Goal: Task Accomplishment & Management: Manage account settings

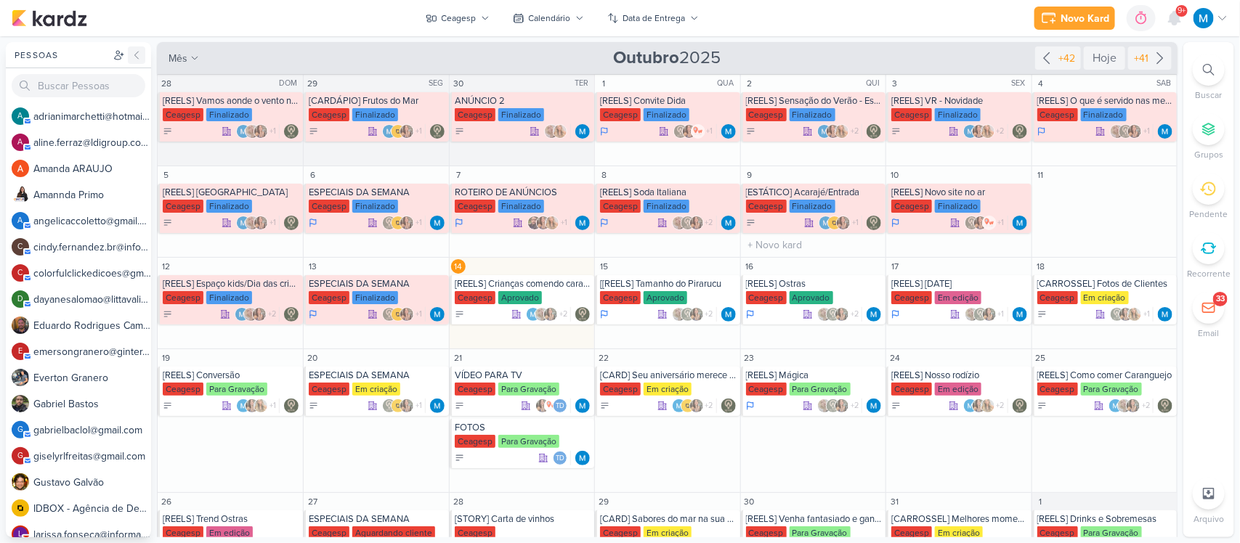
click at [139, 56] on icon at bounding box center [137, 55] width 12 height 12
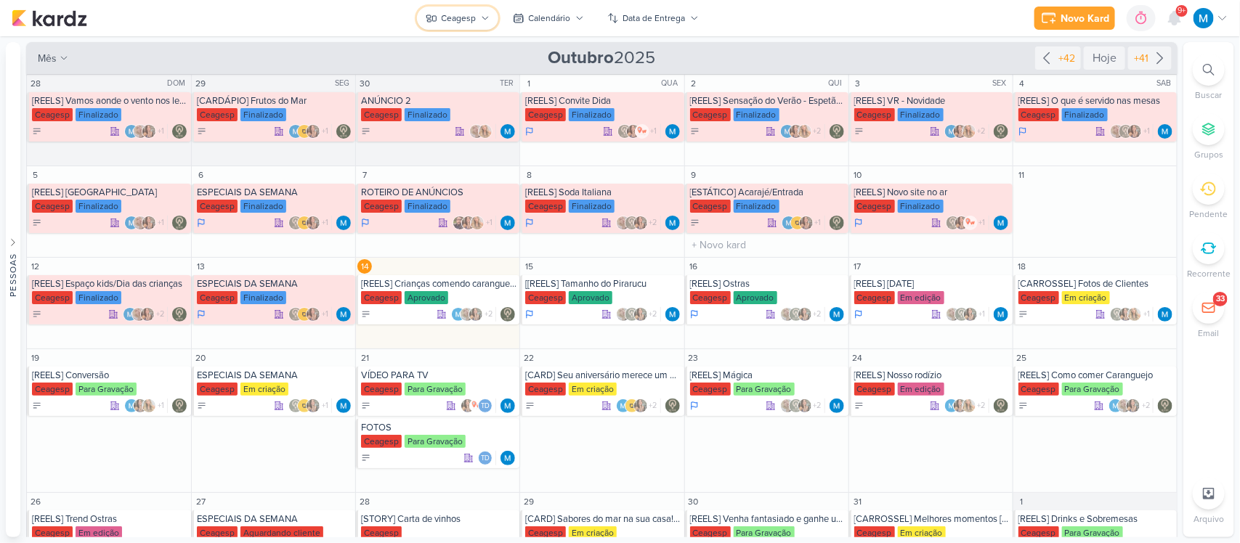
click at [473, 13] on div "Ceagesp" at bounding box center [459, 18] width 35 height 13
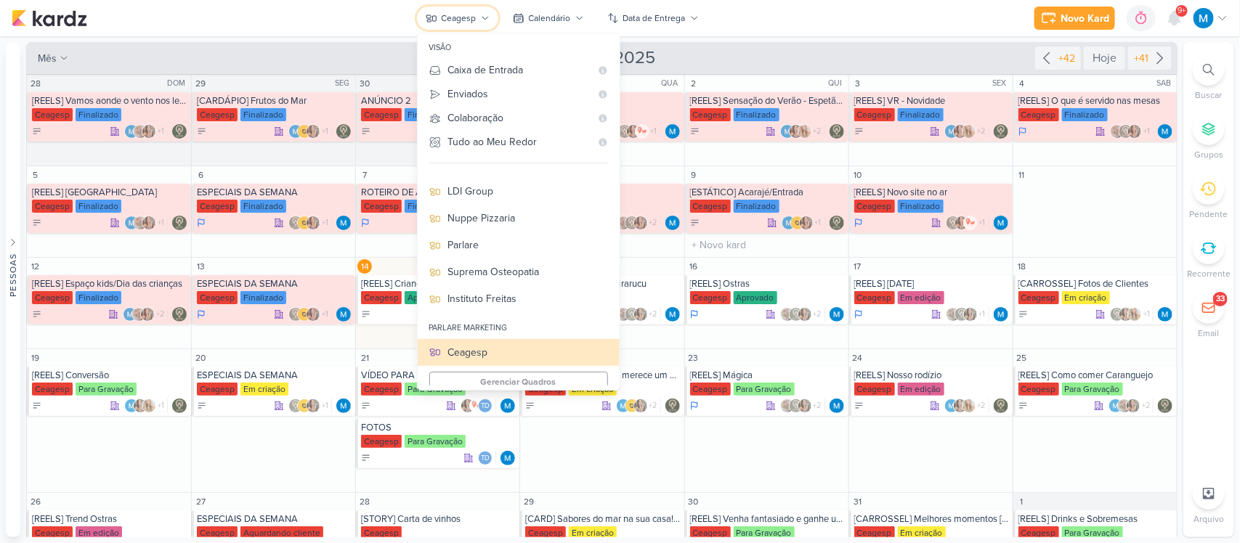
scroll to position [136, 0]
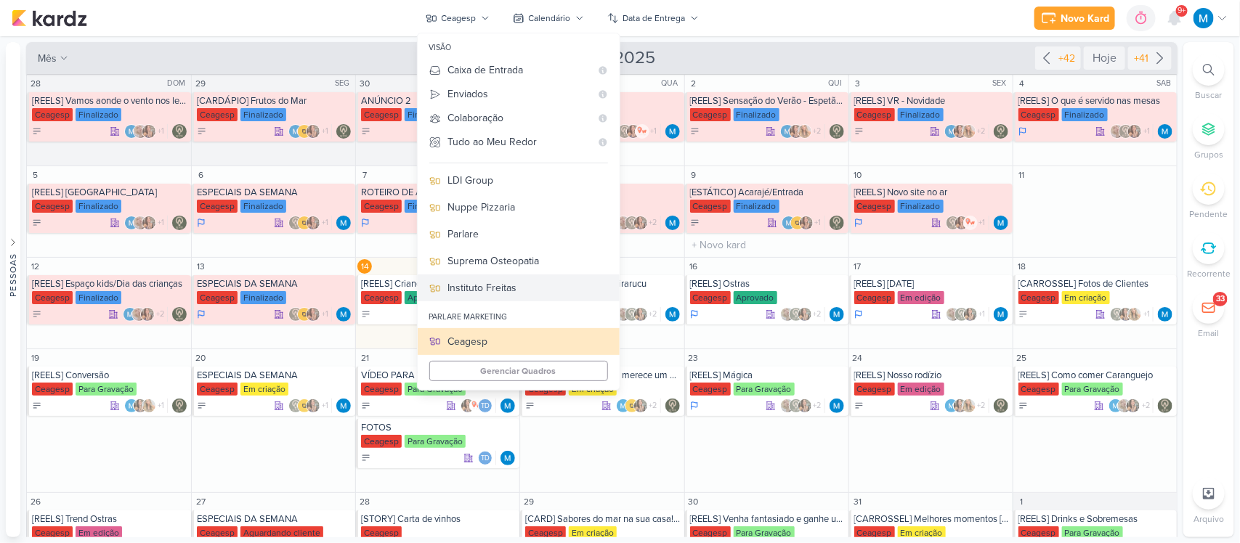
click at [505, 284] on div "Instituto Freitas" at bounding box center [528, 287] width 160 height 15
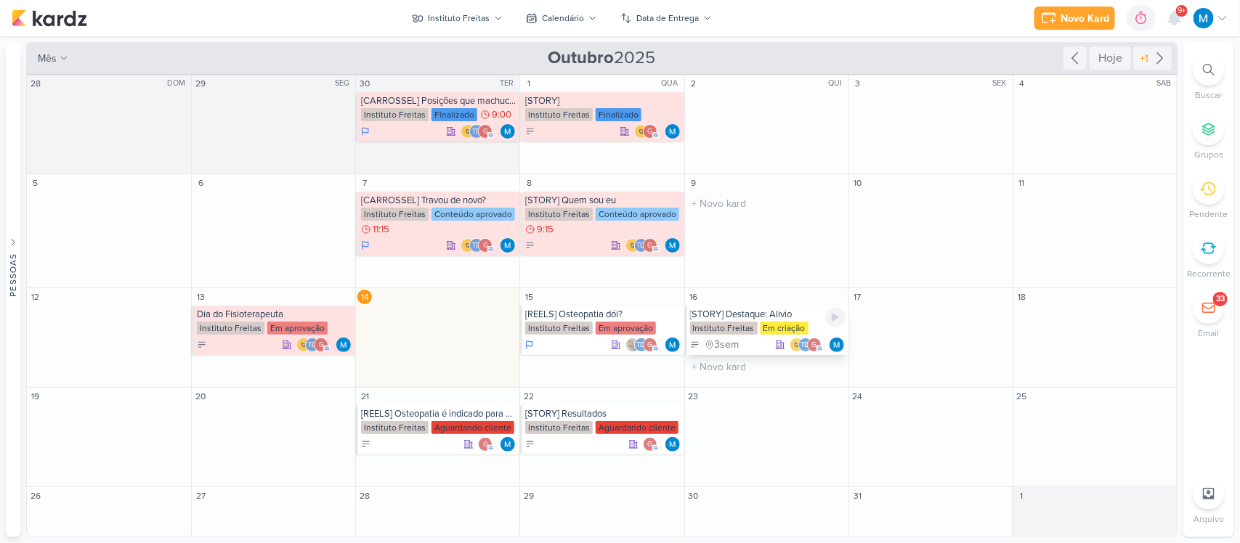
click at [749, 317] on div "[STORY] Destaque: Alivio" at bounding box center [767, 315] width 155 height 12
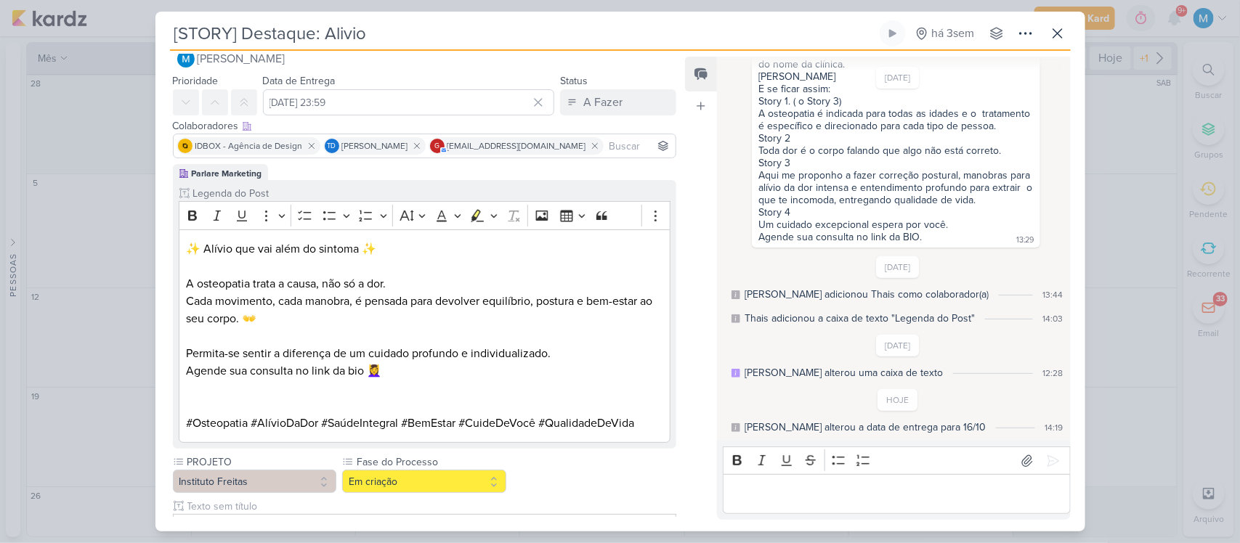
scroll to position [0, 0]
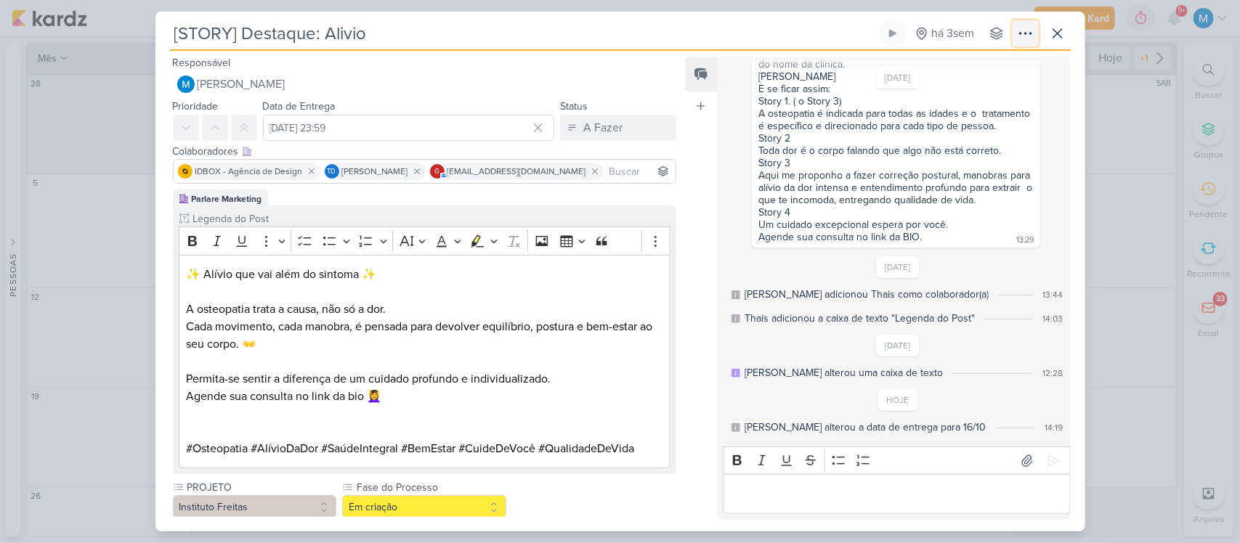
click at [1037, 30] on button at bounding box center [1025, 33] width 26 height 26
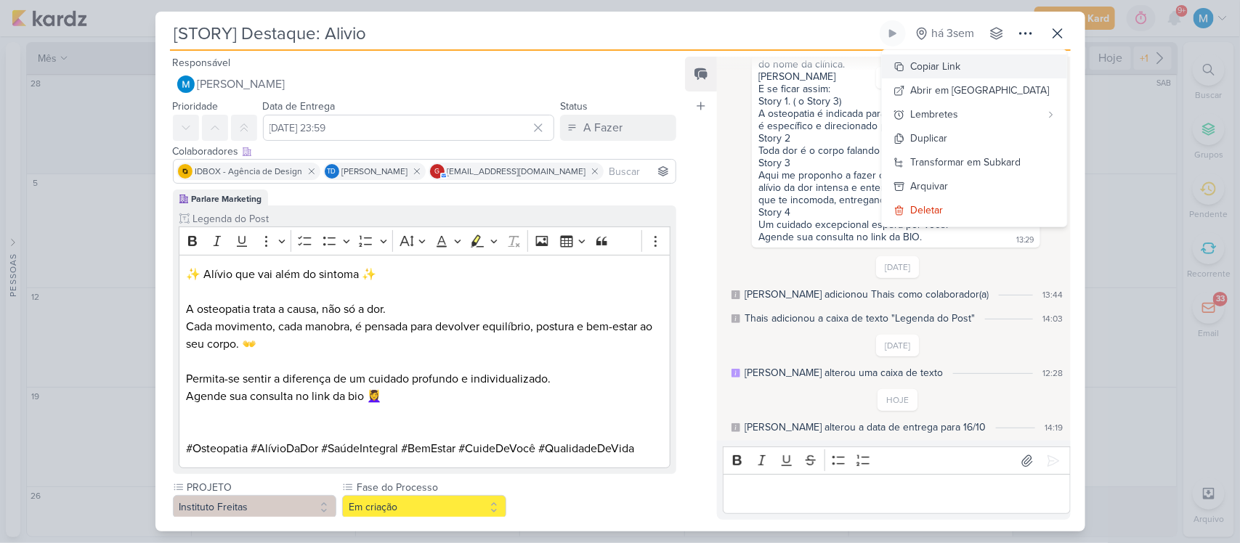
click at [996, 62] on button "Copiar Link" at bounding box center [974, 66] width 185 height 24
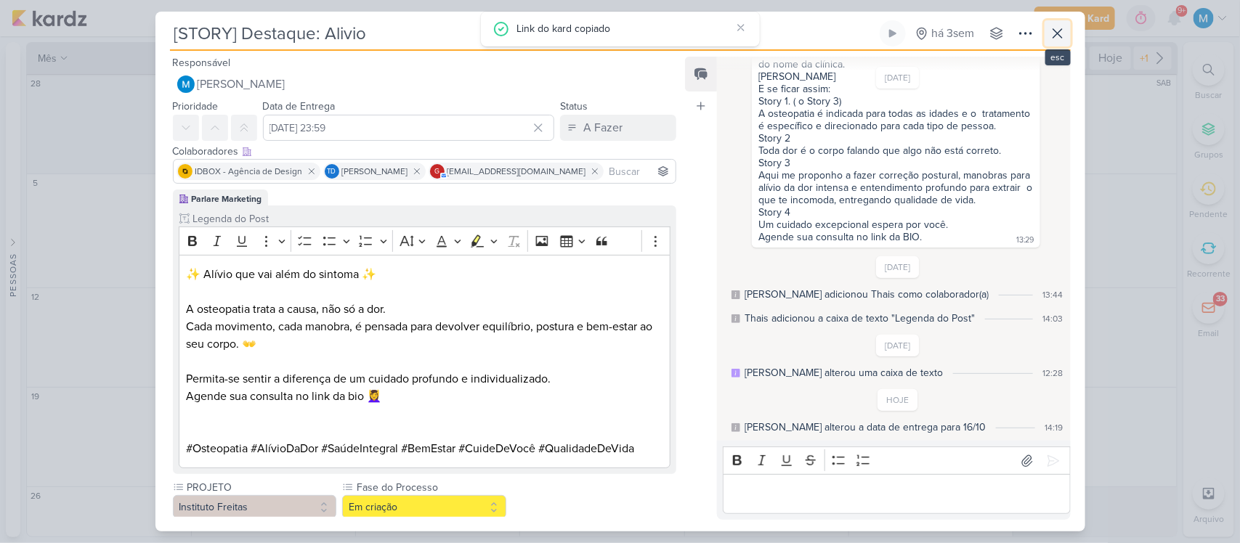
click at [1060, 38] on icon at bounding box center [1057, 33] width 17 height 17
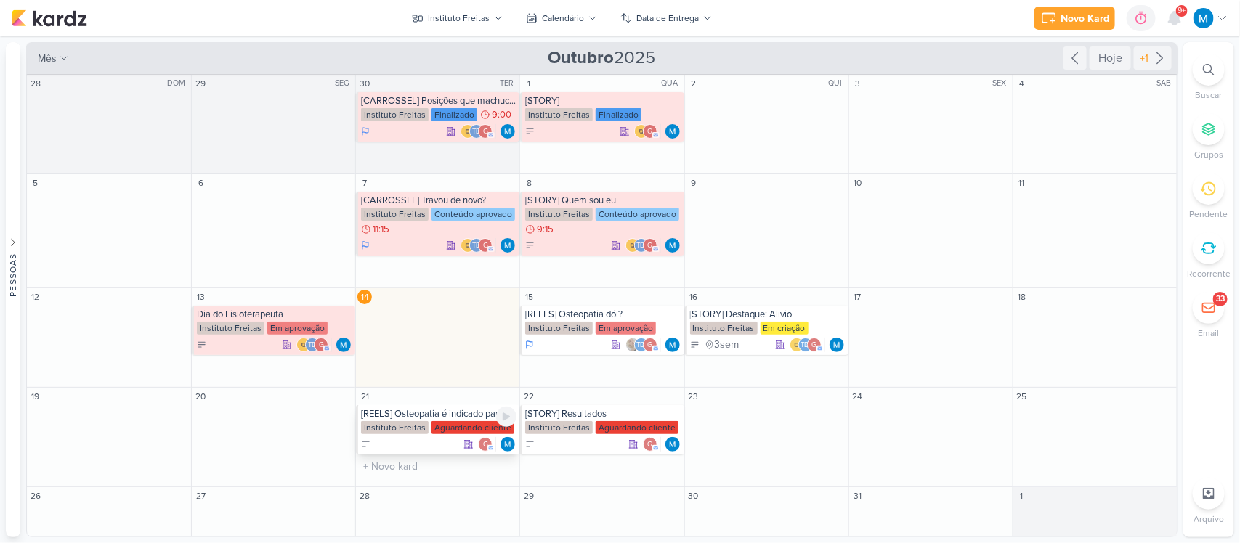
click at [451, 418] on div "[REELS] Osteopatia é indicado para quem..." at bounding box center [438, 414] width 155 height 12
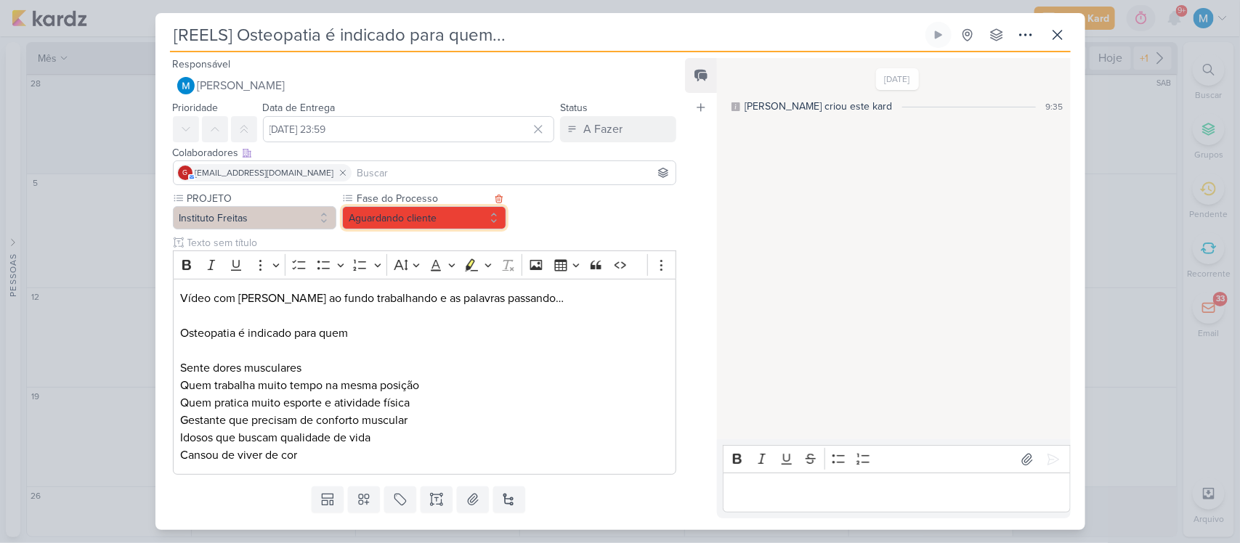
click at [439, 216] on button "Aguardando cliente" at bounding box center [424, 217] width 164 height 23
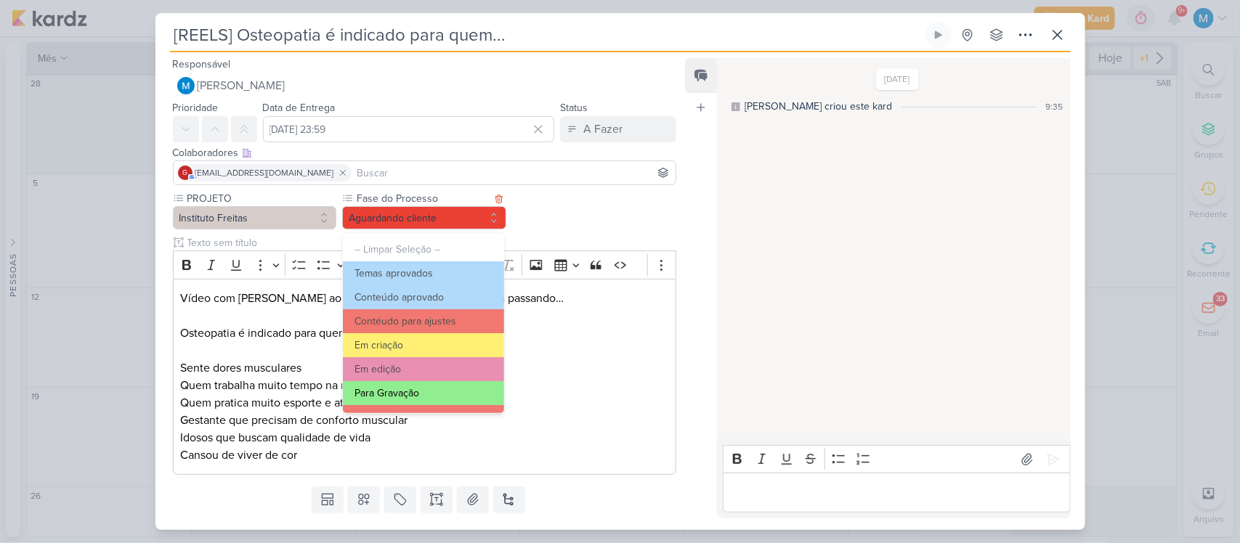
click at [428, 389] on button "Para Gravação" at bounding box center [423, 393] width 160 height 24
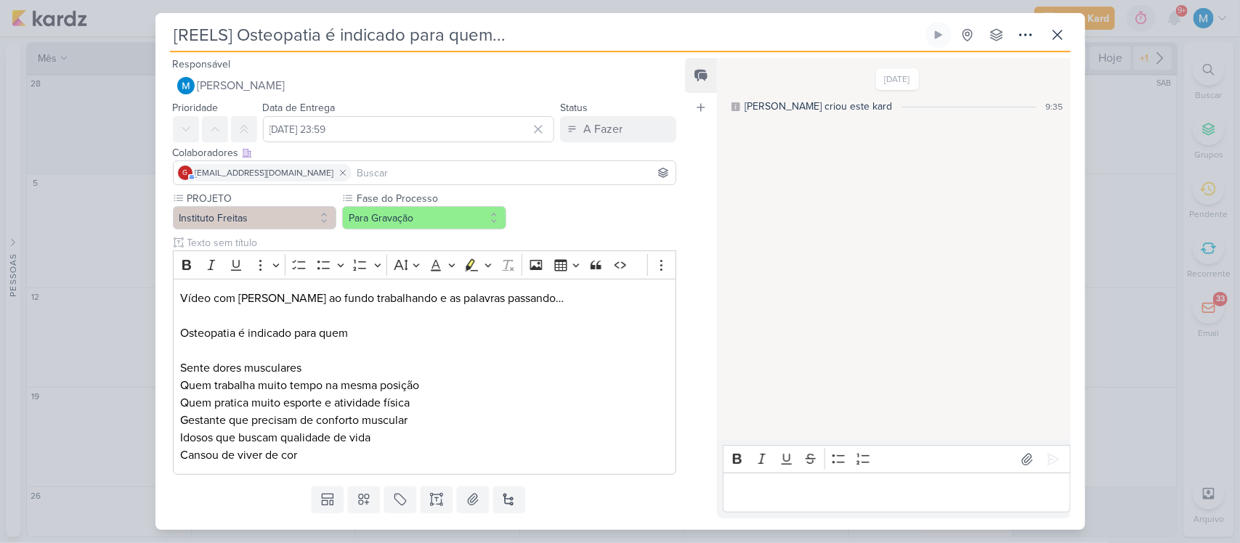
click at [461, 171] on input at bounding box center [513, 172] width 319 height 17
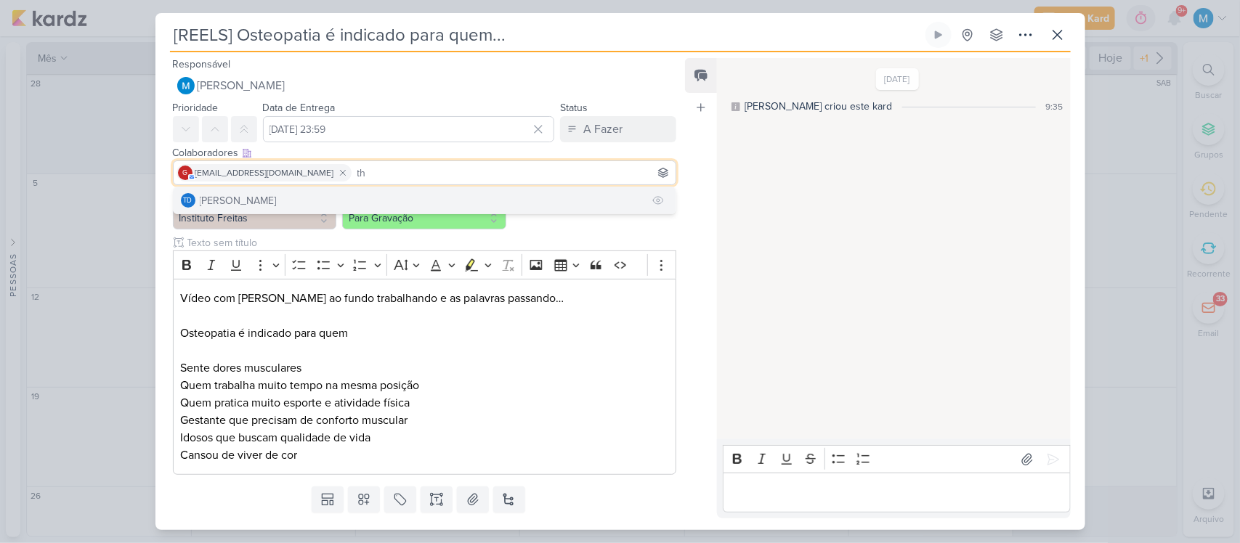
type input "th"
click at [410, 196] on button "Td Thais de carvalho" at bounding box center [425, 200] width 503 height 26
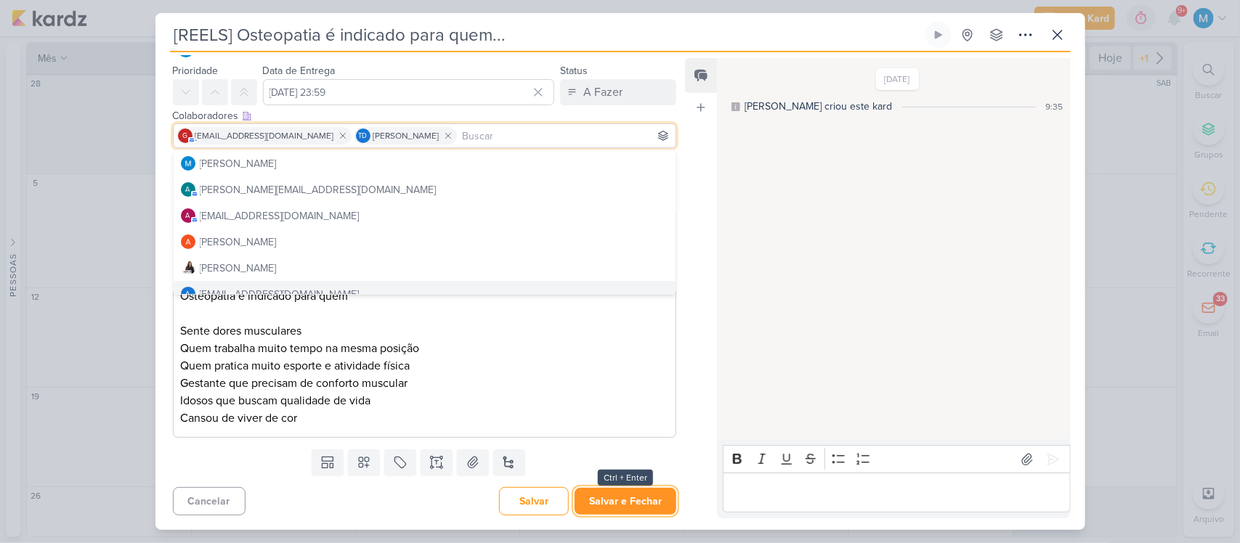
click at [621, 505] on button "Salvar e Fechar" at bounding box center [625, 501] width 102 height 27
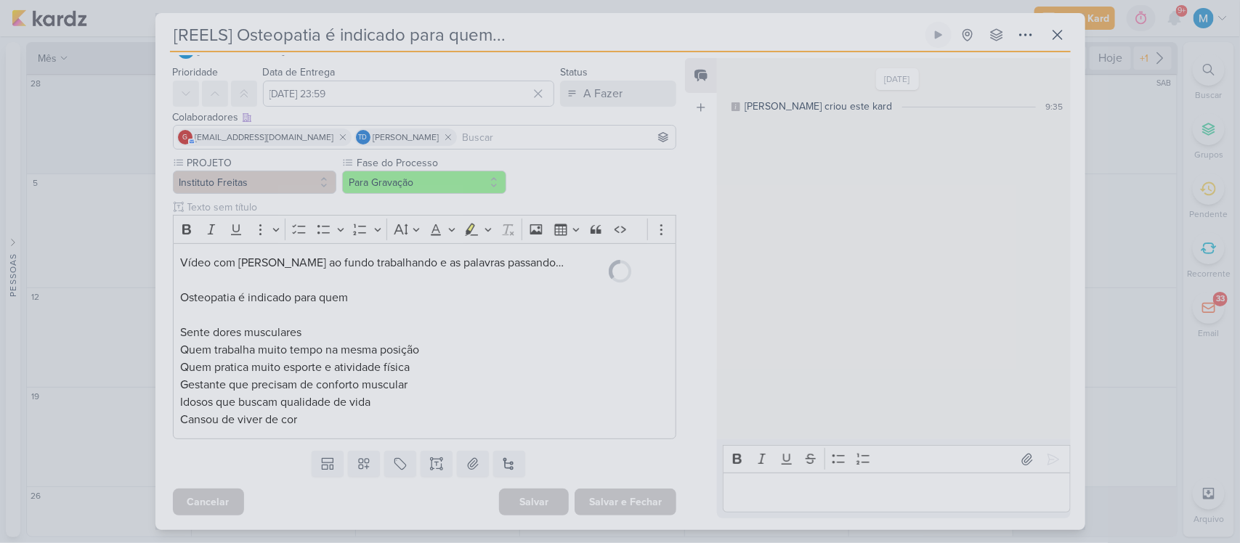
scroll to position [36, 0]
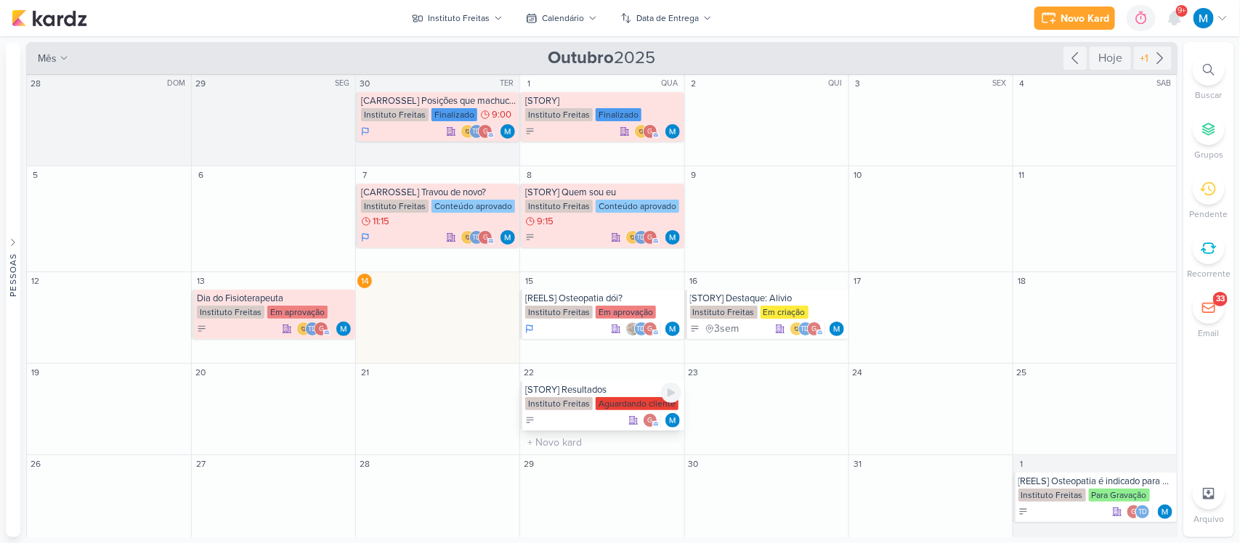
click at [599, 389] on div "[STORY] Resultados" at bounding box center [602, 390] width 155 height 12
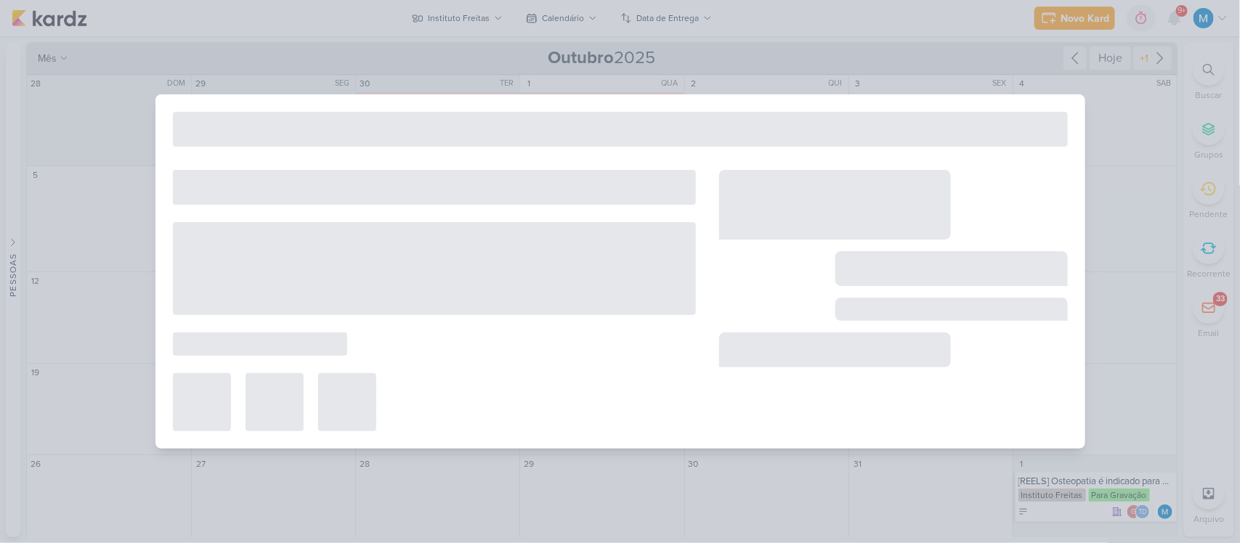
type input "[STORY] Resultados"
type input "22 de outubro de 2025 às 23:59"
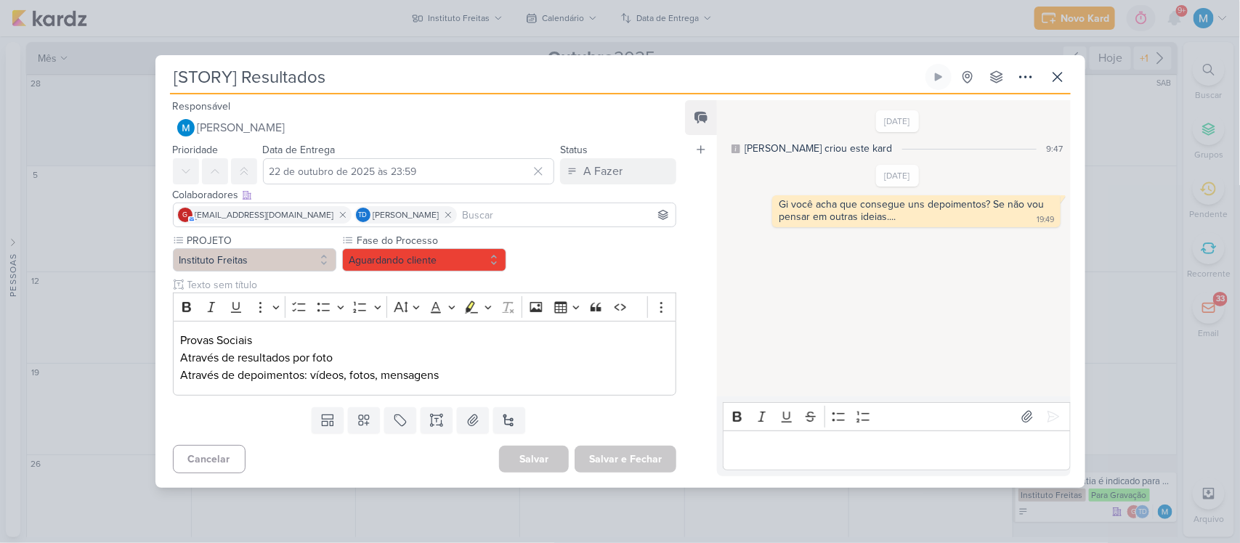
scroll to position [0, 0]
click at [437, 427] on icon at bounding box center [436, 420] width 15 height 15
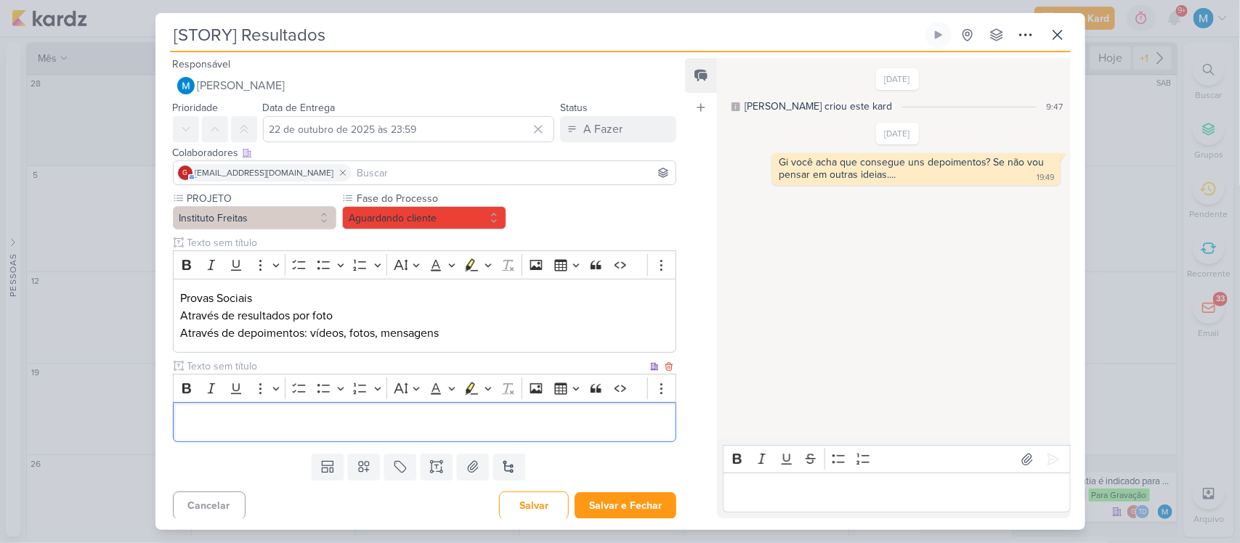
click at [213, 367] on input "text" at bounding box center [415, 366] width 463 height 15
type input "DEPOIMENTO"
click at [236, 421] on p "Editor editing area: main" at bounding box center [424, 422] width 488 height 17
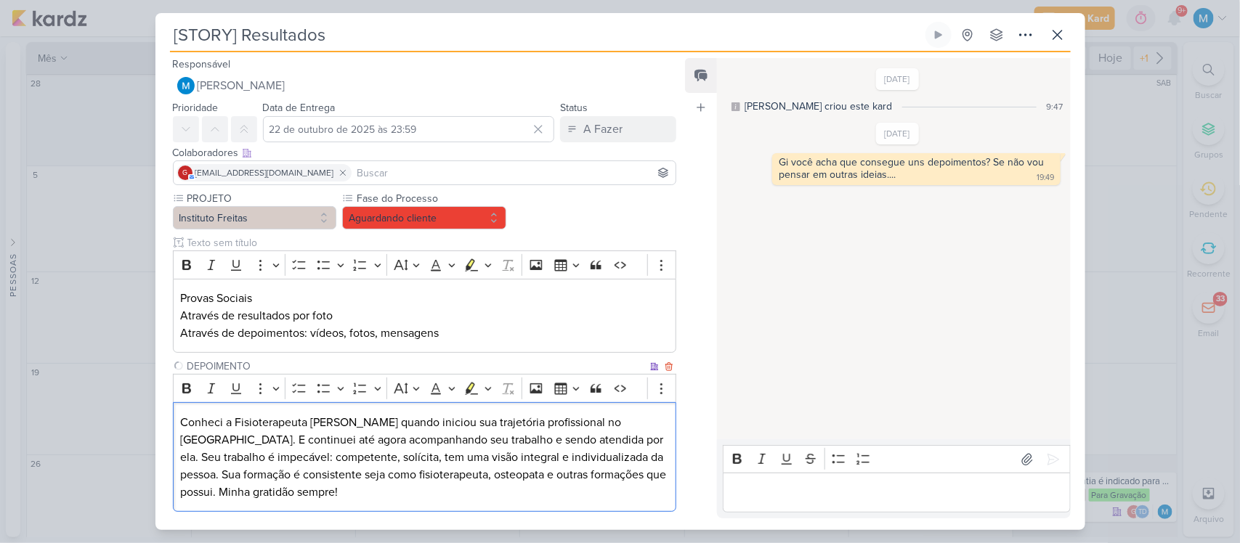
scroll to position [75, 0]
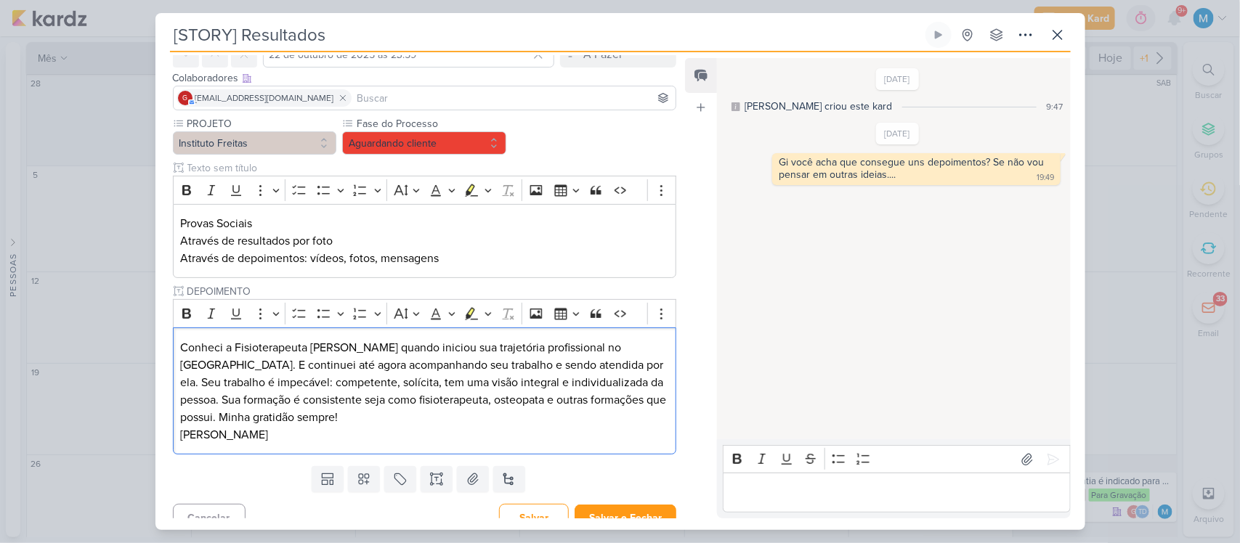
click at [415, 97] on input at bounding box center [513, 97] width 319 height 17
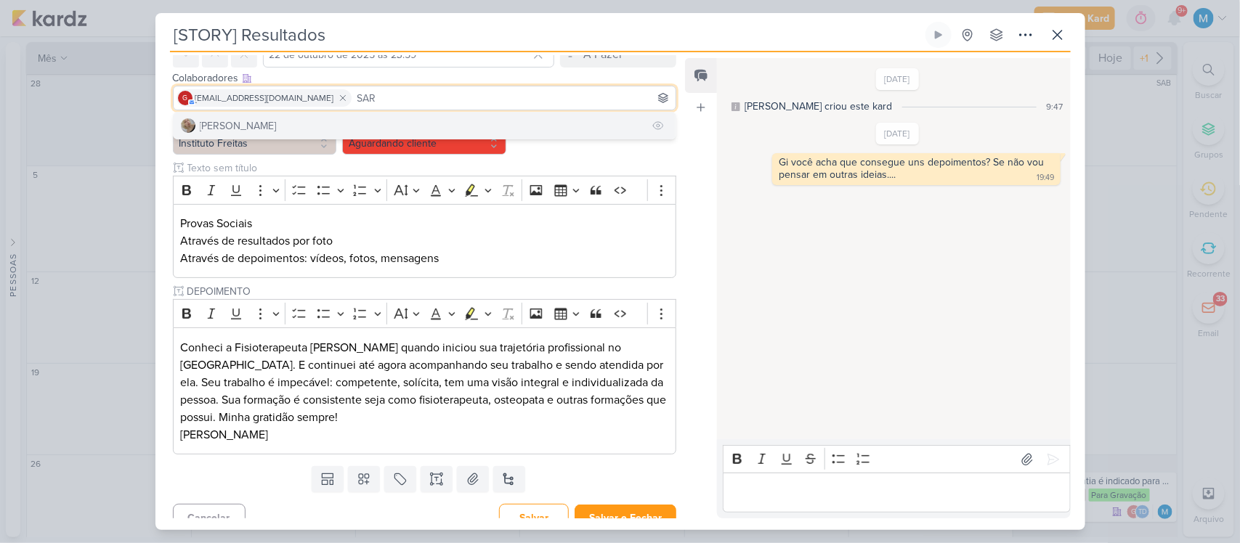
type input "SAR"
click at [280, 120] on button "[PERSON_NAME]" at bounding box center [425, 126] width 503 height 26
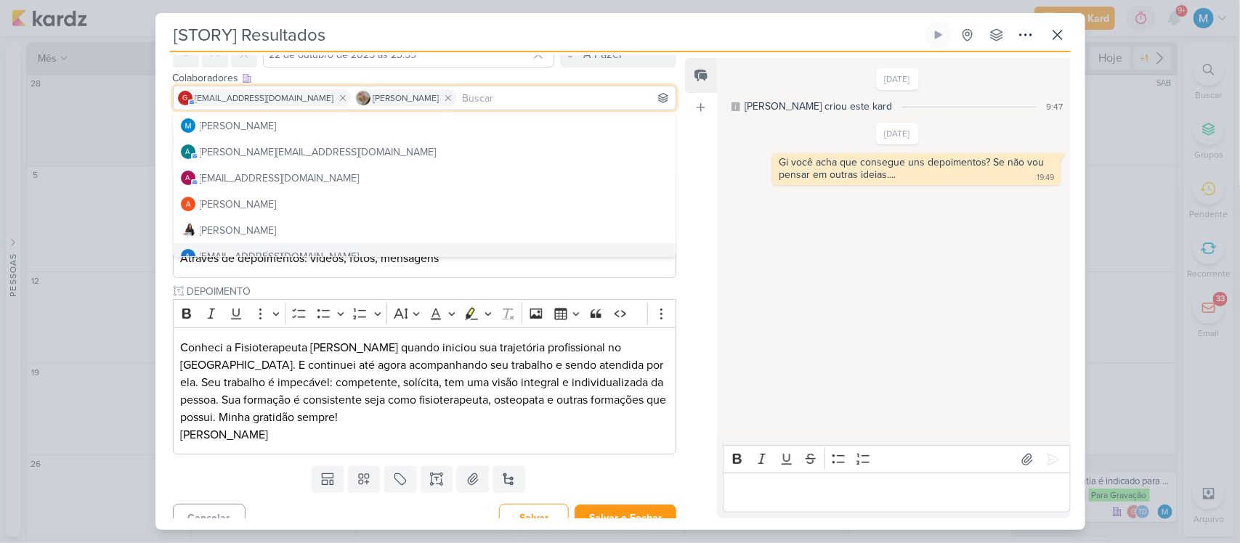
click at [695, 261] on div "Feed Atrelar email Solte o email para atrelar ao kard" at bounding box center [701, 288] width 32 height 460
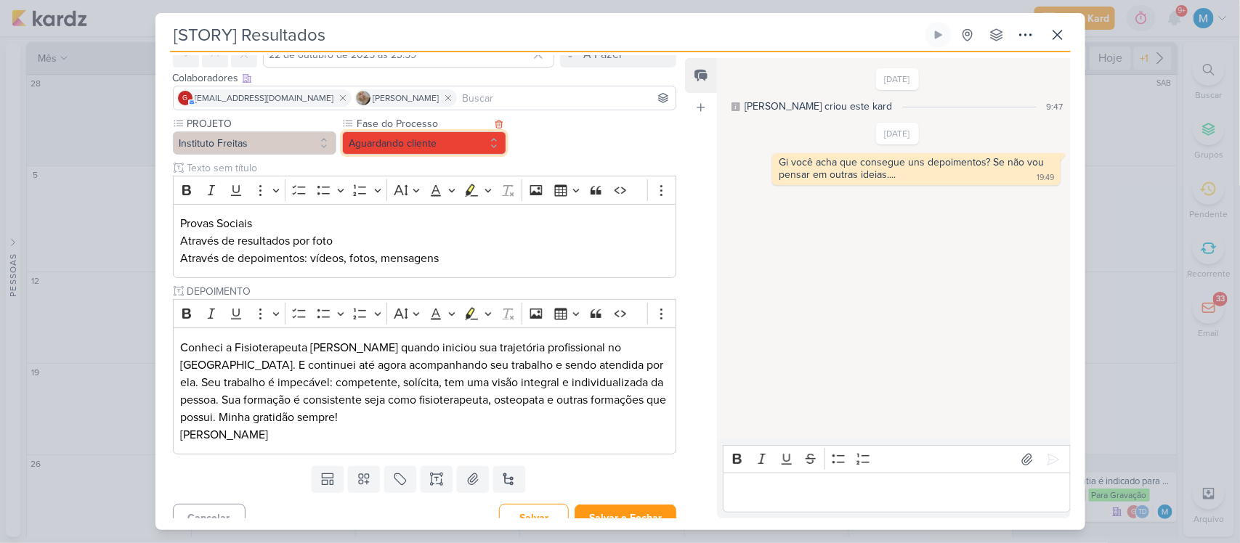
click at [449, 139] on button "Aguardando cliente" at bounding box center [424, 142] width 164 height 23
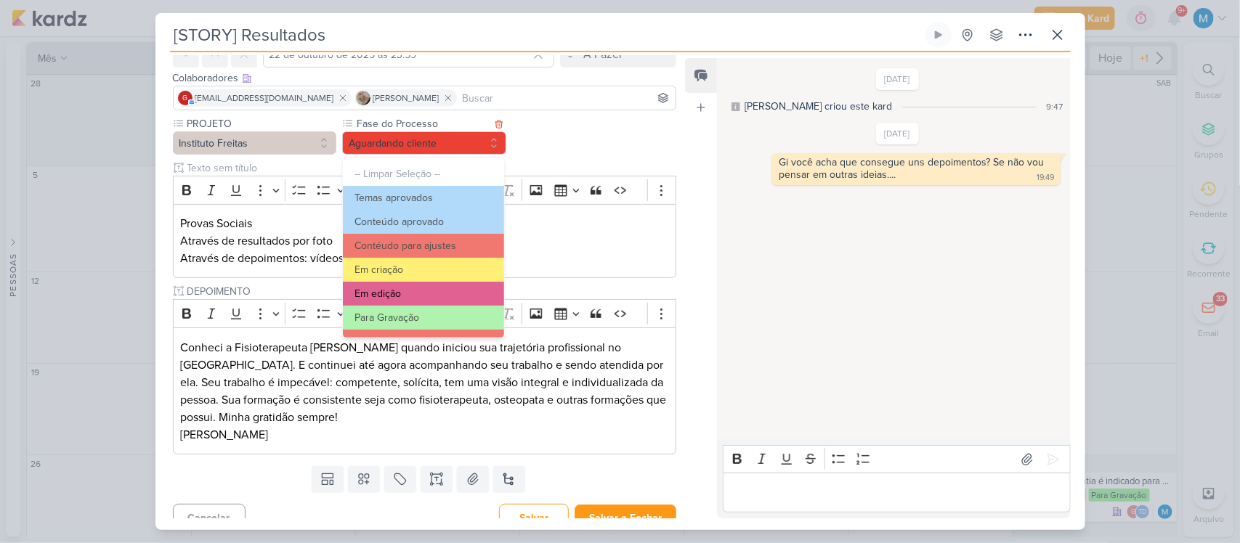
click at [434, 295] on button "Em edição" at bounding box center [423, 294] width 160 height 24
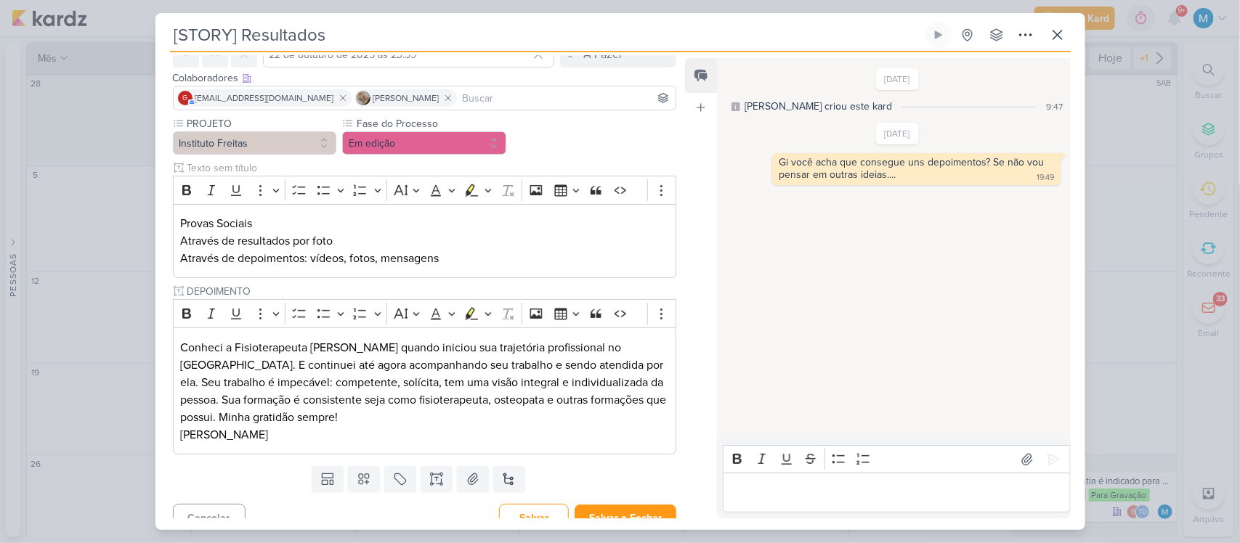
click at [466, 99] on input at bounding box center [566, 97] width 213 height 17
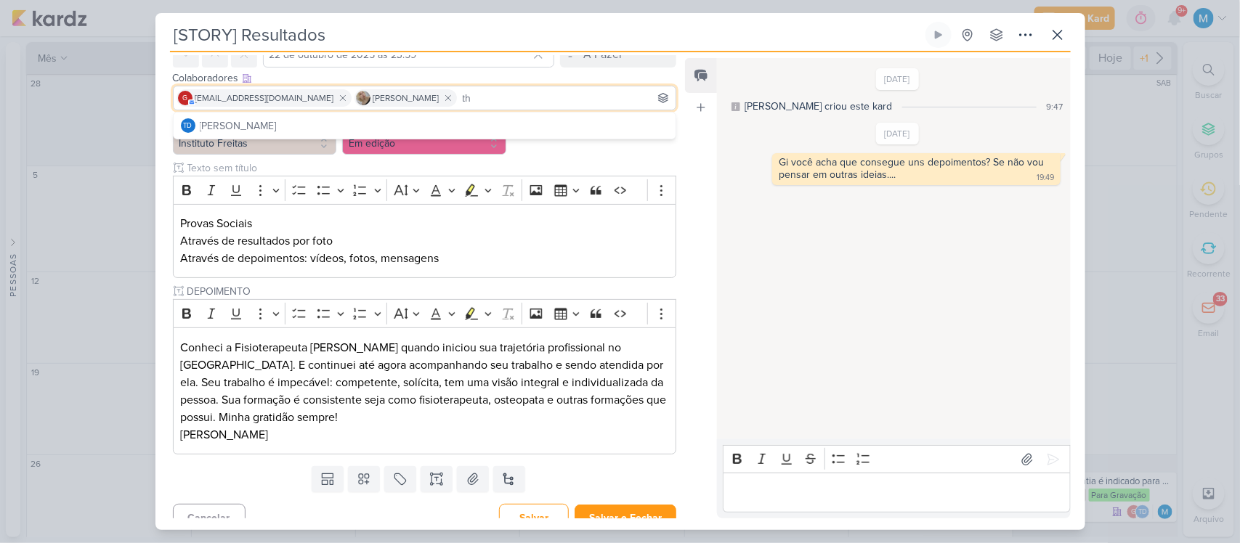
click at [466, 99] on input "th" at bounding box center [566, 97] width 213 height 17
type input "t"
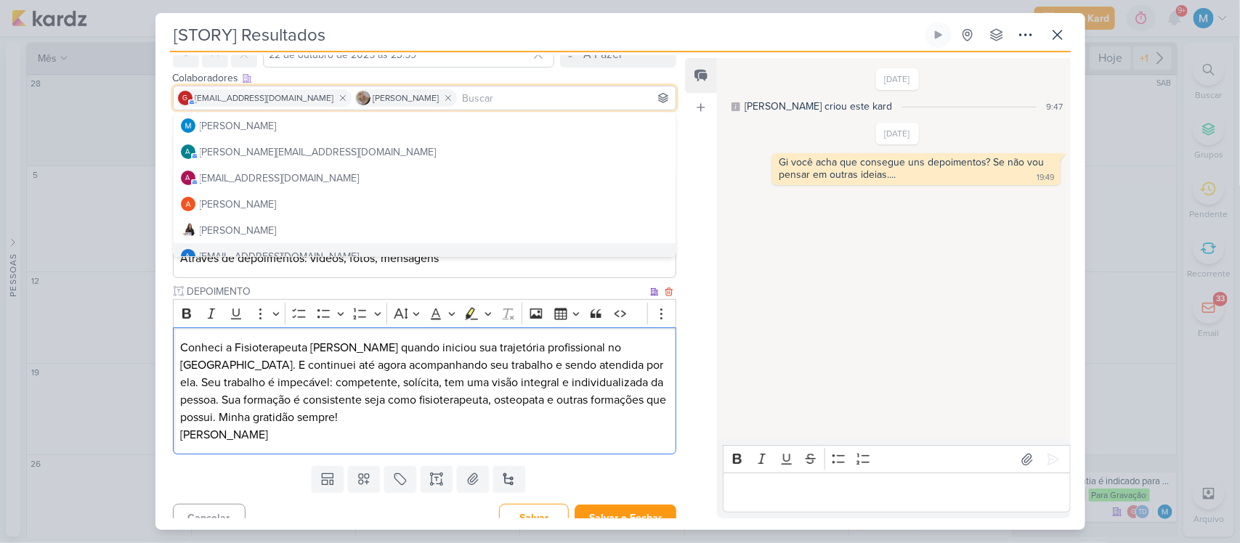
click at [547, 393] on p "Conheci a Fisioterapeuta [PERSON_NAME] quando iniciou sua trajetória profission…" at bounding box center [424, 391] width 488 height 105
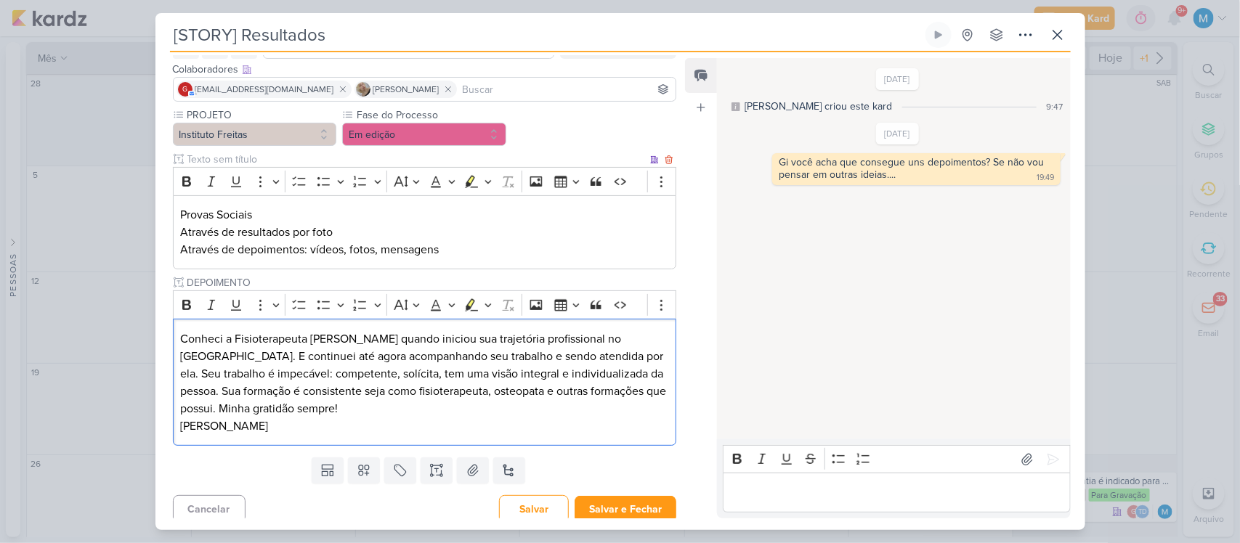
scroll to position [92, 0]
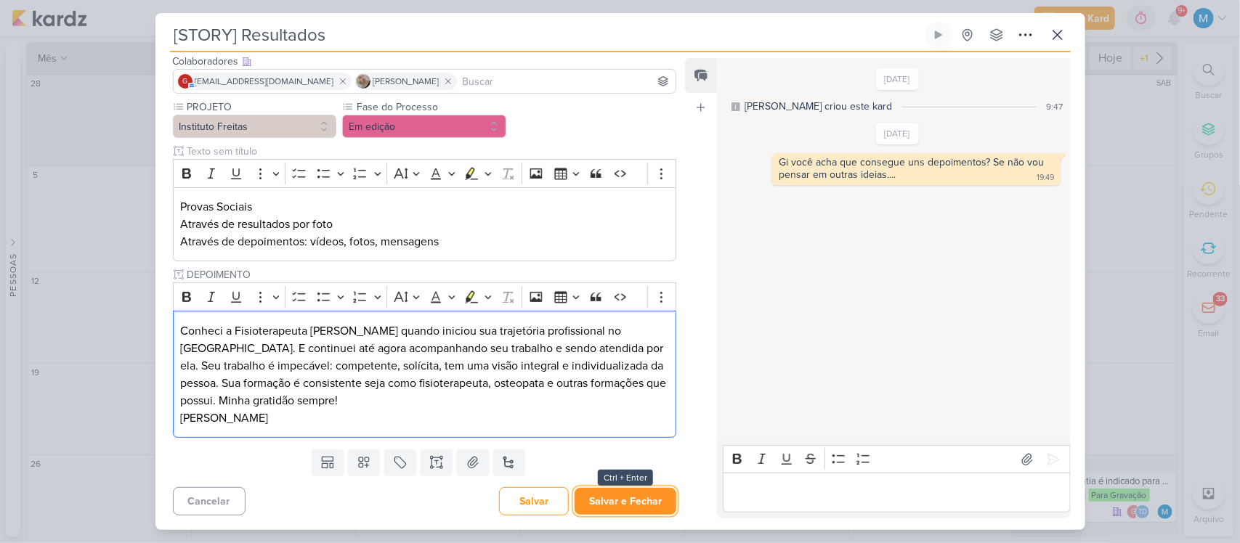
click at [643, 500] on button "Salvar e Fechar" at bounding box center [625, 501] width 102 height 27
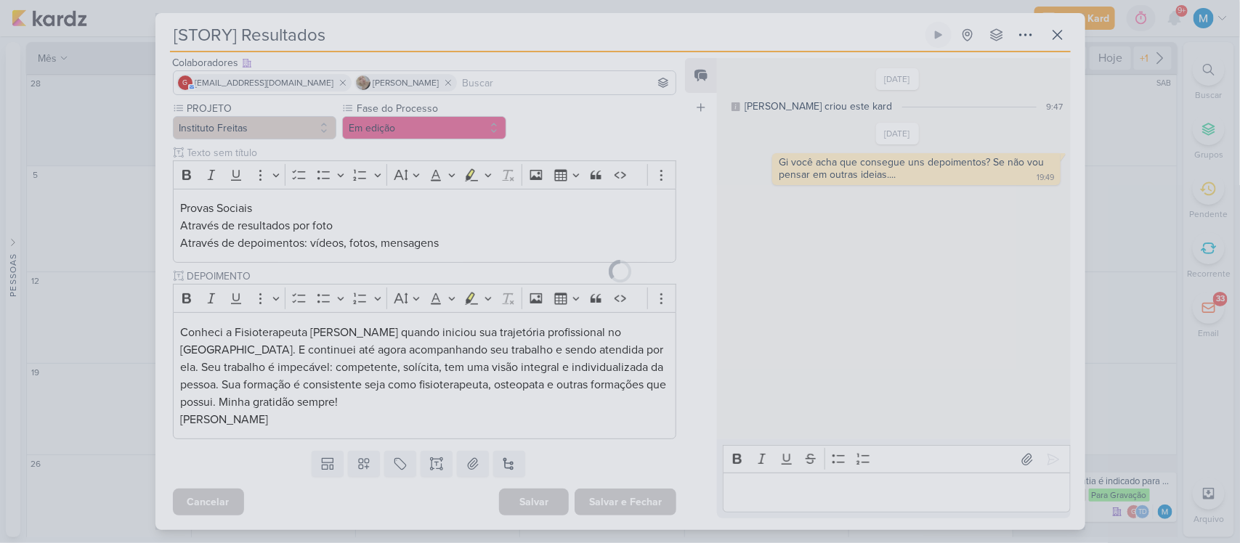
scroll to position [0, 0]
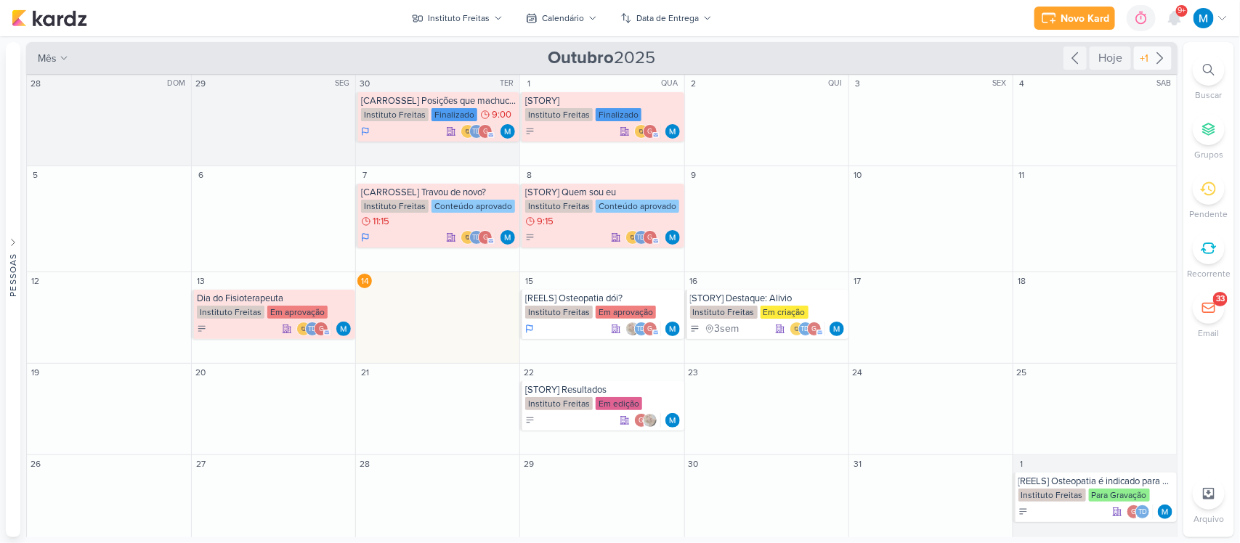
click at [1152, 59] on icon at bounding box center [1159, 57] width 17 height 17
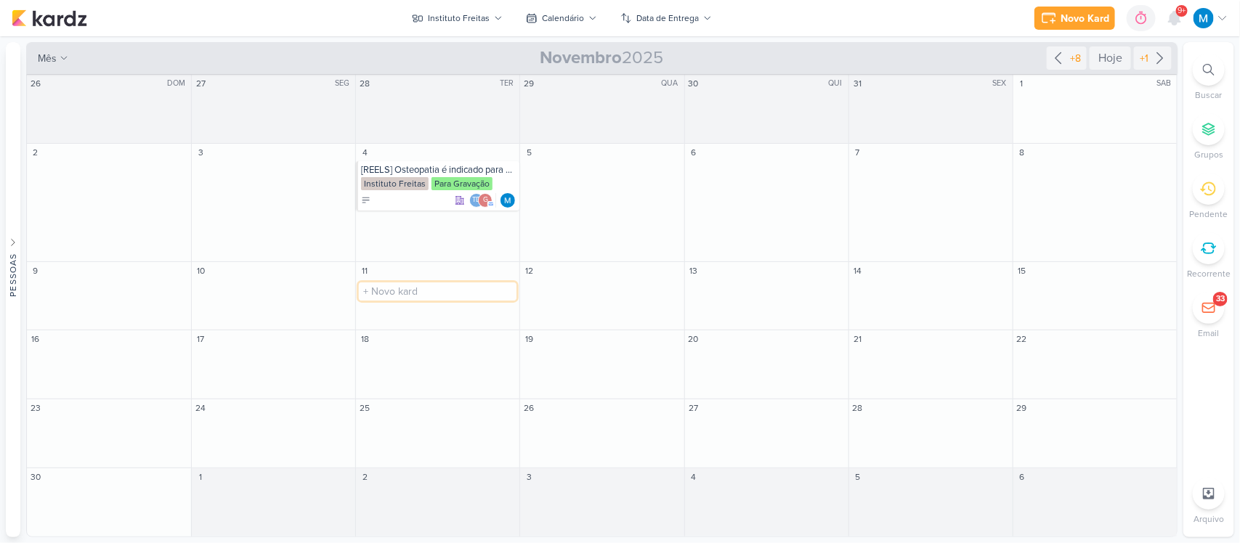
click at [392, 288] on input "text" at bounding box center [438, 291] width 158 height 18
type input "[REELS] Exercício para aliviar dor"
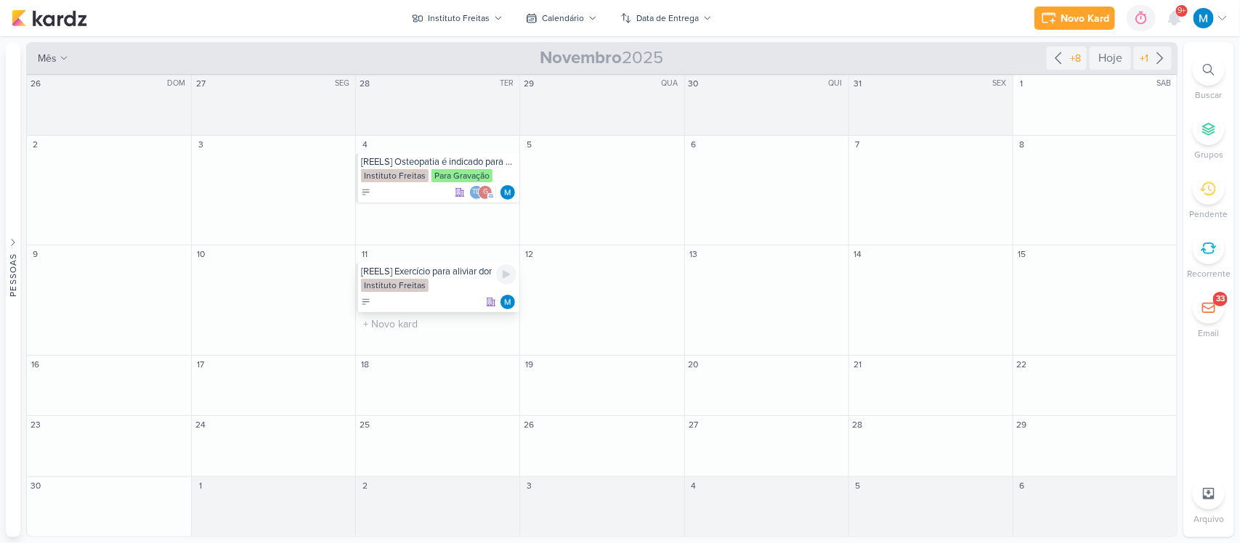
click at [461, 273] on div "[REELS] Exercício para aliviar dor" at bounding box center [438, 272] width 155 height 12
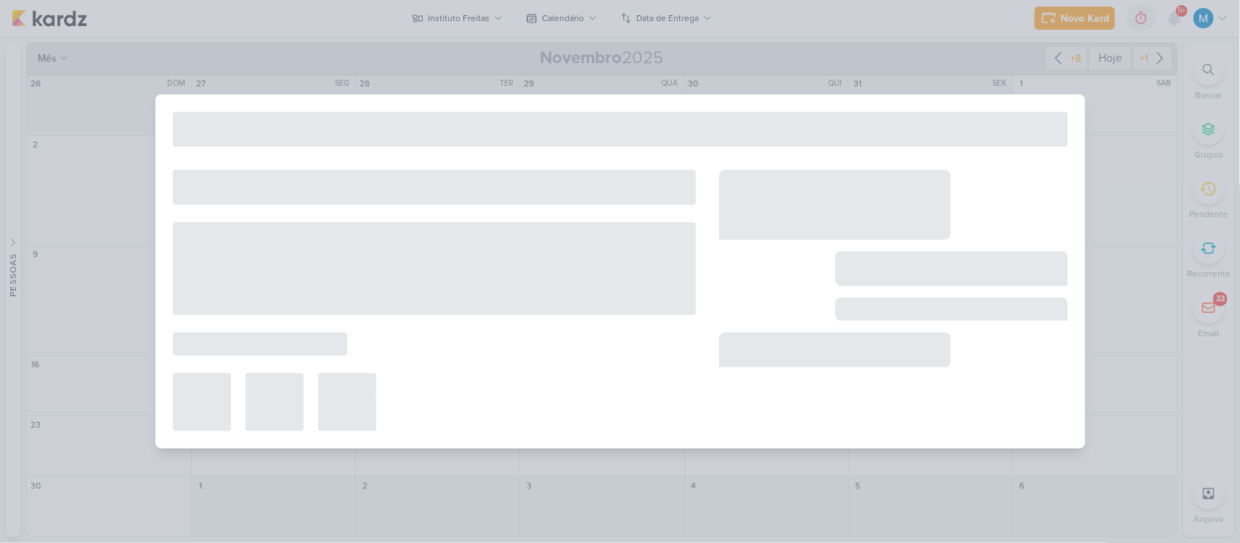
type input "[REELS] Exercício para aliviar dor"
type input "[DATE] 23:59"
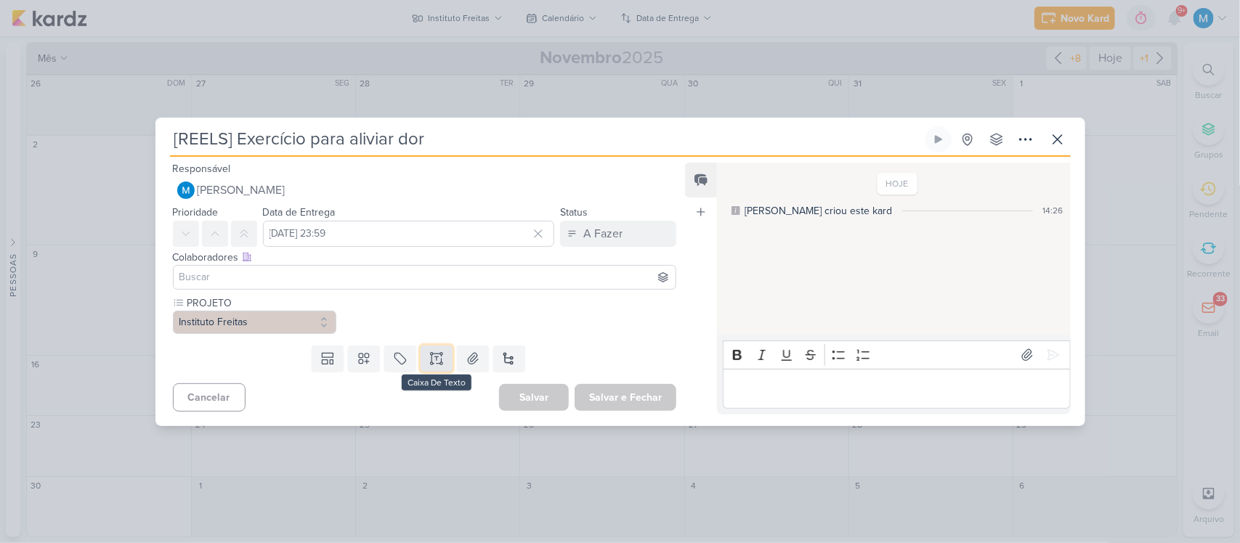
click at [439, 365] on button at bounding box center [436, 359] width 32 height 26
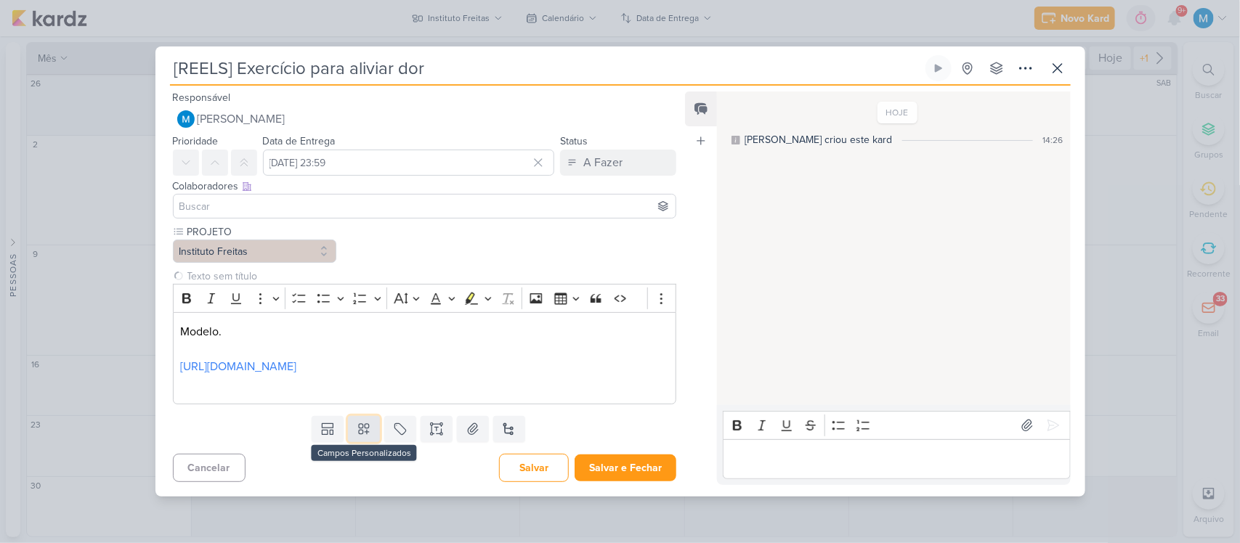
click at [370, 430] on button at bounding box center [364, 429] width 32 height 26
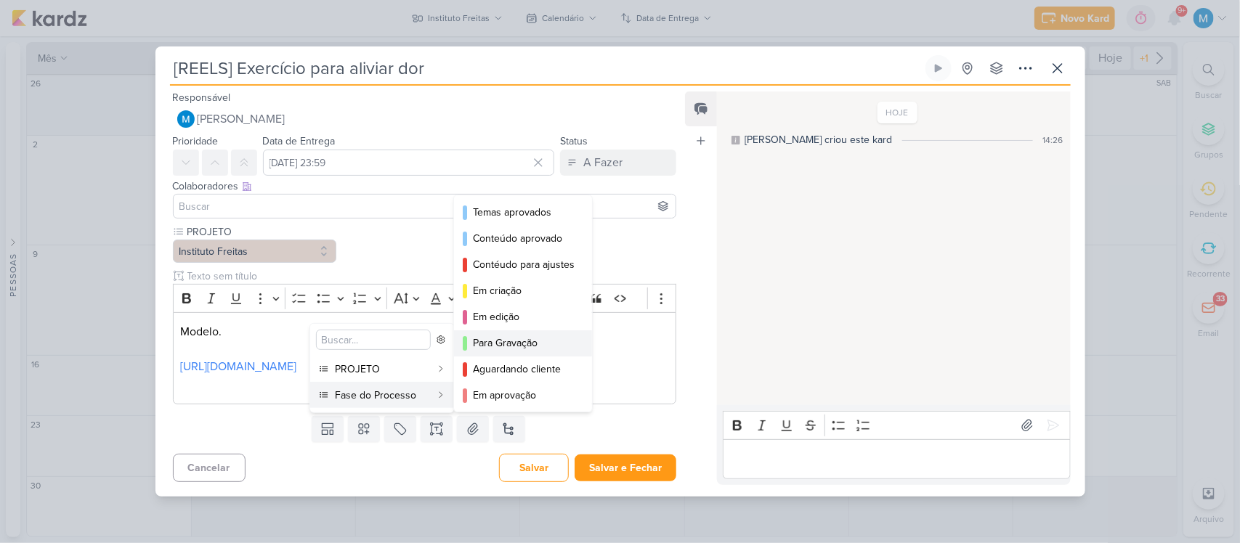
click at [545, 346] on div "Para Gravação" at bounding box center [524, 342] width 102 height 15
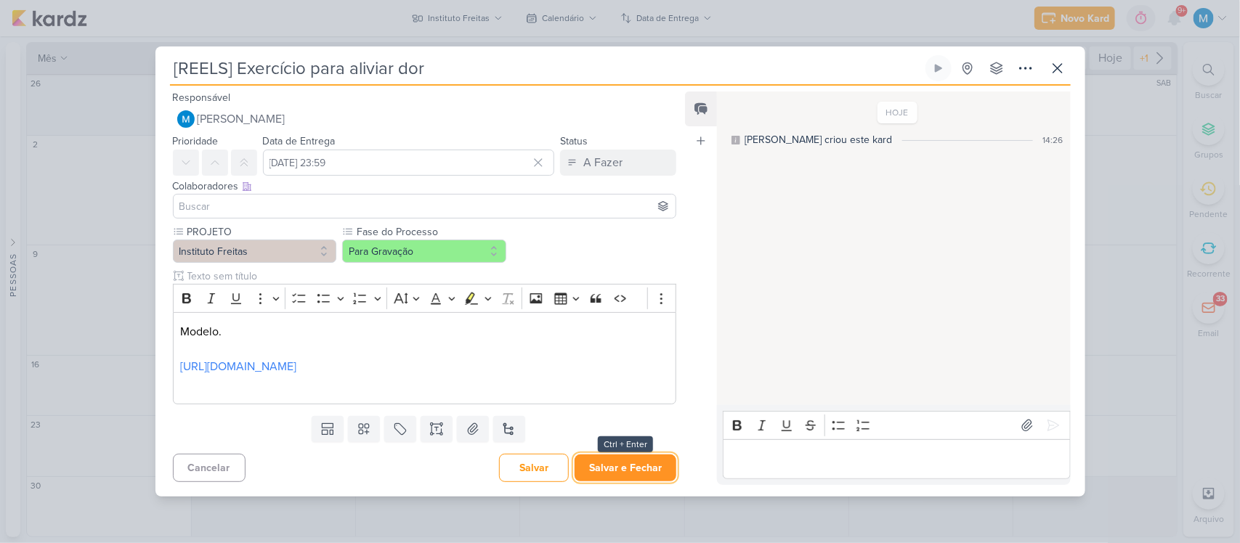
click at [650, 472] on button "Salvar e Fechar" at bounding box center [625, 468] width 102 height 27
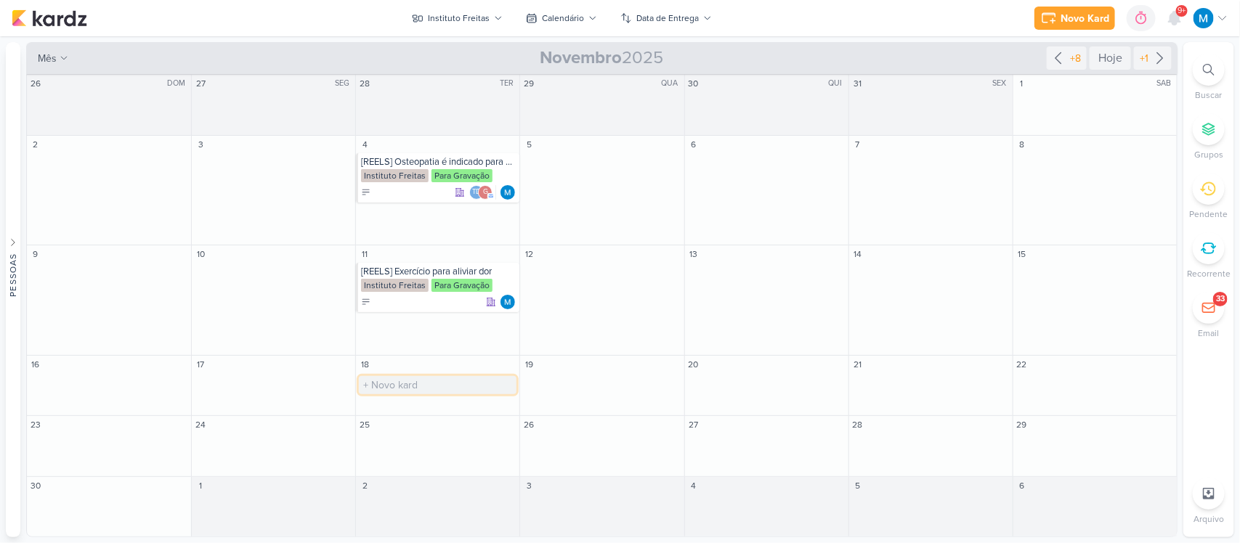
click at [407, 385] on input "text" at bounding box center [438, 385] width 158 height 18
type input "[REELS] Dores na coluna"
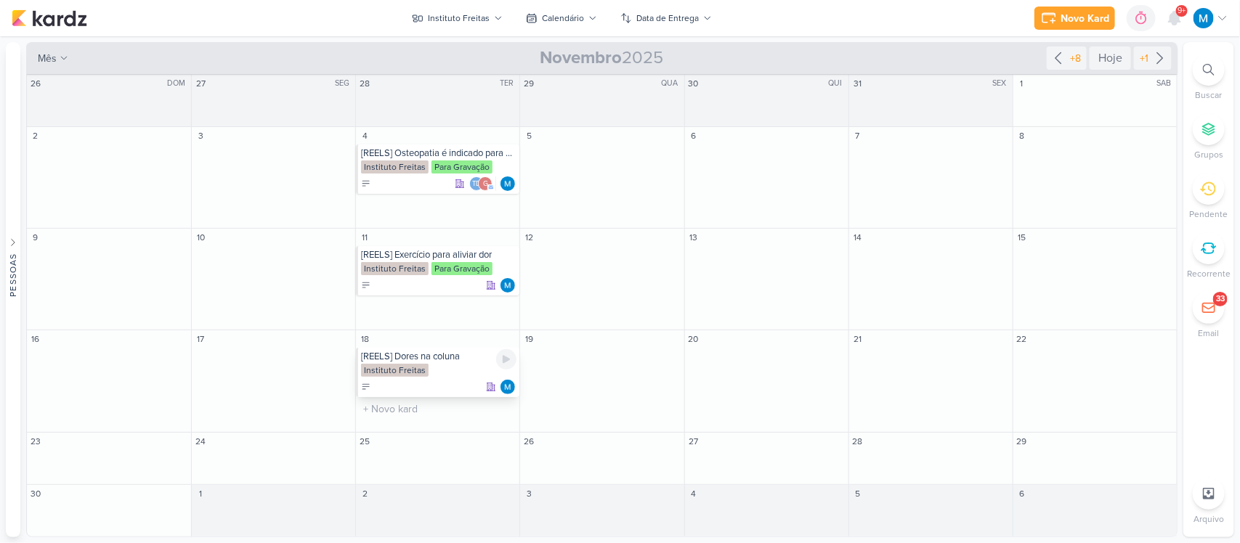
click at [434, 362] on div "[REELS] Dores na coluna" at bounding box center [438, 357] width 155 height 12
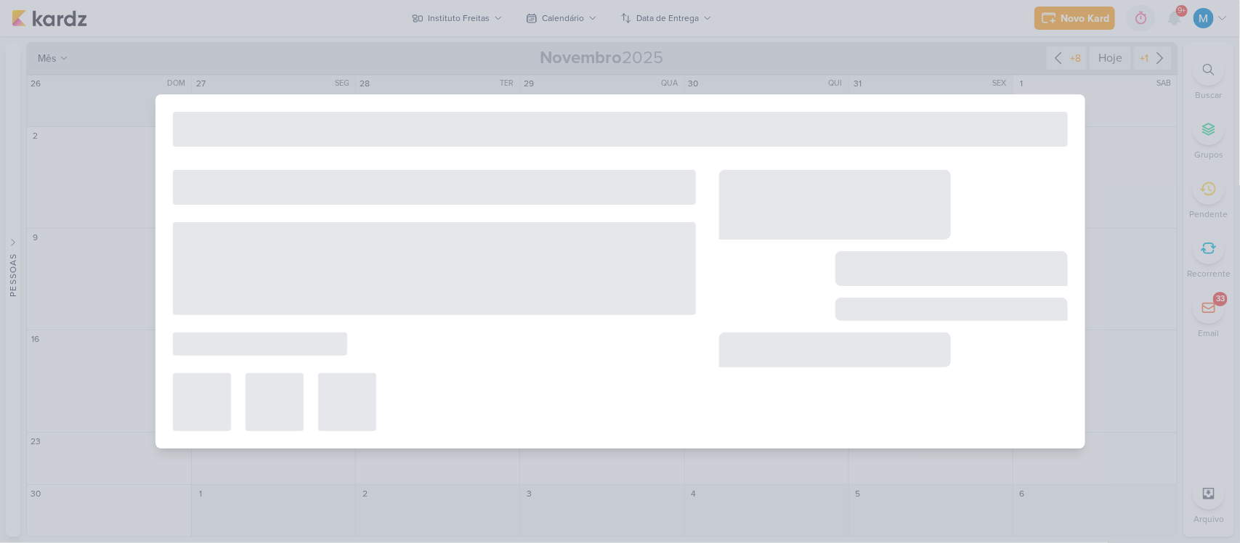
type input "[REELS] Dores na coluna"
type input "[DATE] 23:59"
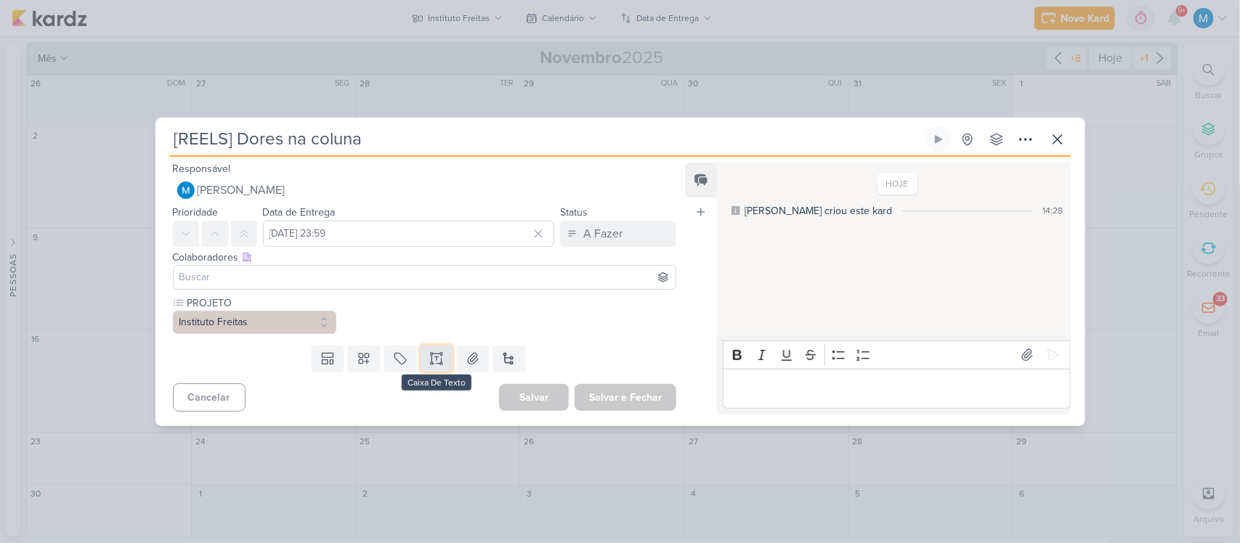
click at [429, 361] on icon at bounding box center [436, 358] width 15 height 15
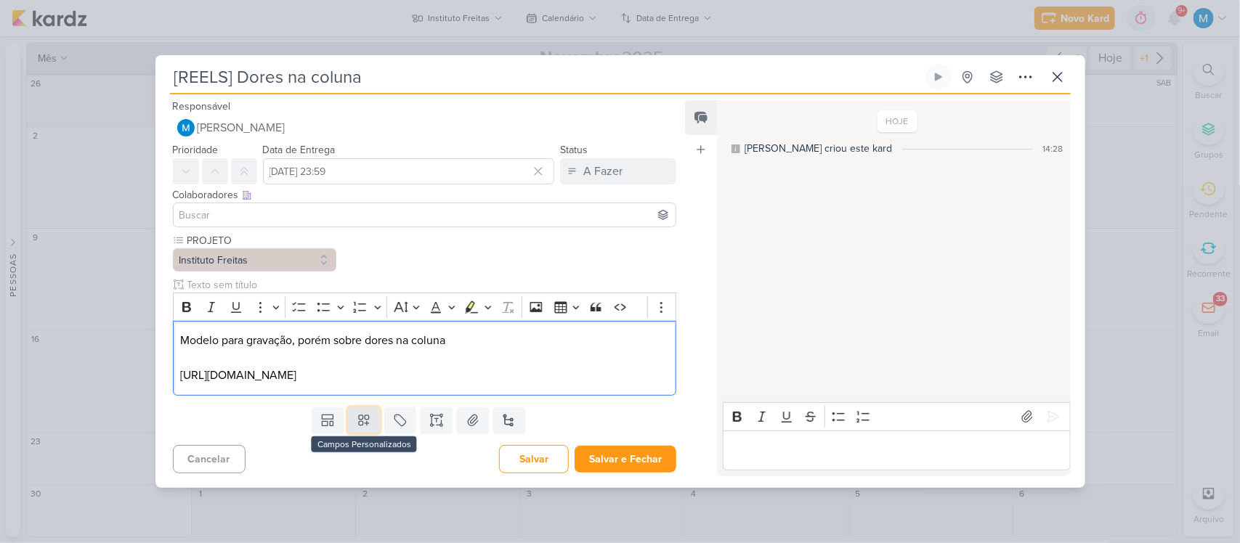
click at [357, 427] on icon at bounding box center [364, 420] width 15 height 15
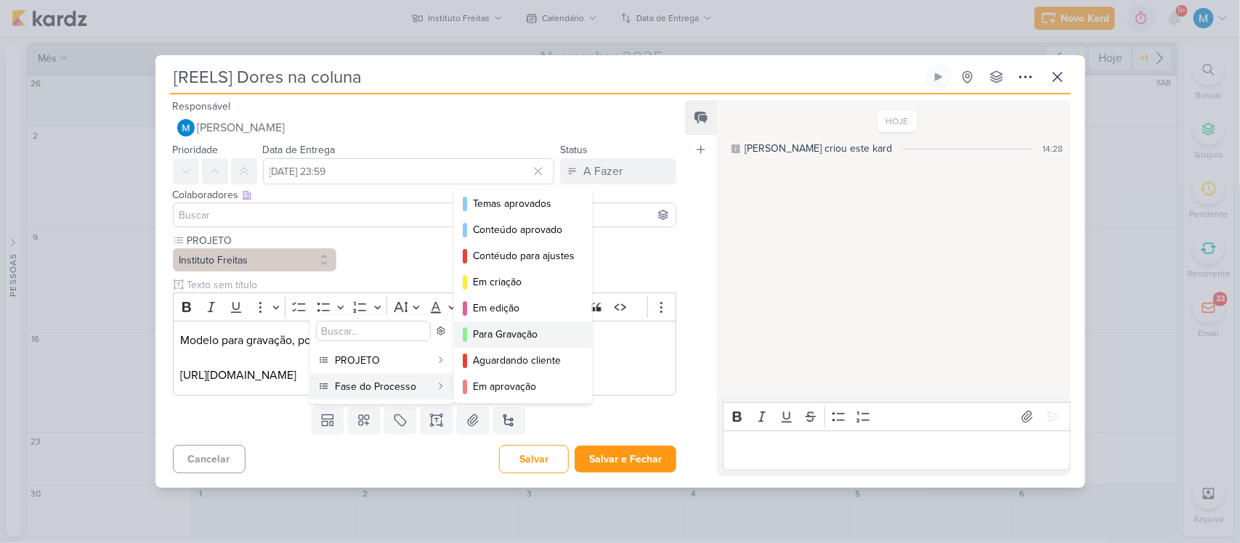
click at [553, 330] on div "Para Gravação" at bounding box center [524, 334] width 102 height 15
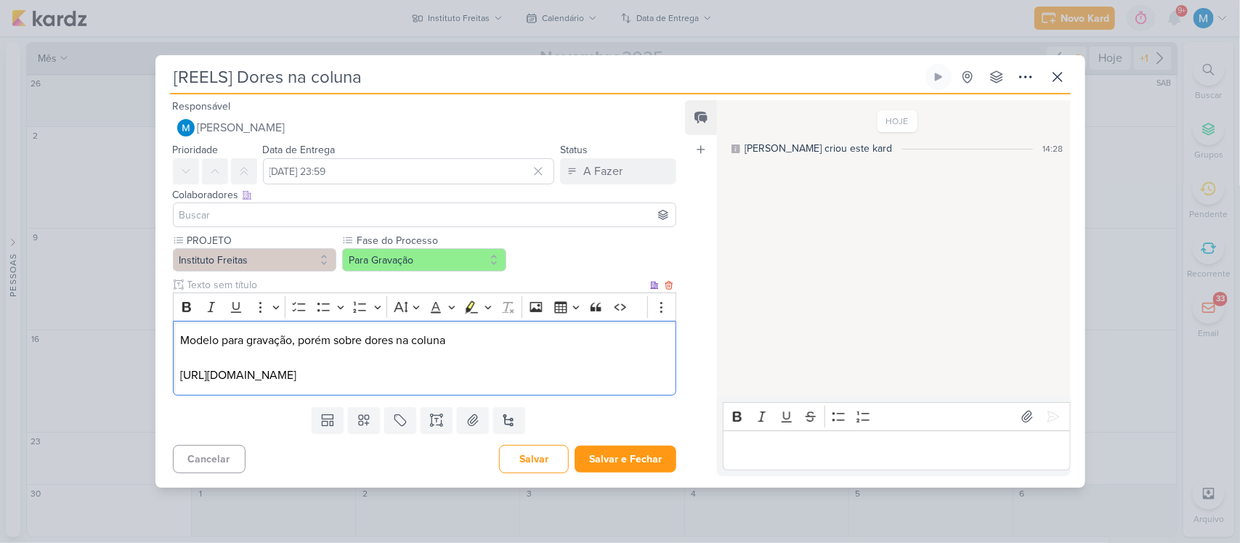
click at [526, 343] on p "Modelo para gravação, porém sobre dores na coluna" at bounding box center [424, 340] width 488 height 17
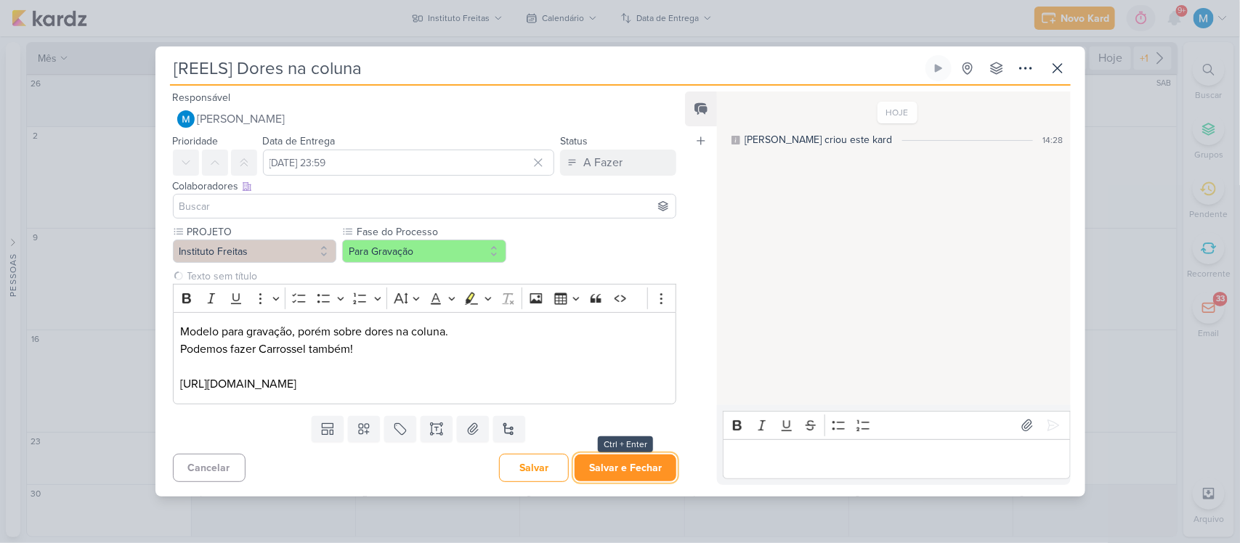
click at [610, 465] on button "Salvar e Fechar" at bounding box center [625, 468] width 102 height 27
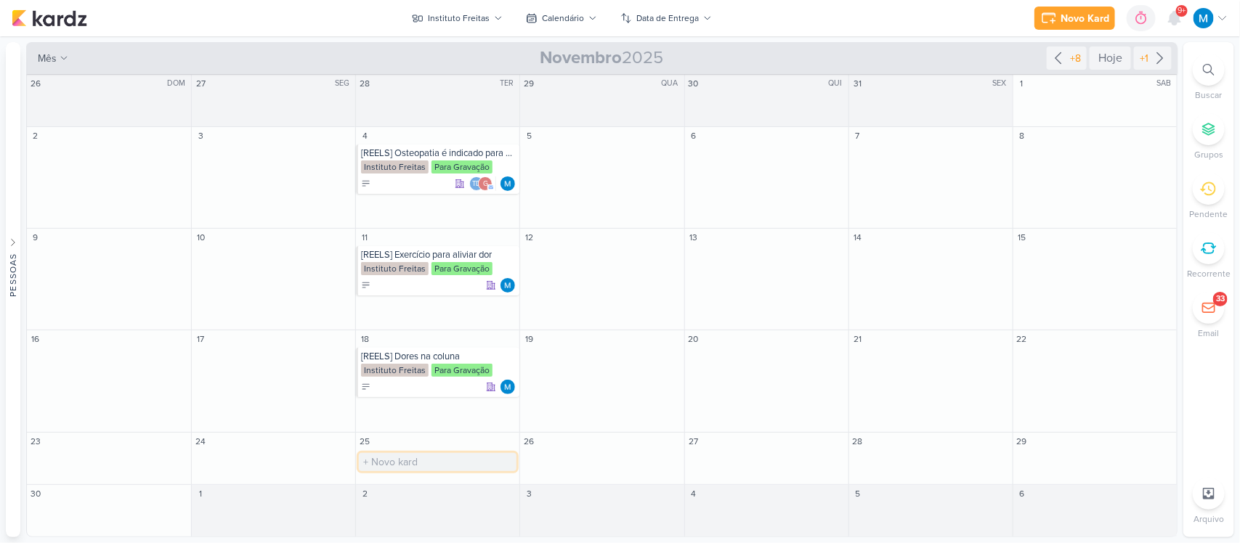
click at [426, 458] on input "text" at bounding box center [438, 462] width 158 height 18
type input "[REELS] Vídeo viral com criança"
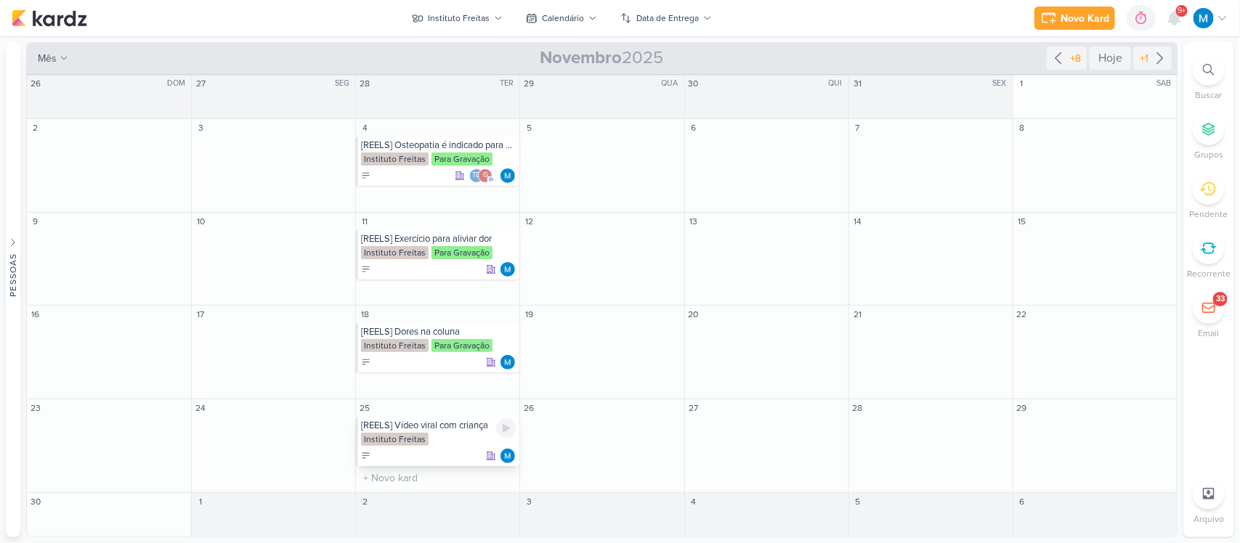
click at [444, 426] on div "[REELS] Vídeo viral com criança" at bounding box center [438, 426] width 155 height 12
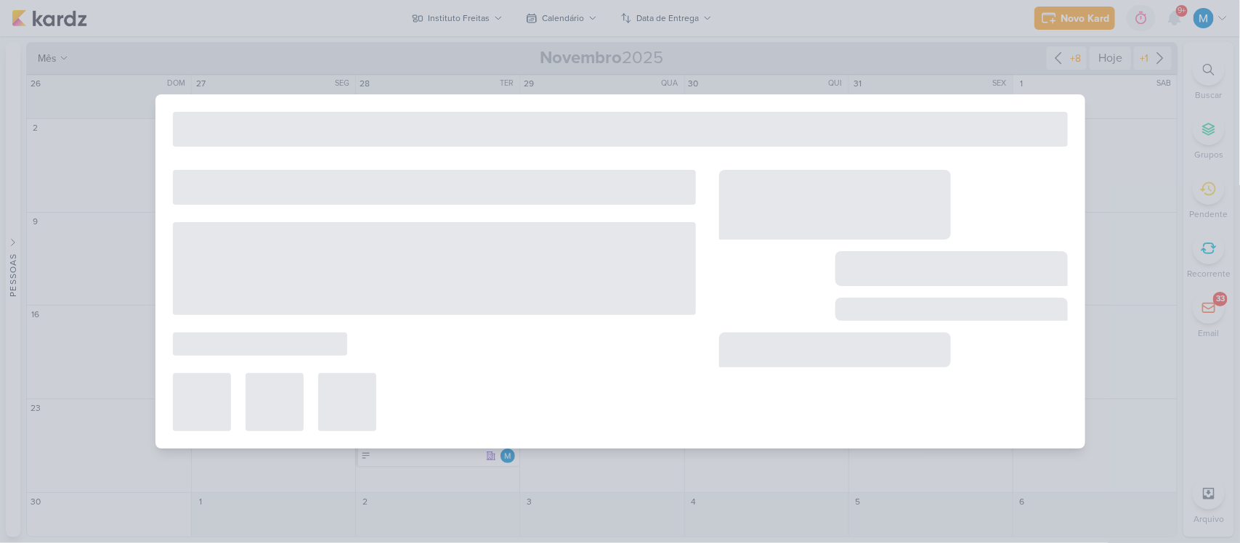
type input "[REELS] Vídeo viral com criança"
type input "[DATE] 23:59"
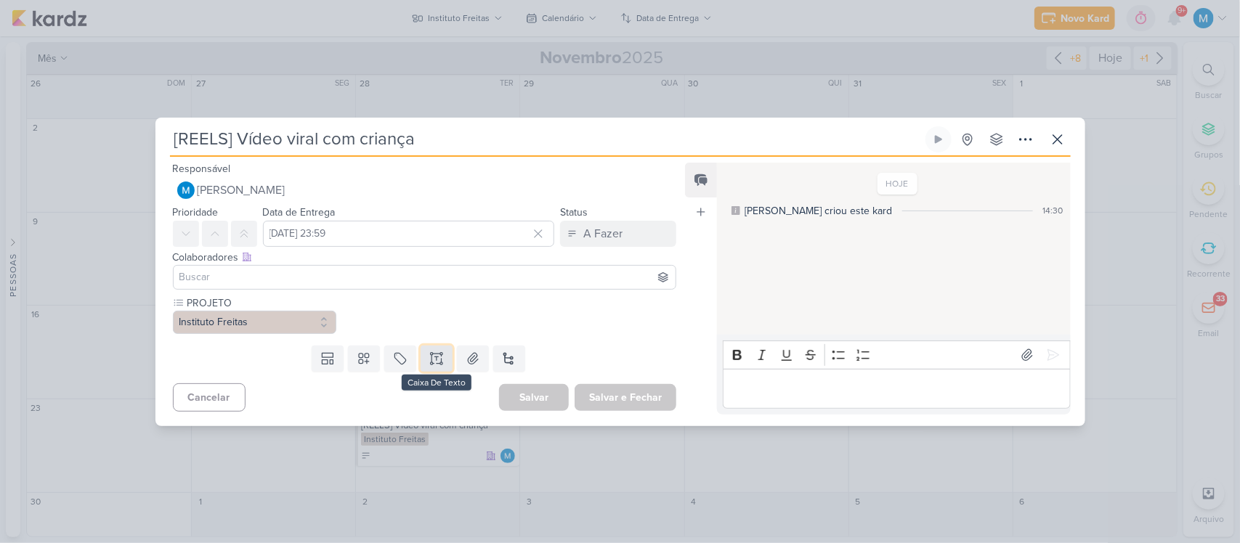
click at [436, 354] on icon at bounding box center [436, 358] width 15 height 15
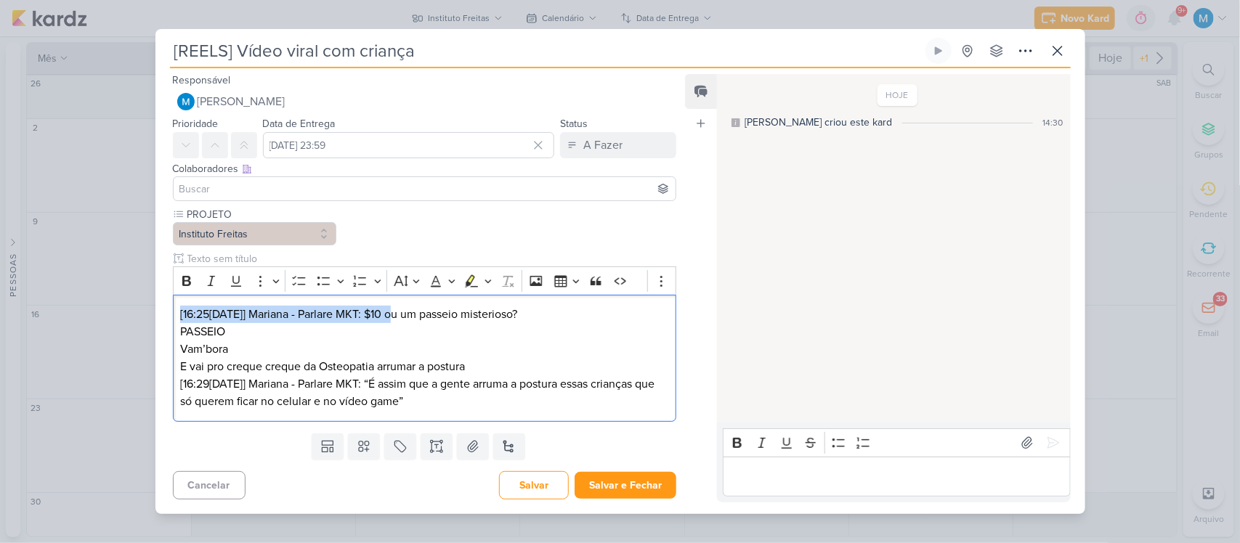
drag, startPoint x: 399, startPoint y: 311, endPoint x: 157, endPoint y: 301, distance: 242.7
click at [157, 301] on div "PROJETO Instituto Freitas" at bounding box center [418, 317] width 527 height 220
click at [248, 346] on p "PASSEIO Vam’bora" at bounding box center [424, 340] width 488 height 35
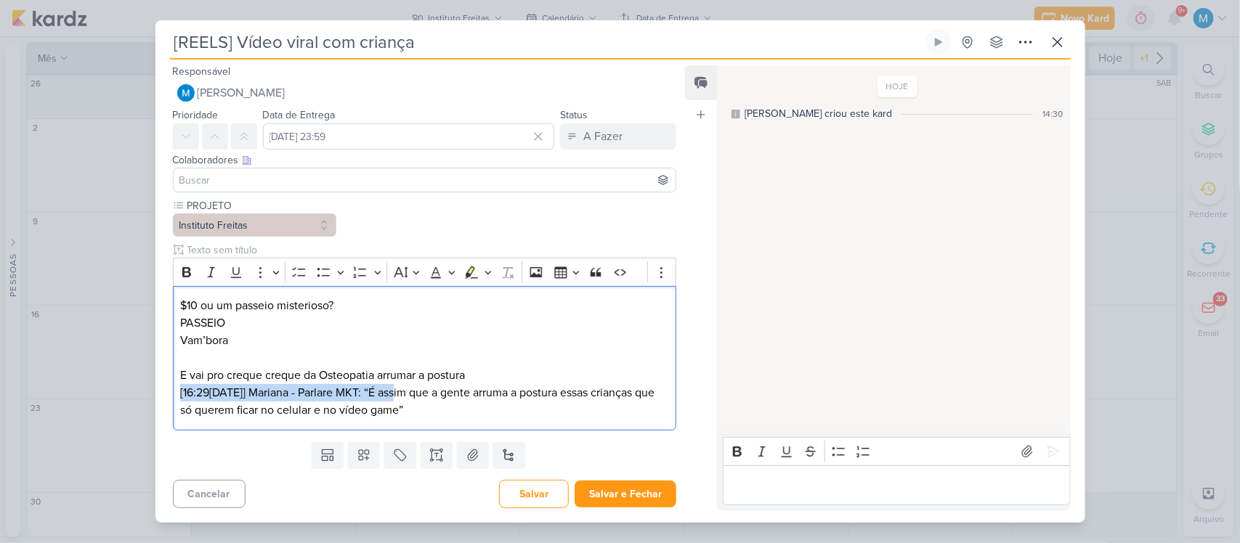
drag, startPoint x: 402, startPoint y: 390, endPoint x: 153, endPoint y: 396, distance: 248.4
click at [153, 396] on div "[REELS] Vídeo viral com criança Criado por mim" at bounding box center [620, 271] width 1240 height 543
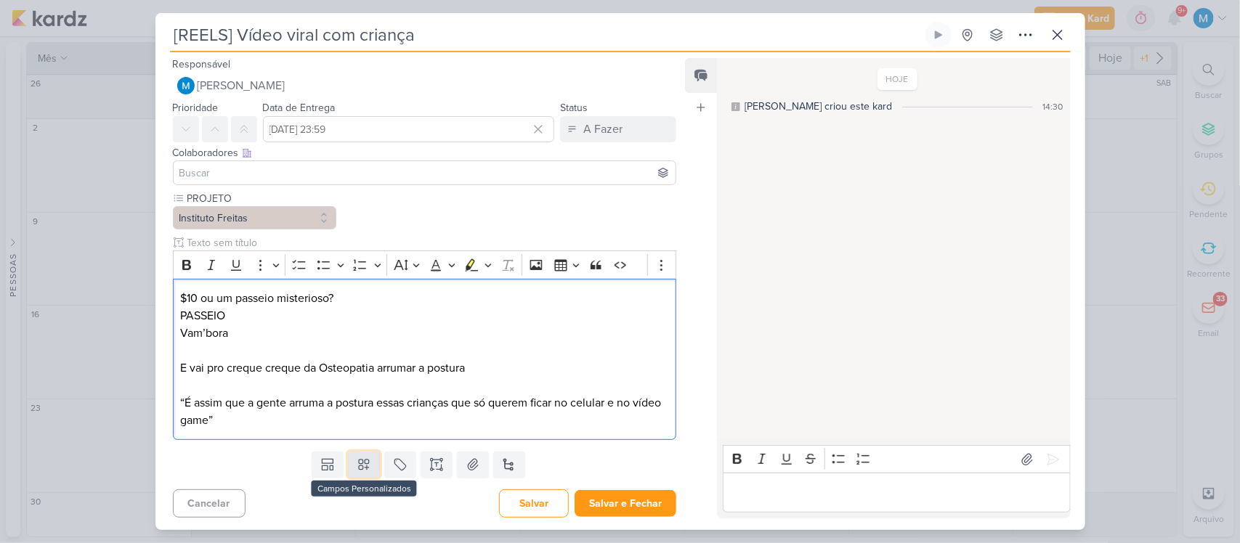
click at [359, 465] on icon at bounding box center [364, 465] width 10 height 10
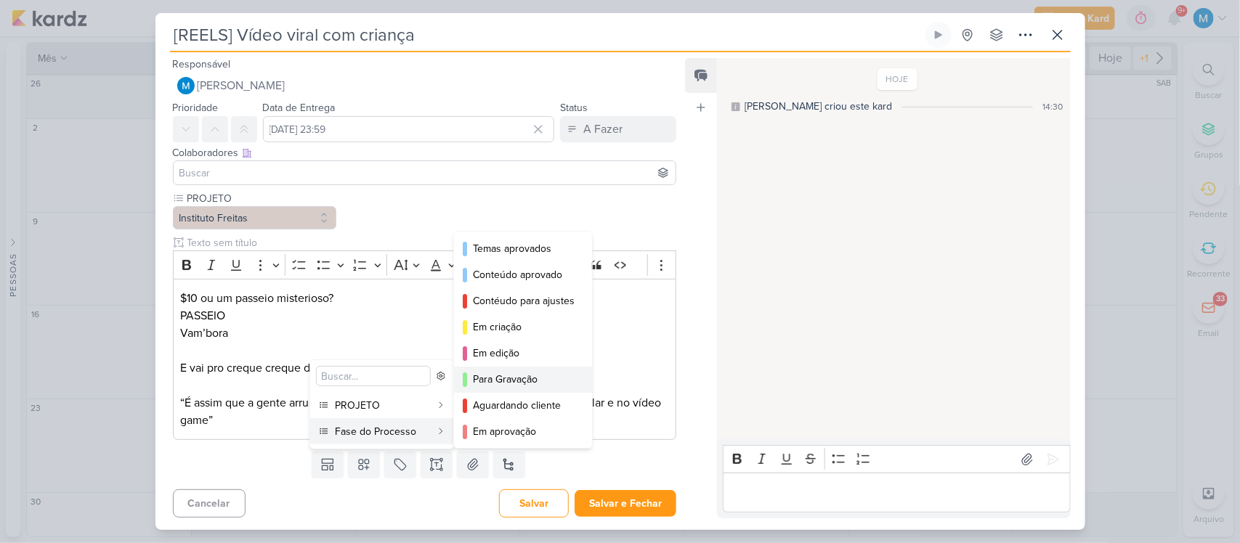
click at [509, 376] on div "Para Gravação" at bounding box center [524, 379] width 102 height 15
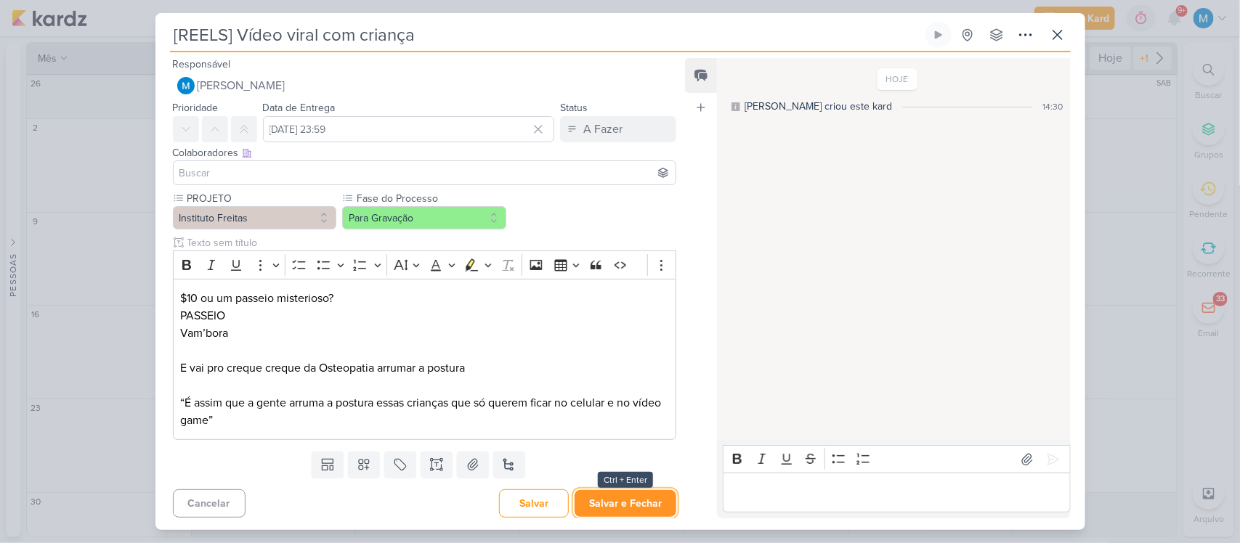
click at [662, 508] on button "Salvar e Fechar" at bounding box center [625, 503] width 102 height 27
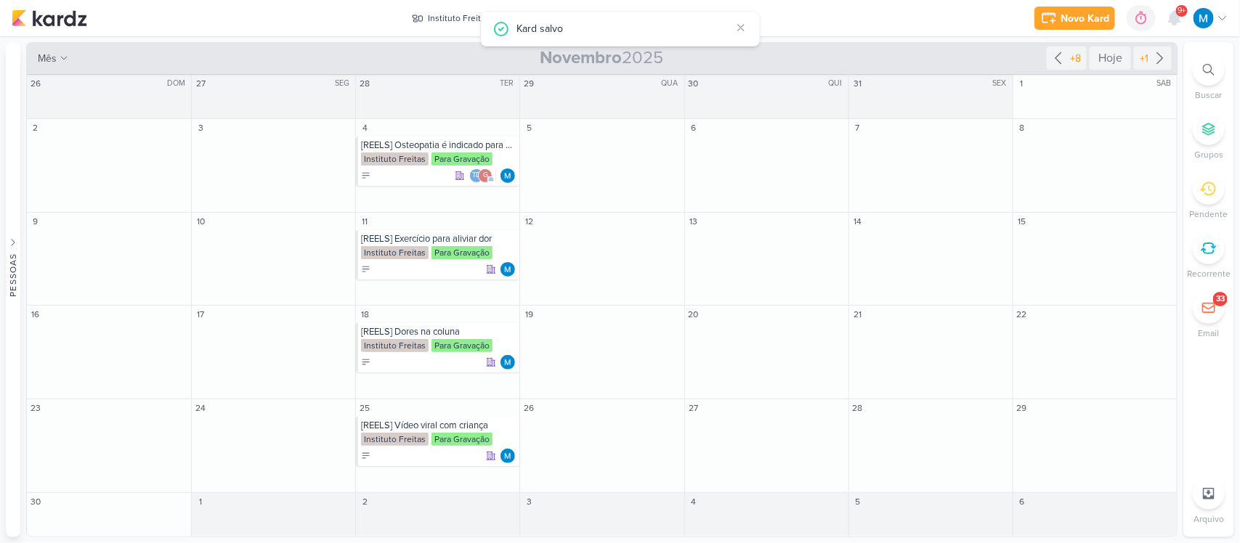
click at [742, 23] on icon at bounding box center [741, 28] width 12 height 12
click at [644, 149] on input "text" at bounding box center [602, 148] width 158 height 18
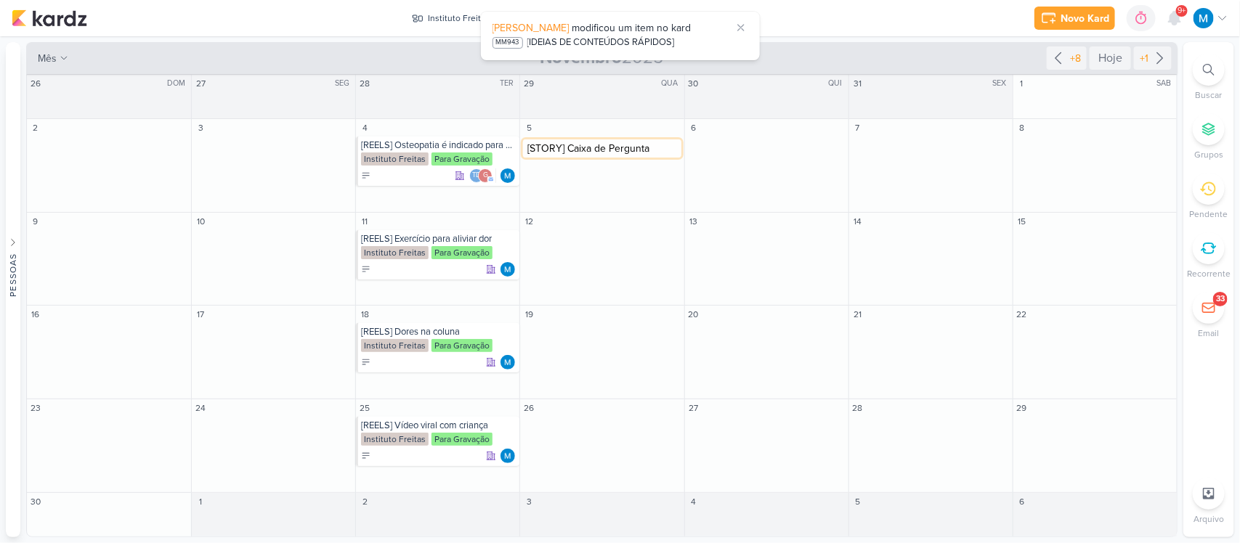
type input "[STORY] Caixa de Perguntas"
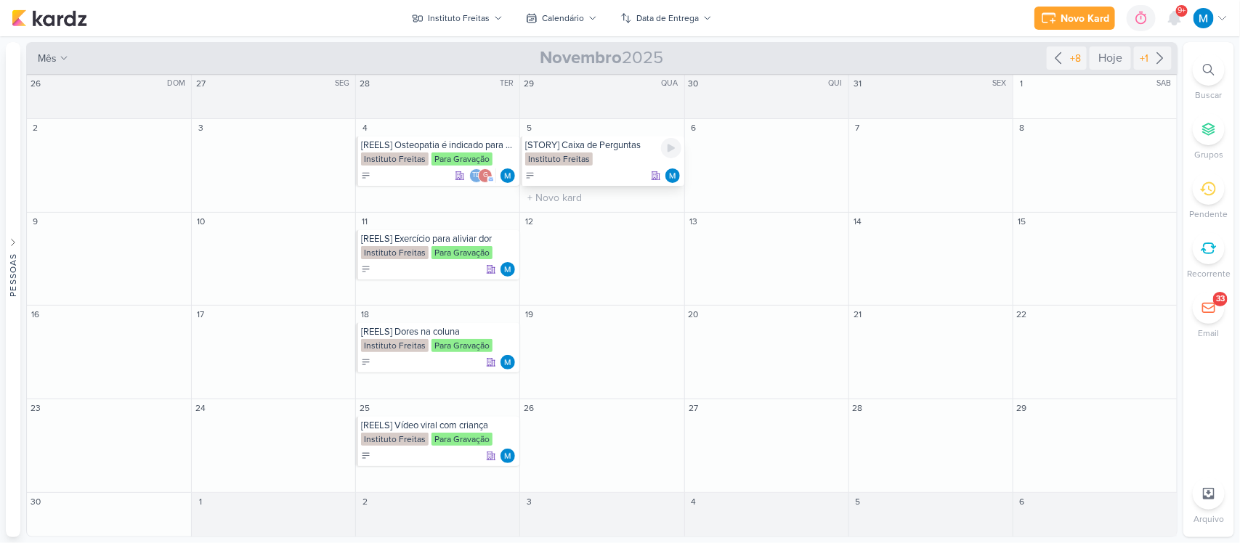
click at [611, 147] on div "[STORY] Caixa de Perguntas" at bounding box center [602, 145] width 155 height 12
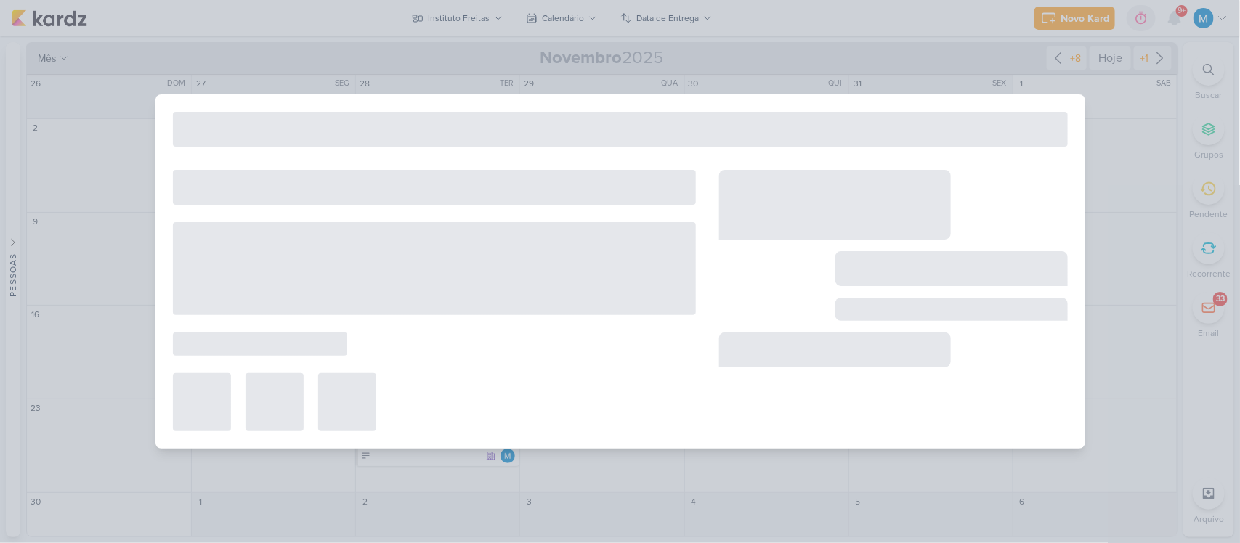
type input "[STORY] Caixa de Perguntas"
type input "[DATE] 23:59"
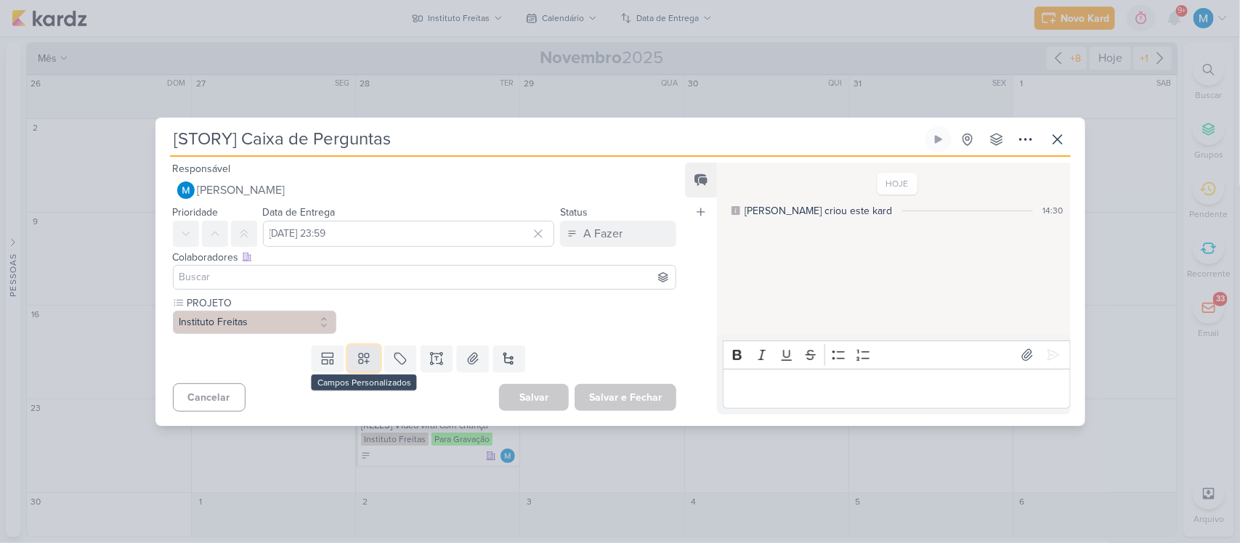
click at [369, 354] on button at bounding box center [364, 359] width 32 height 26
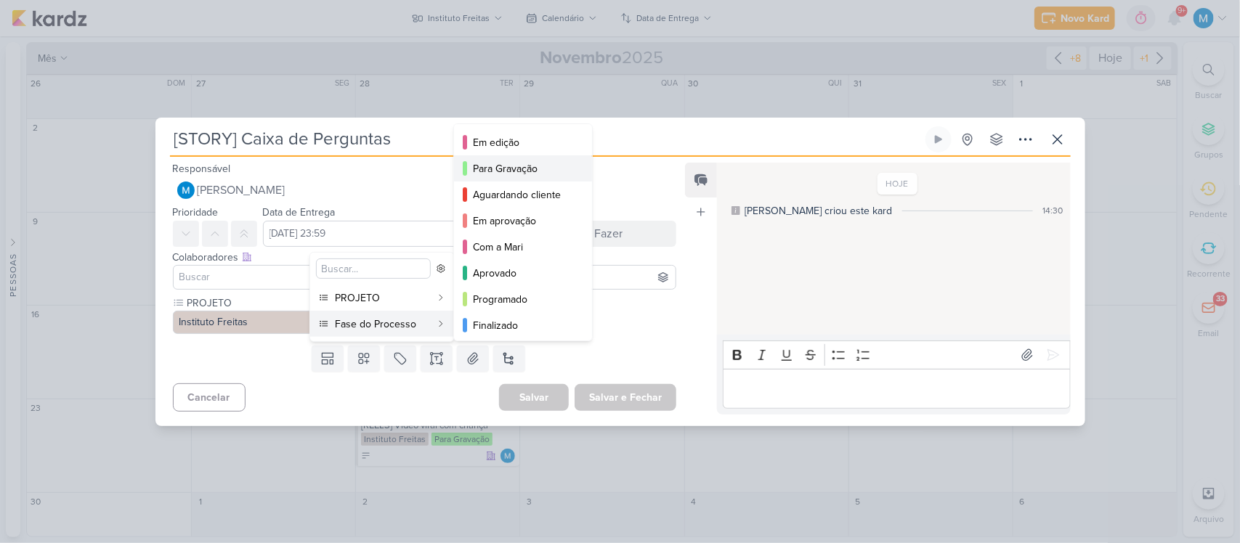
scroll to position [106, 0]
click at [520, 242] on div "Com a Mari" at bounding box center [524, 244] width 102 height 15
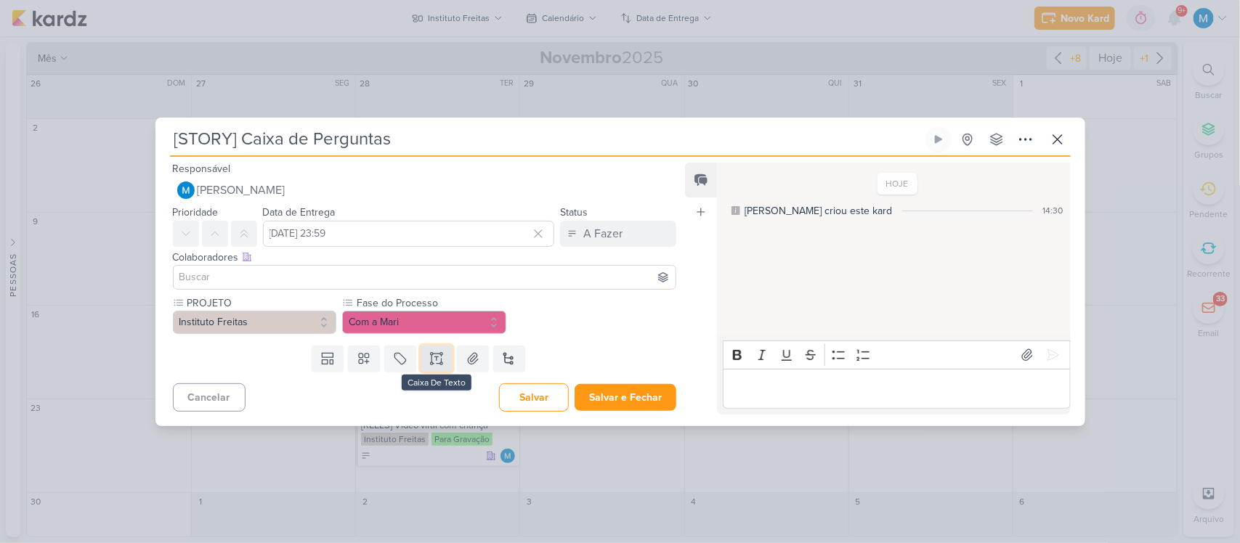
click at [437, 363] on icon at bounding box center [436, 363] width 7 height 0
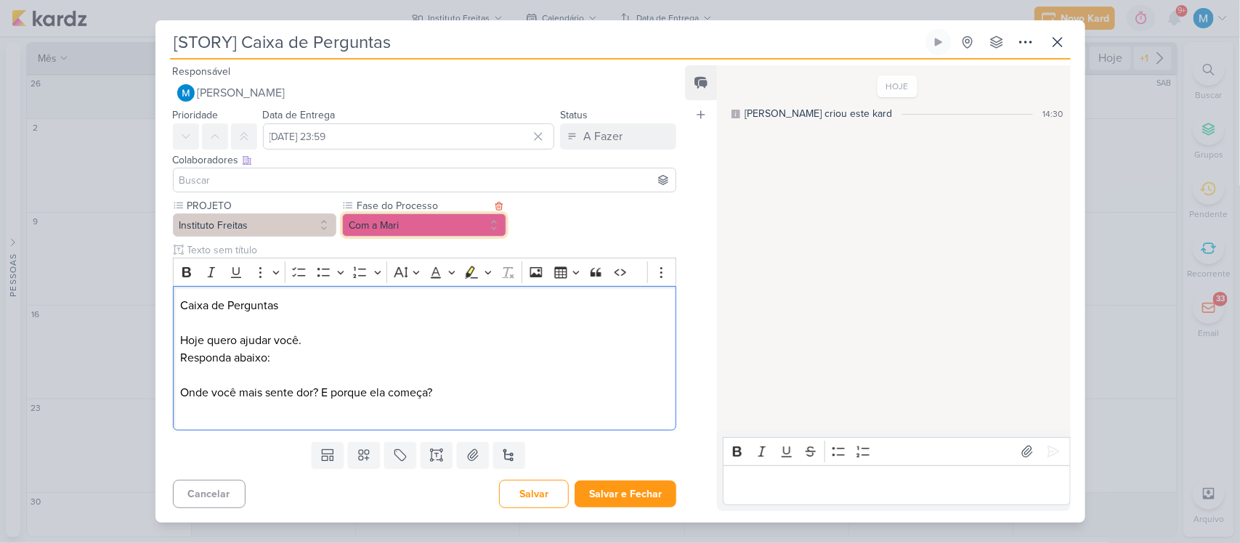
click at [437, 224] on button "Com a Mari" at bounding box center [424, 224] width 164 height 23
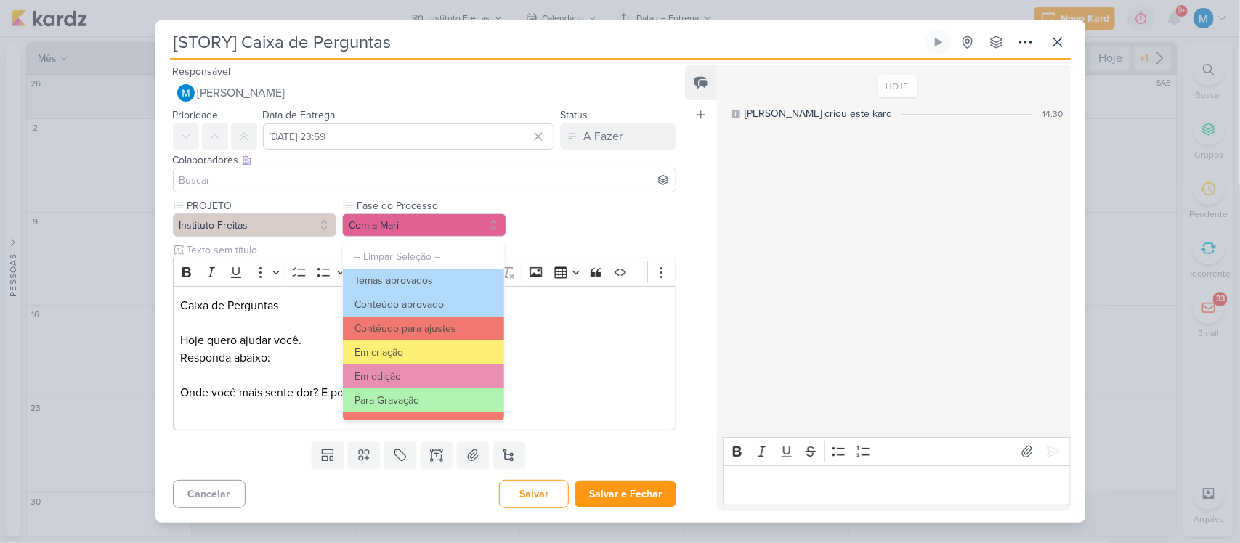
click at [611, 226] on div "PROJETO Instituto Freitas Fase do Processo" at bounding box center [425, 314] width 504 height 232
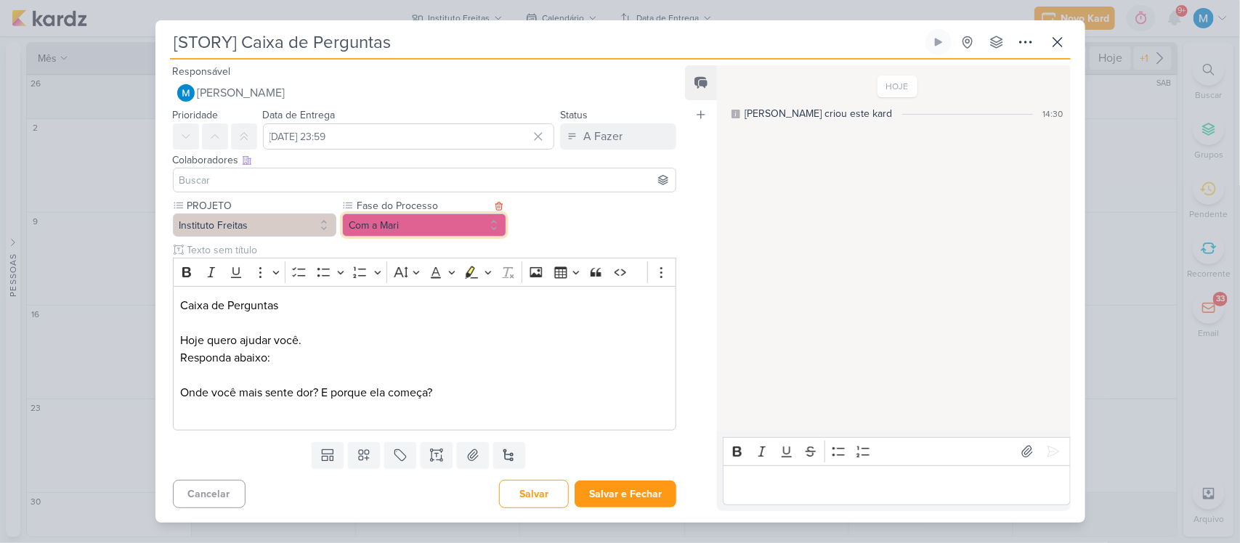
click at [428, 224] on button "Com a Mari" at bounding box center [424, 224] width 164 height 23
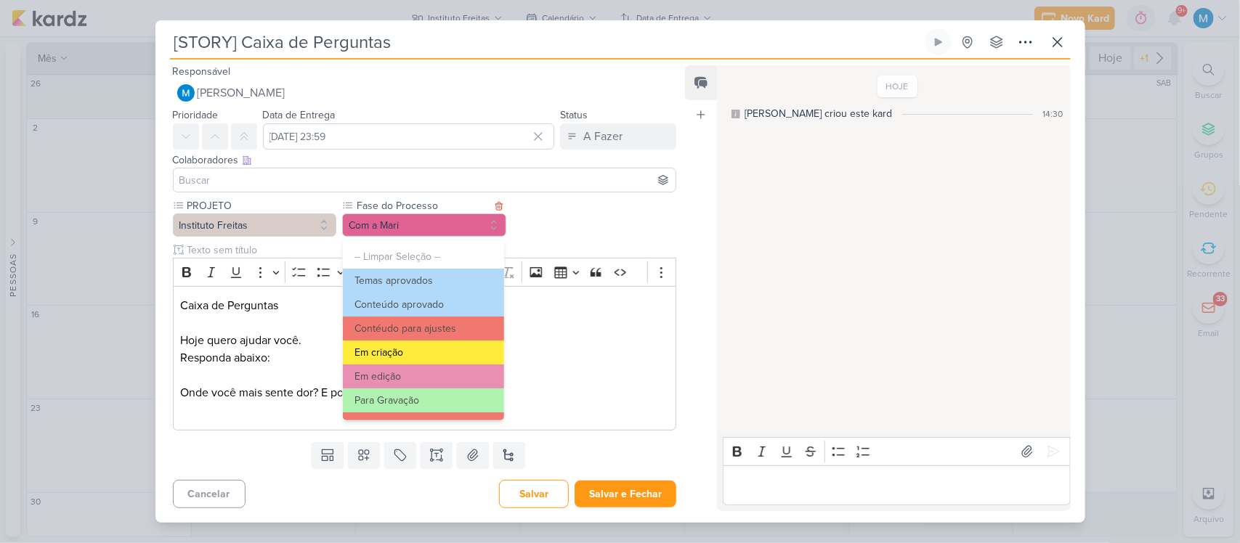
click at [423, 354] on button "Em criação" at bounding box center [423, 353] width 160 height 24
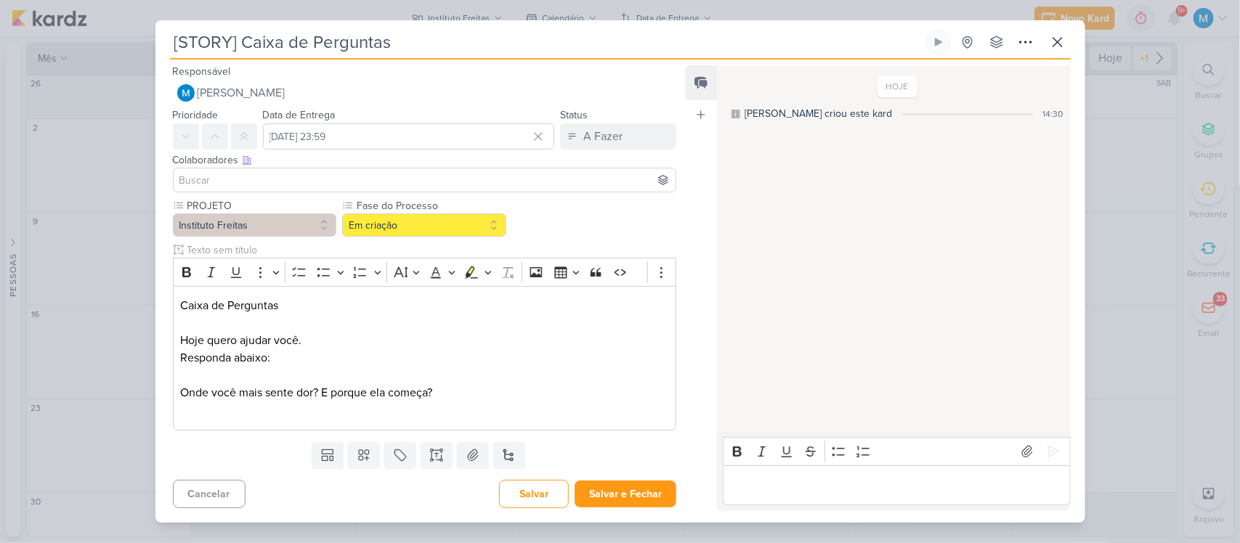
click at [288, 179] on input at bounding box center [424, 179] width 497 height 17
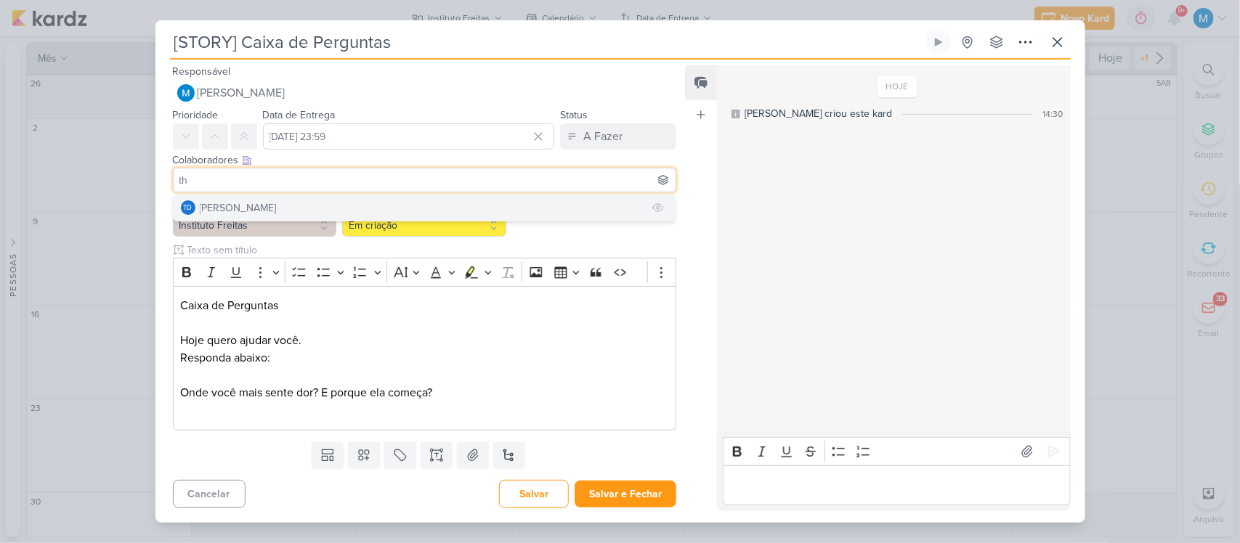
type input "th"
click at [269, 198] on button "Td Thais de carvalho" at bounding box center [425, 208] width 503 height 26
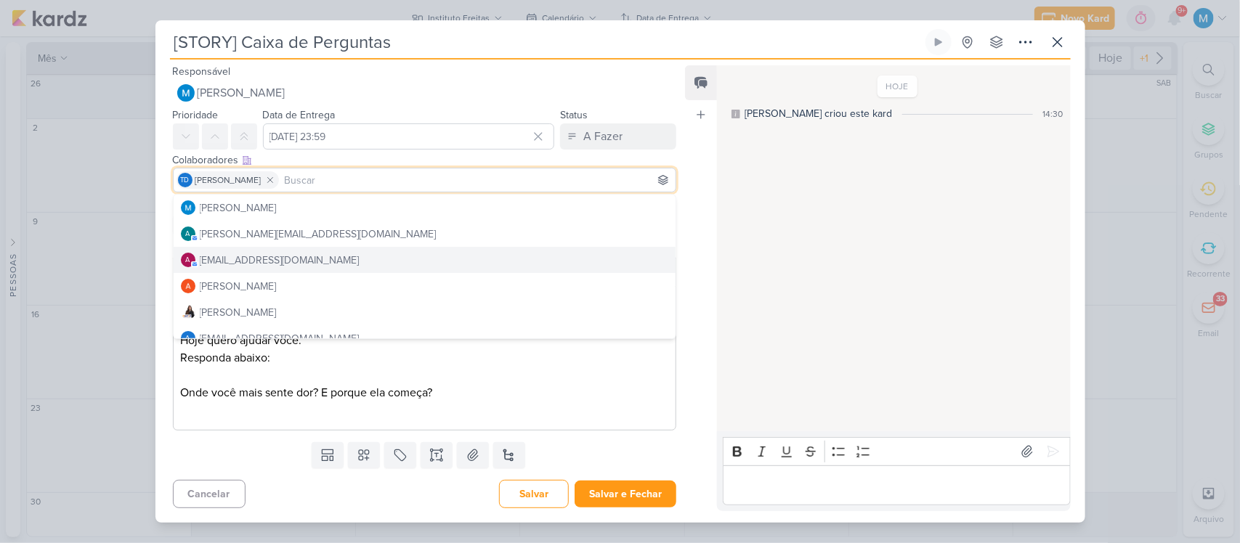
click at [683, 273] on div "Responsável [PERSON_NAME] Nenhum contato encontrado create new contact Novo Con…" at bounding box center [620, 291] width 930 height 463
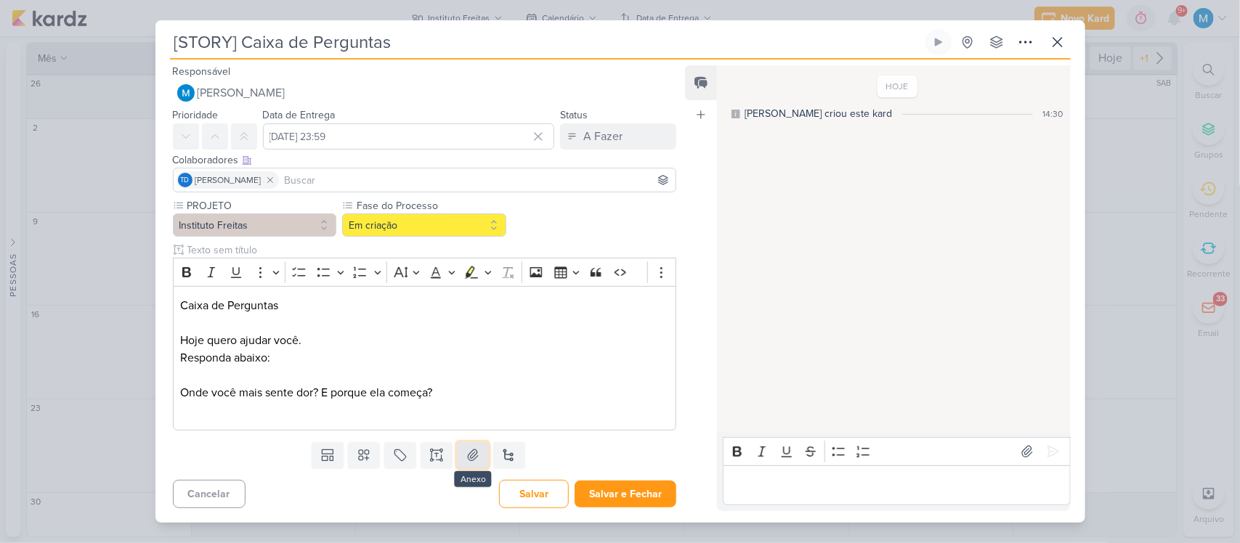
click at [470, 448] on icon at bounding box center [472, 455] width 15 height 15
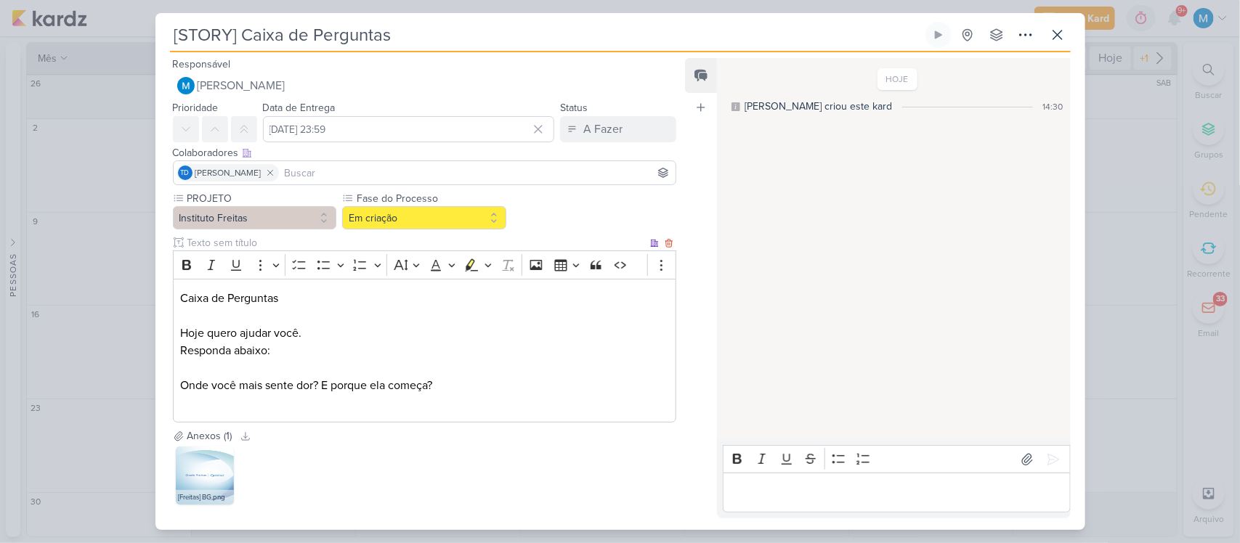
scroll to position [70, 0]
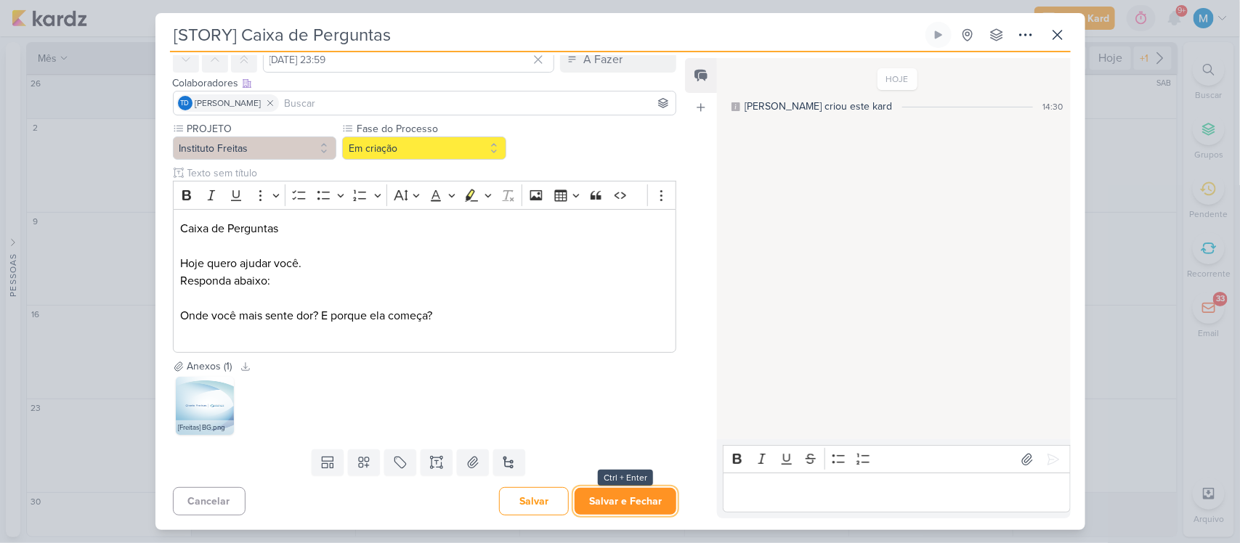
click at [647, 500] on button "Salvar e Fechar" at bounding box center [625, 501] width 102 height 27
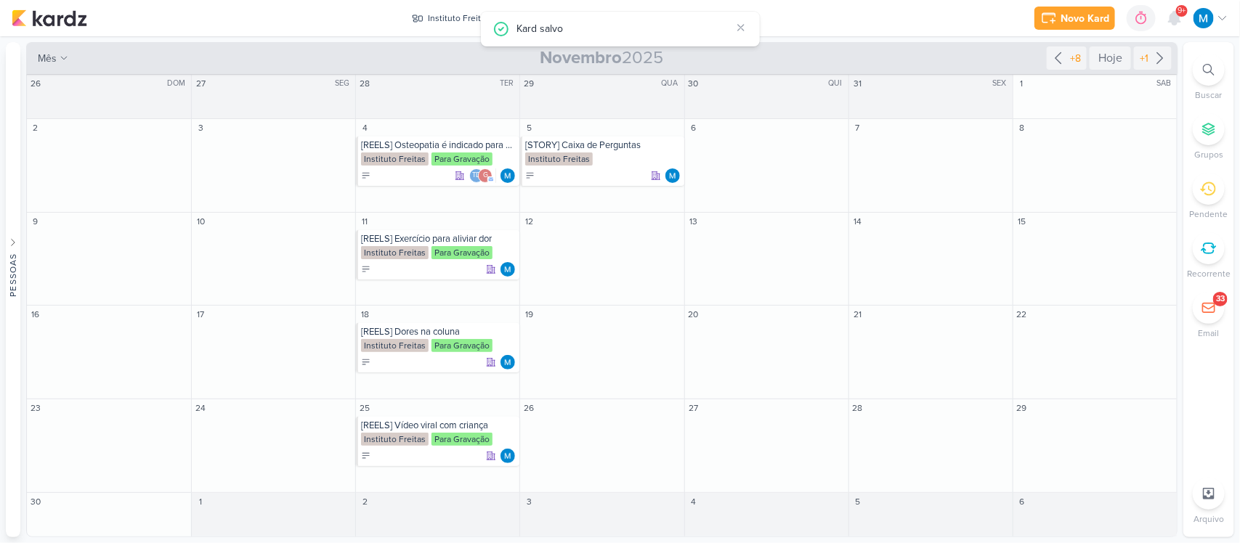
scroll to position [0, 0]
click at [575, 241] on input "text" at bounding box center [602, 242] width 158 height 18
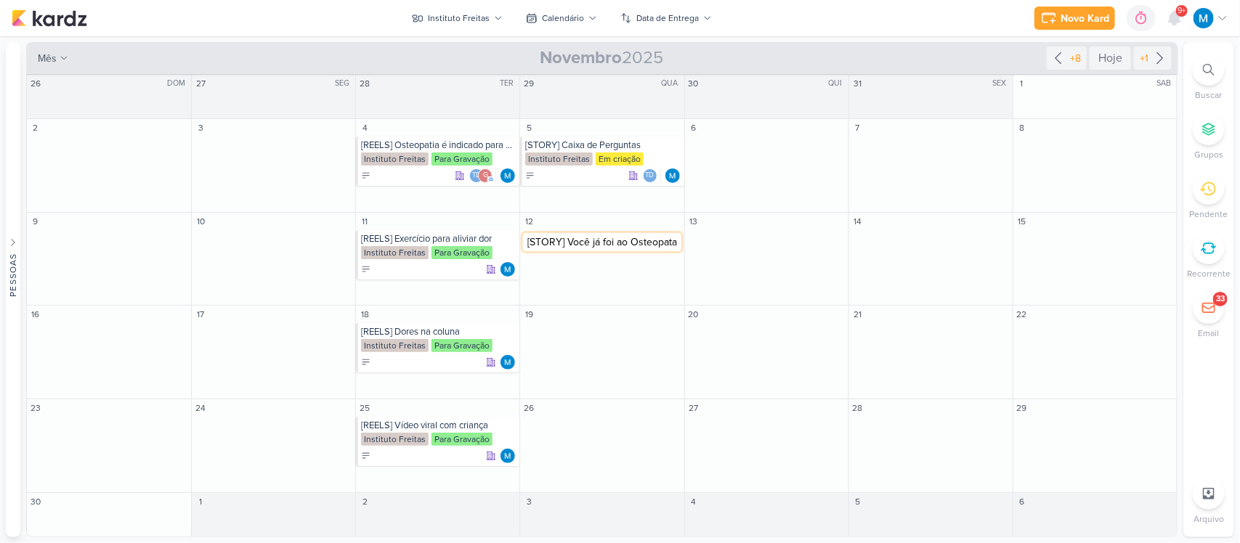
type input "[STORY] Você já foi ao Osteopata?"
click at [607, 243] on div "[STORY] Você já foi ao Osteopata?" at bounding box center [602, 239] width 155 height 12
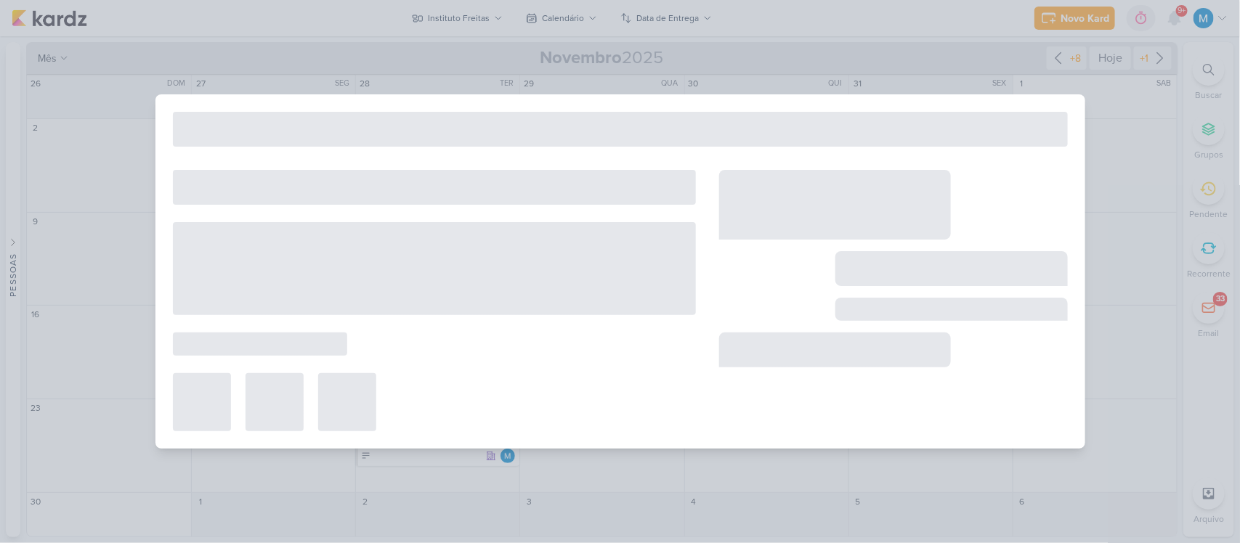
type input "[STORY] Você já foi ao Osteopata?"
type input "[DATE] 23:59"
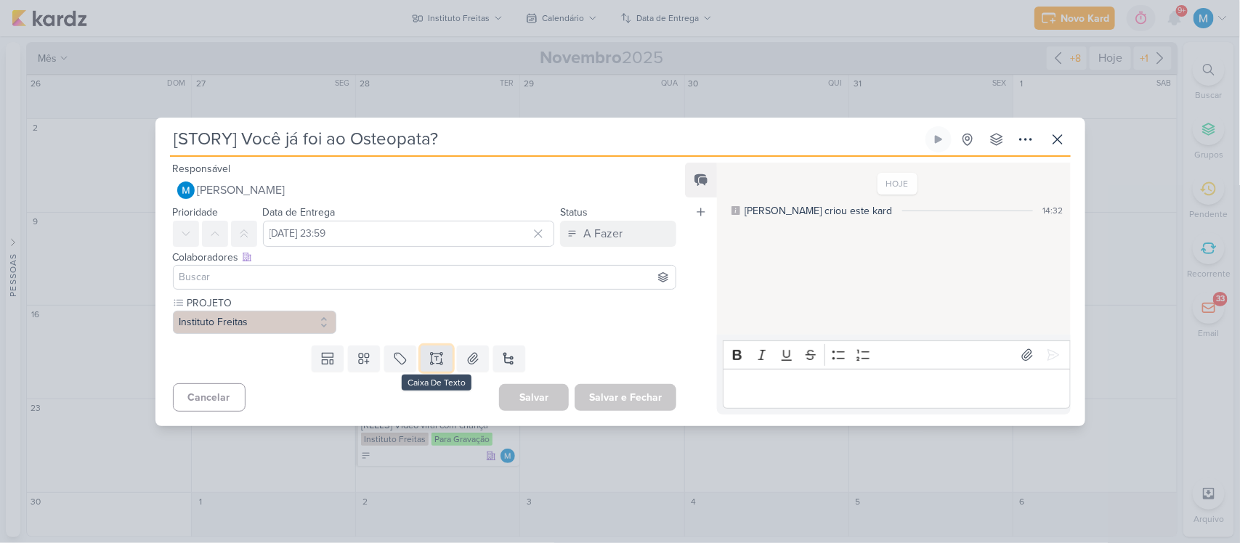
click at [437, 363] on icon at bounding box center [436, 363] width 7 height 0
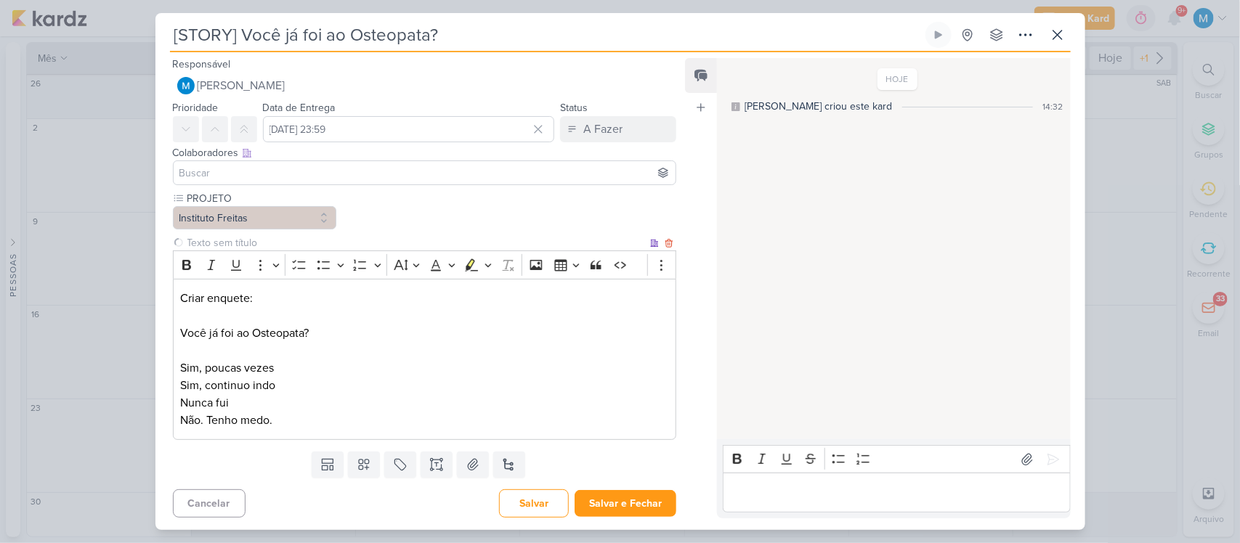
click at [242, 241] on input "text" at bounding box center [415, 242] width 463 height 15
type input "STORY 1"
click at [438, 470] on icon at bounding box center [436, 464] width 15 height 15
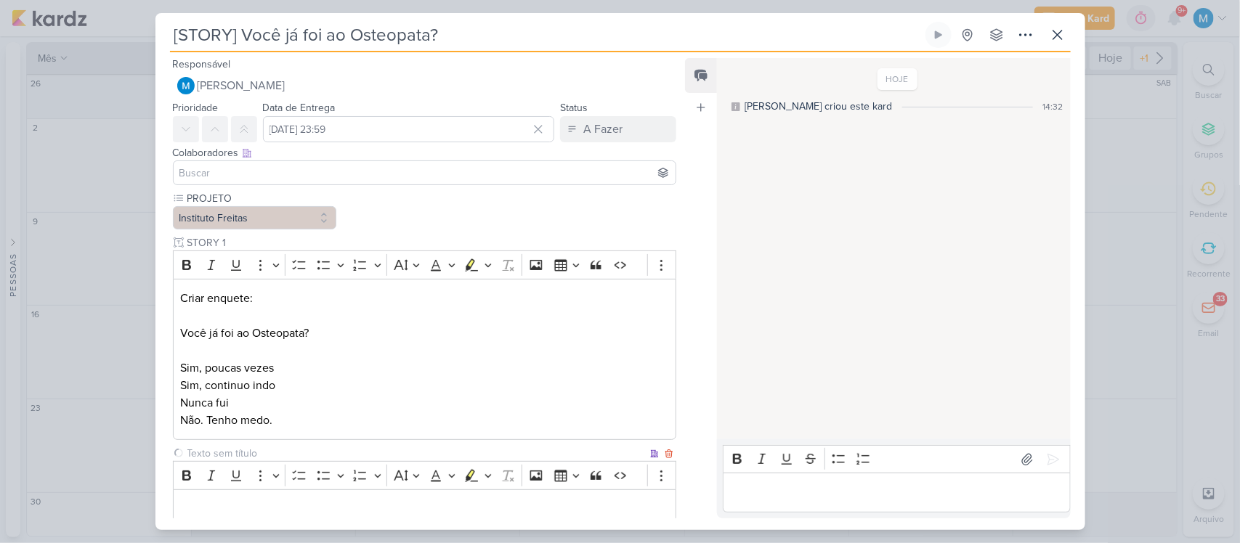
click at [232, 455] on input "text" at bounding box center [415, 453] width 463 height 15
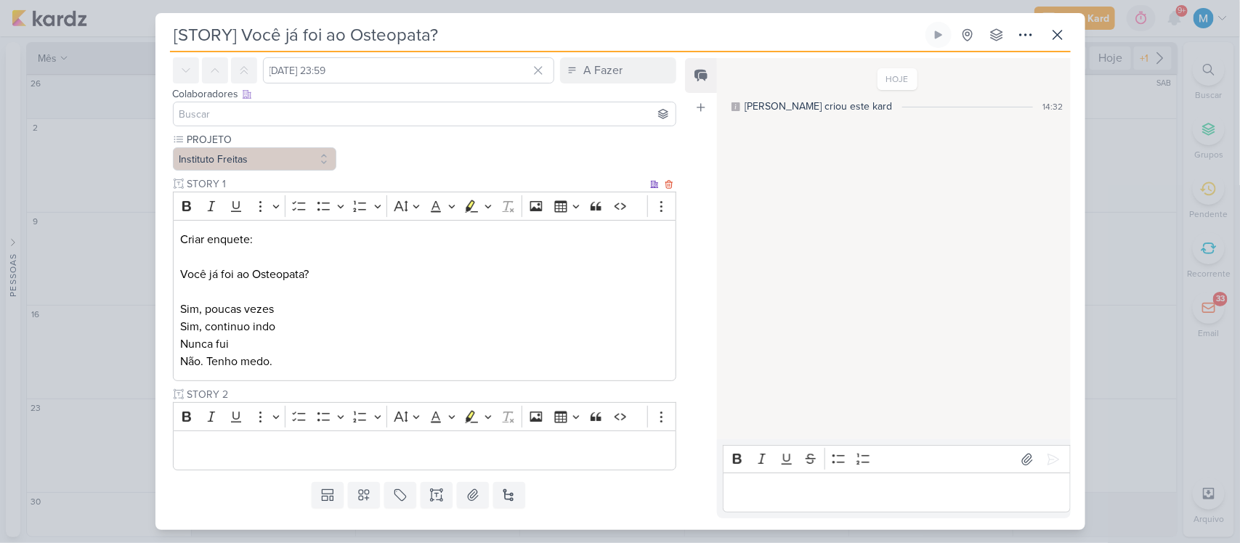
scroll to position [91, 0]
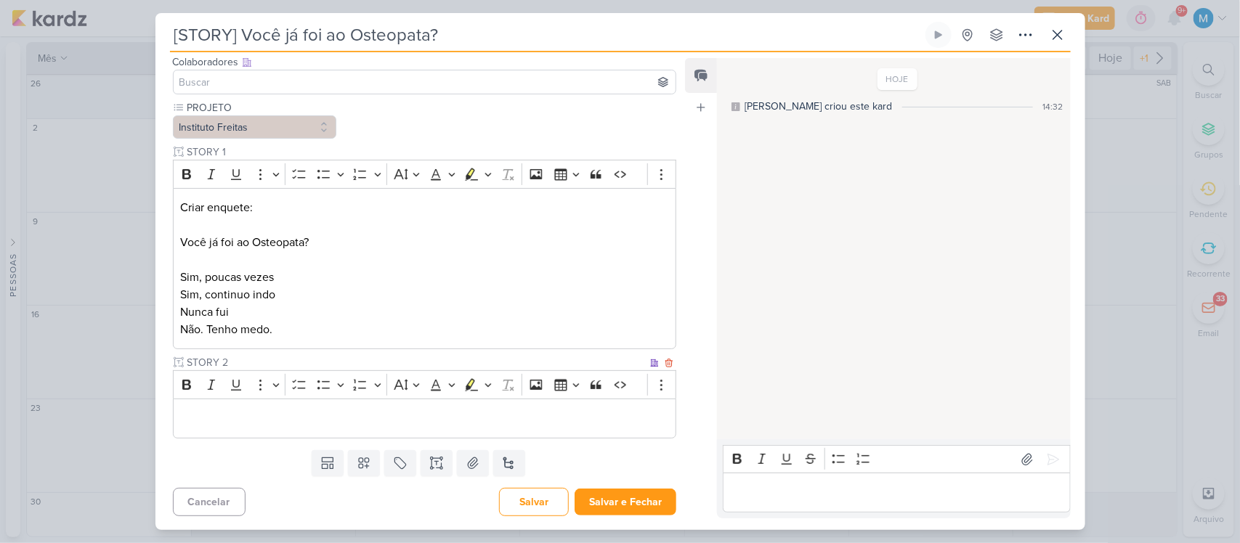
type input "STORY 2"
click at [259, 422] on p "Editor editing area: main" at bounding box center [424, 418] width 488 height 17
click at [338, 416] on p "A Osteopatia" at bounding box center [424, 418] width 488 height 17
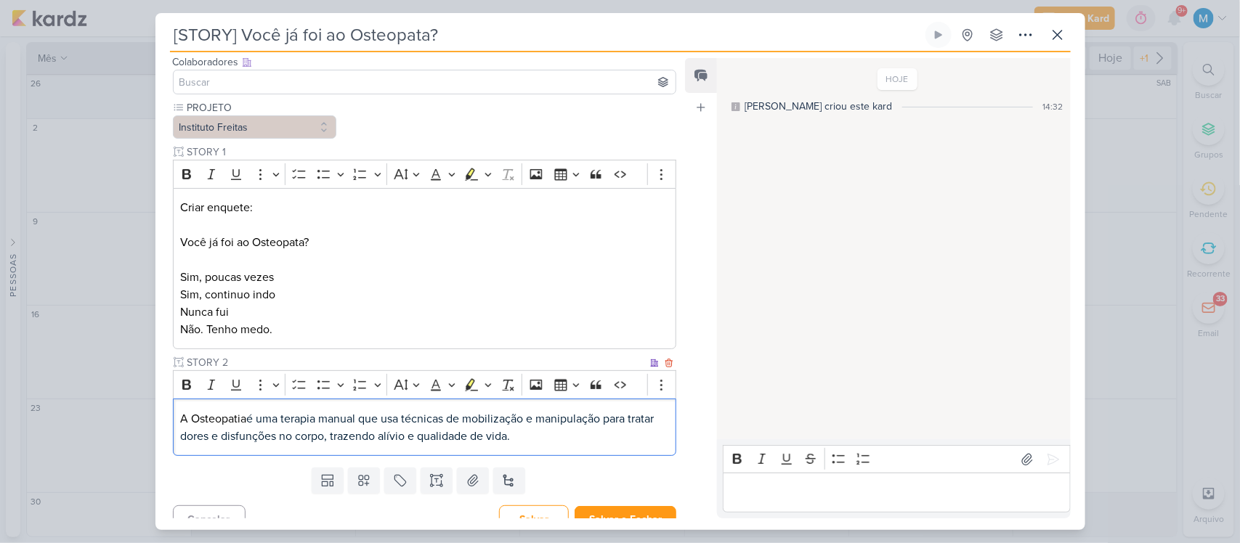
scroll to position [110, 0]
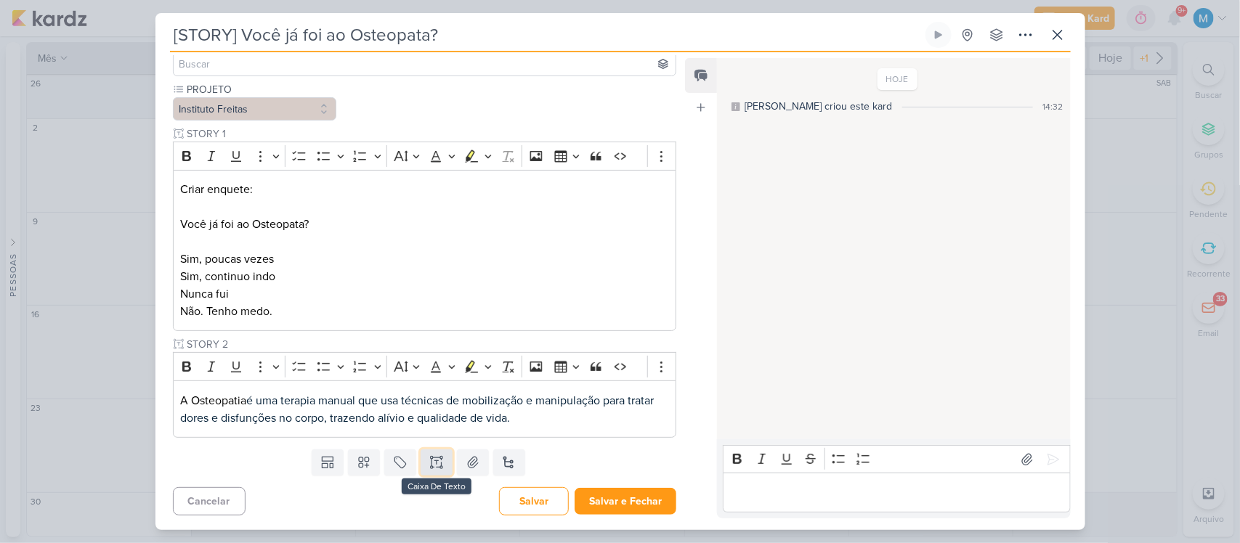
click at [430, 463] on icon at bounding box center [436, 462] width 15 height 15
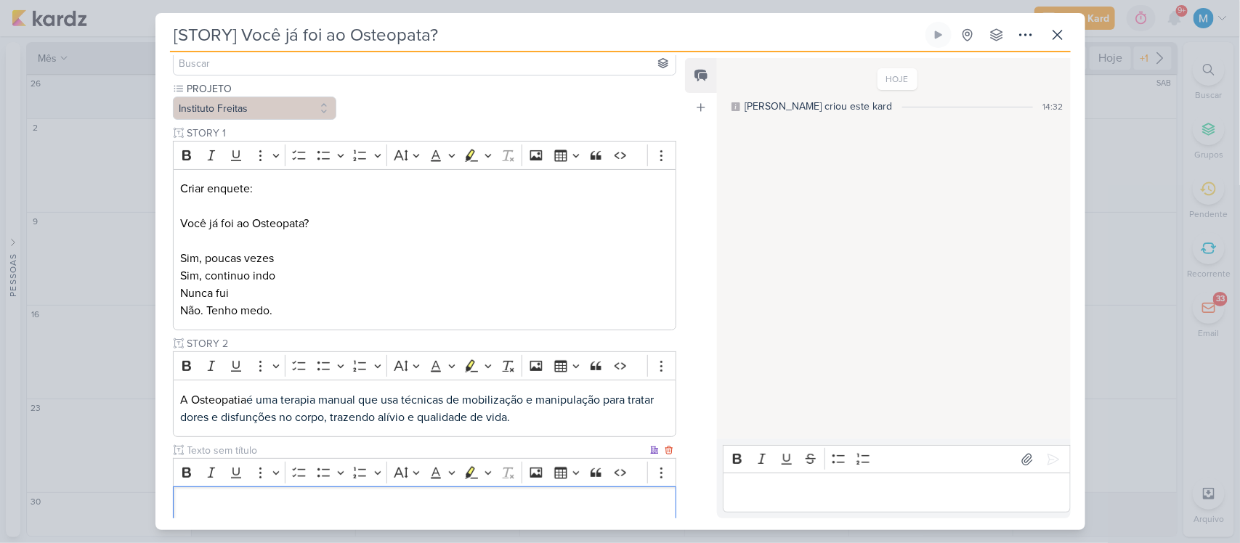
click at [220, 450] on input "text" at bounding box center [415, 450] width 463 height 15
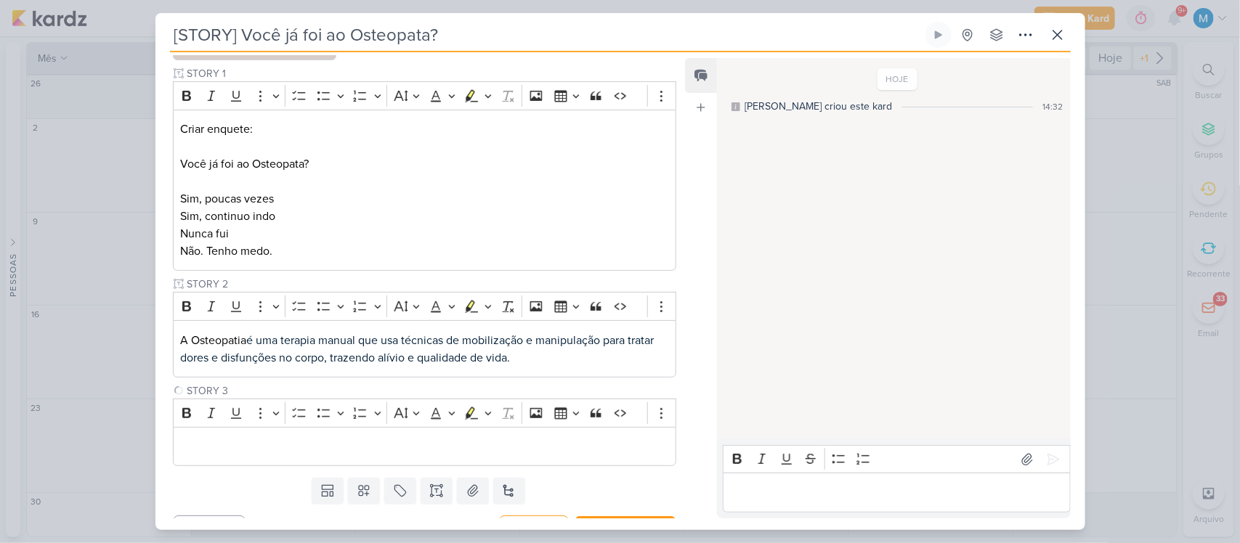
scroll to position [198, 0]
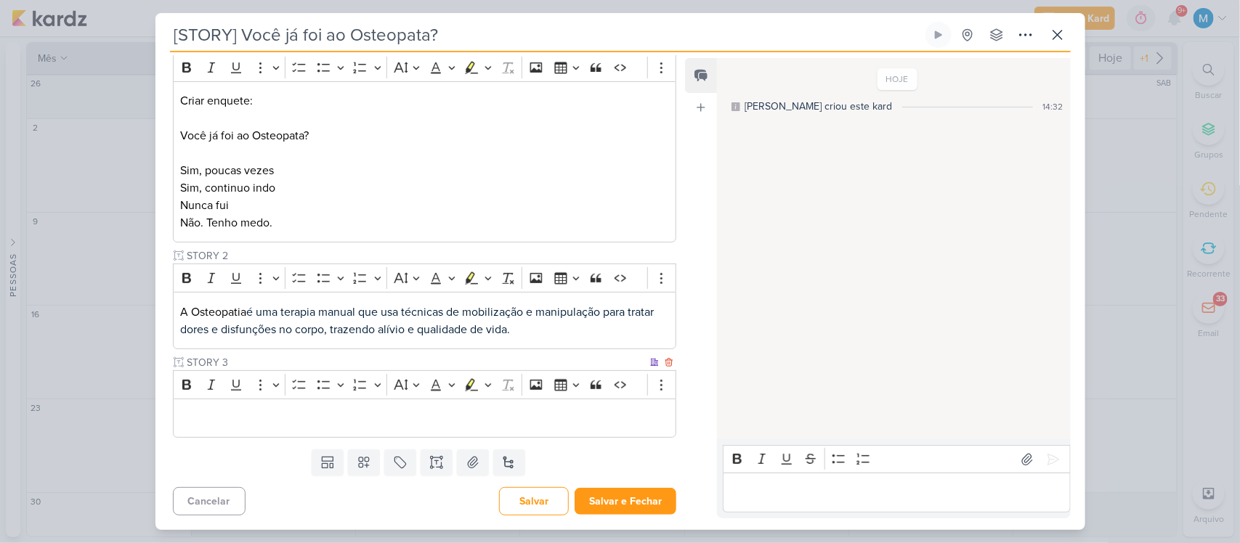
type input "STORY 3"
click at [334, 412] on p "Editor editing area: main" at bounding box center [424, 418] width 488 height 17
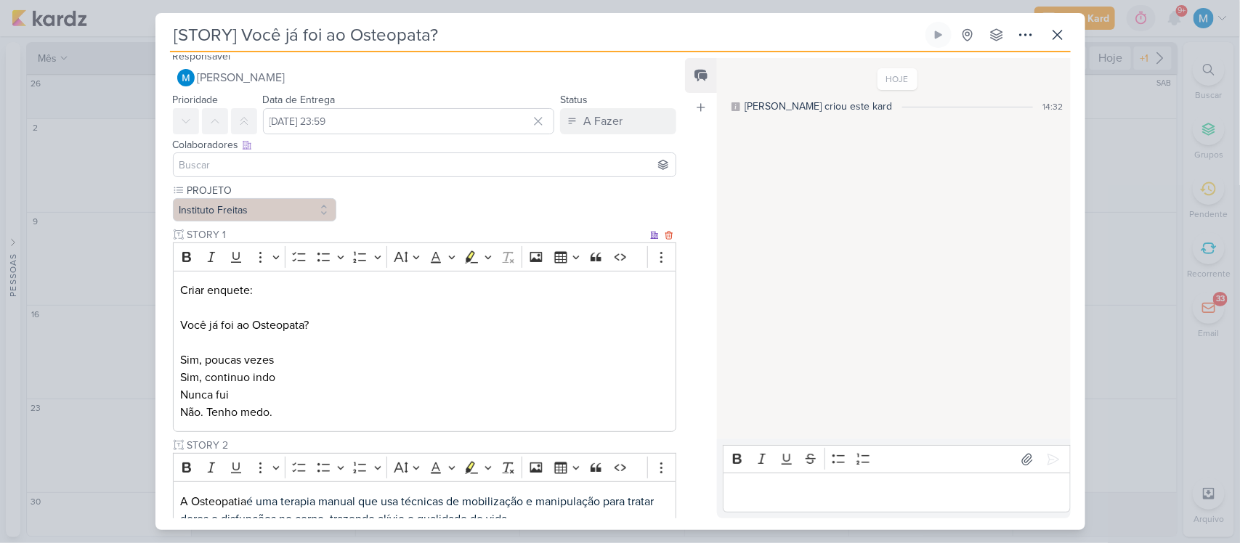
scroll to position [0, 0]
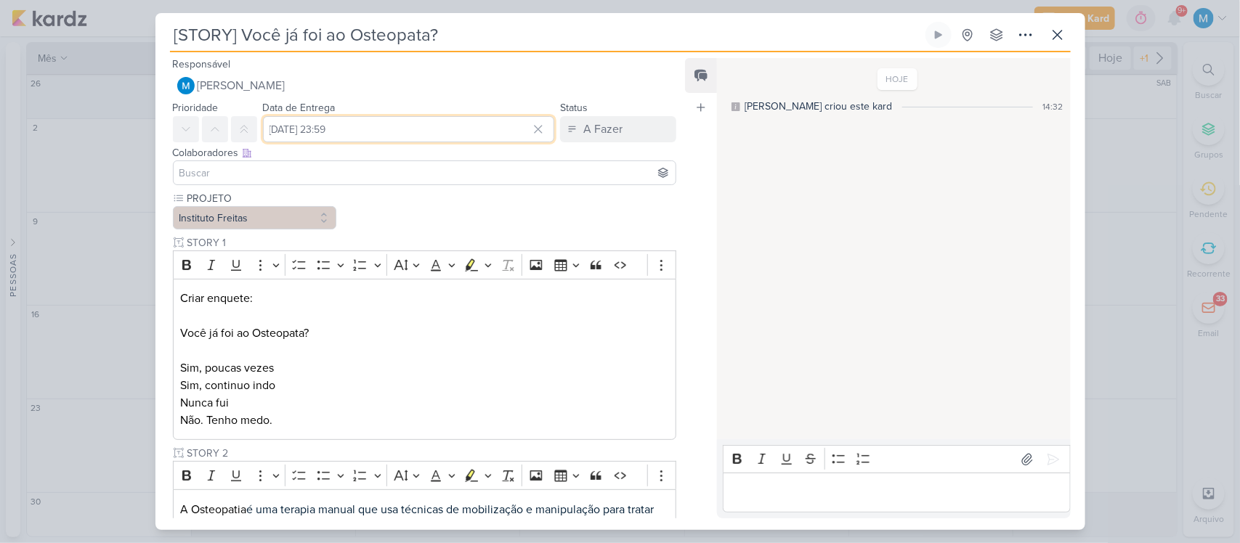
click at [379, 127] on input "[DATE] 23:59" at bounding box center [409, 129] width 292 height 26
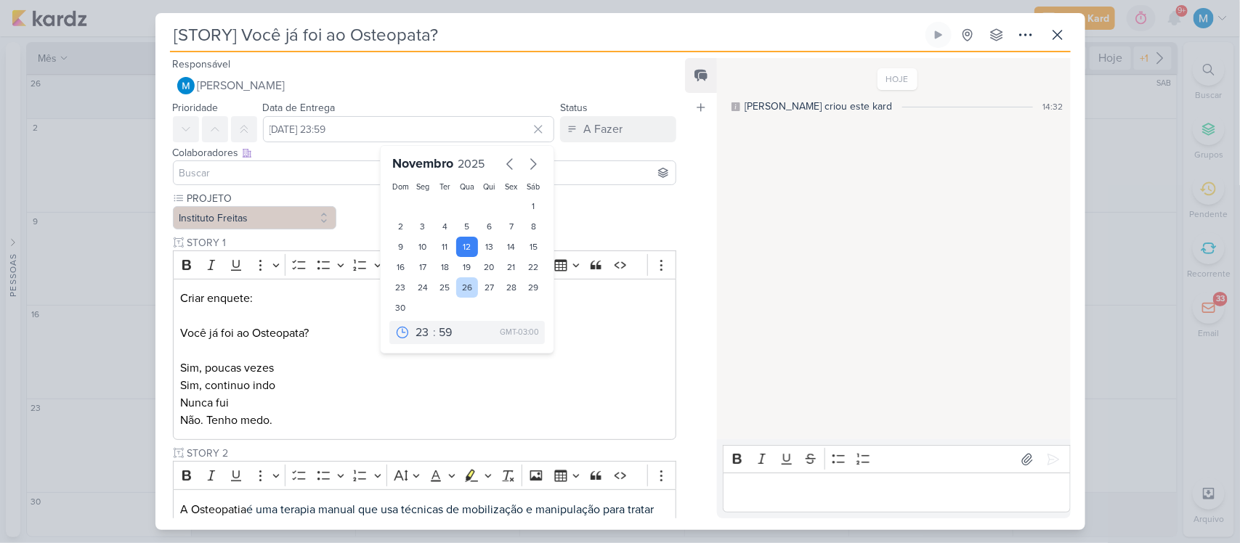
click at [461, 288] on div "26" at bounding box center [467, 287] width 23 height 20
click at [465, 264] on div "19" at bounding box center [467, 267] width 23 height 20
type input "[DATE] 23:59"
click at [582, 354] on p "Editor editing area: main" at bounding box center [424, 350] width 488 height 17
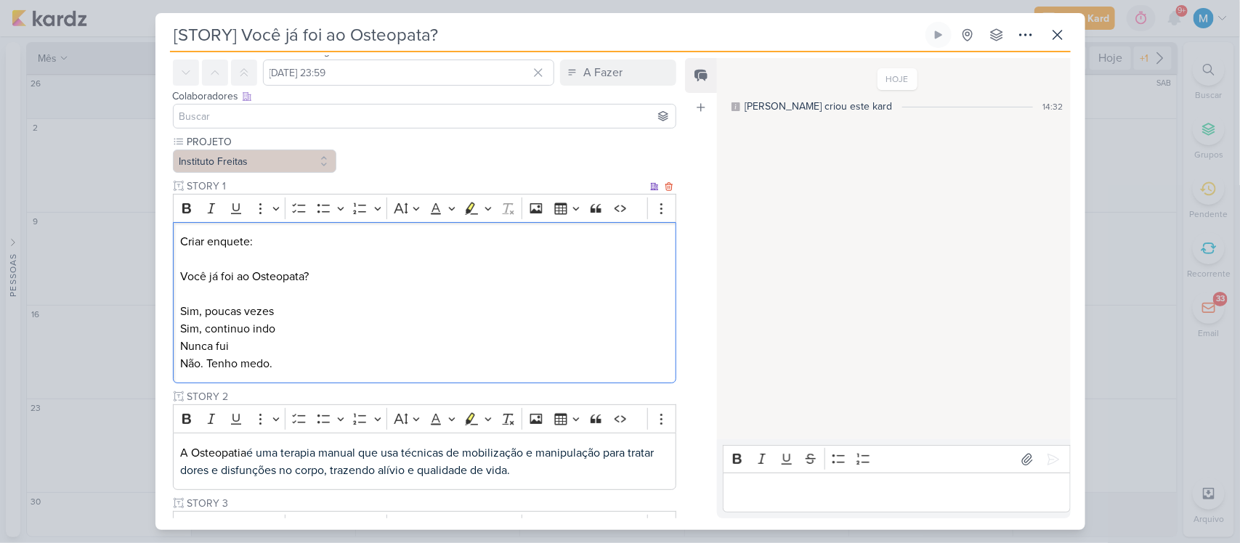
scroll to position [198, 0]
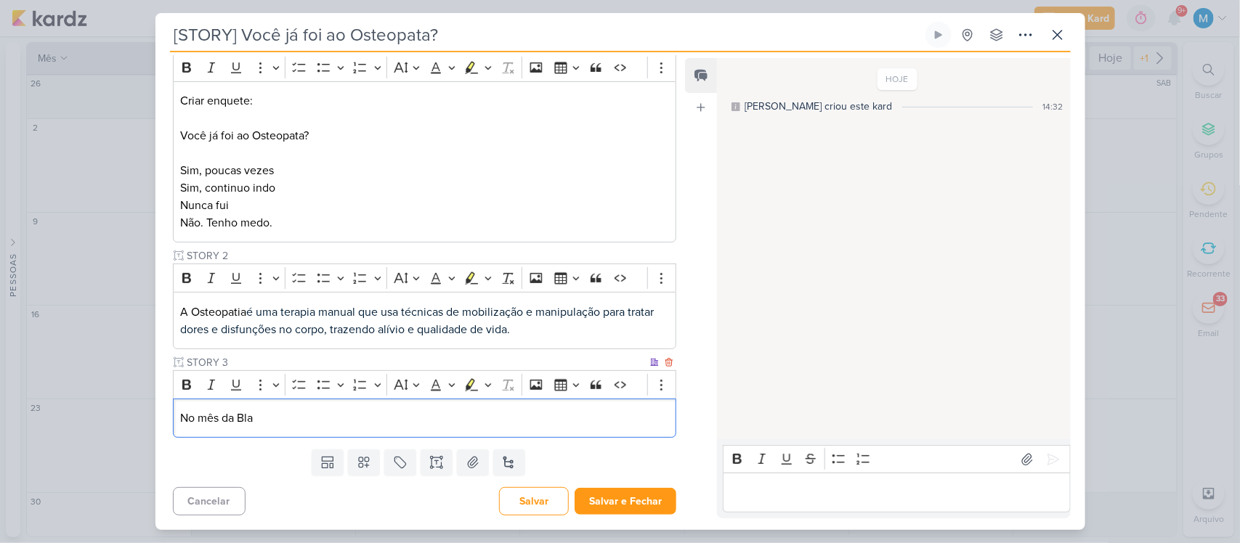
click at [289, 423] on p "No mês da Bla" at bounding box center [424, 418] width 488 height 17
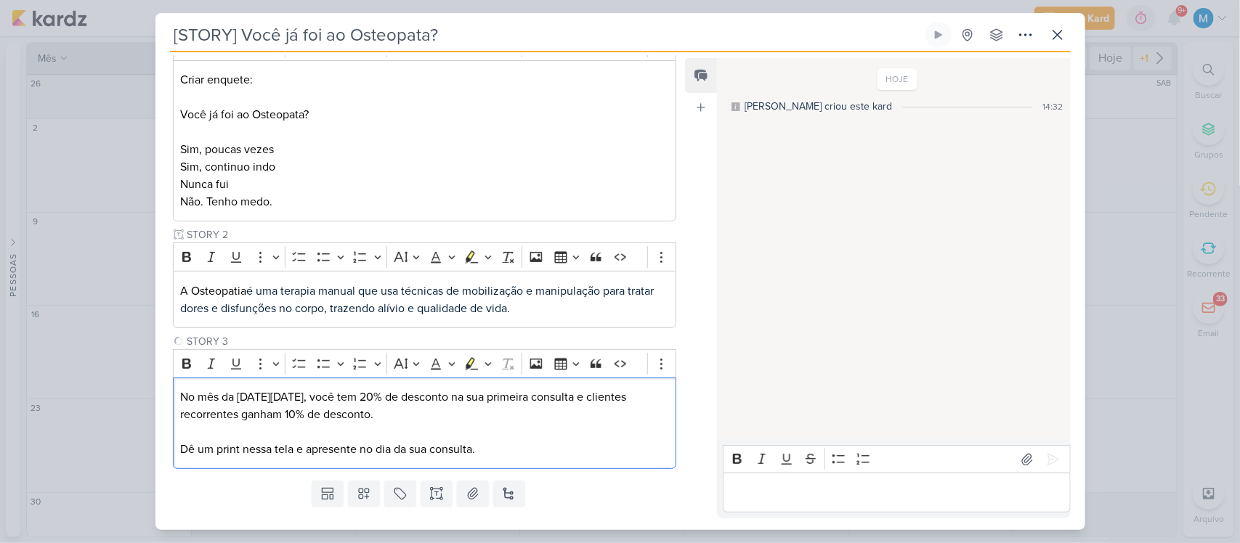
scroll to position [251, 0]
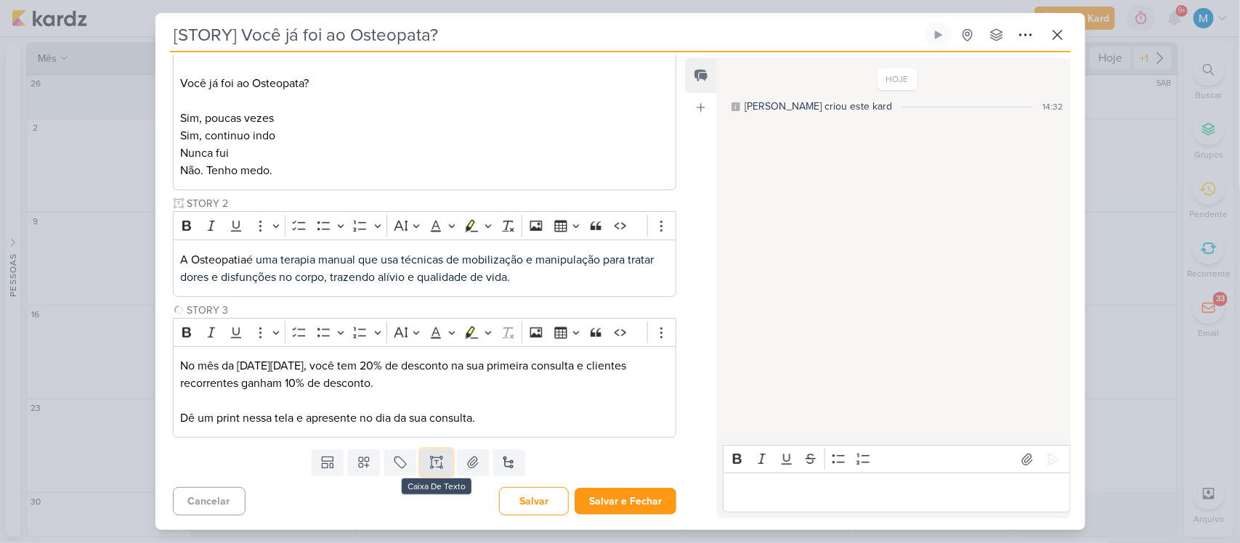
click at [440, 466] on icon at bounding box center [441, 467] width 2 height 2
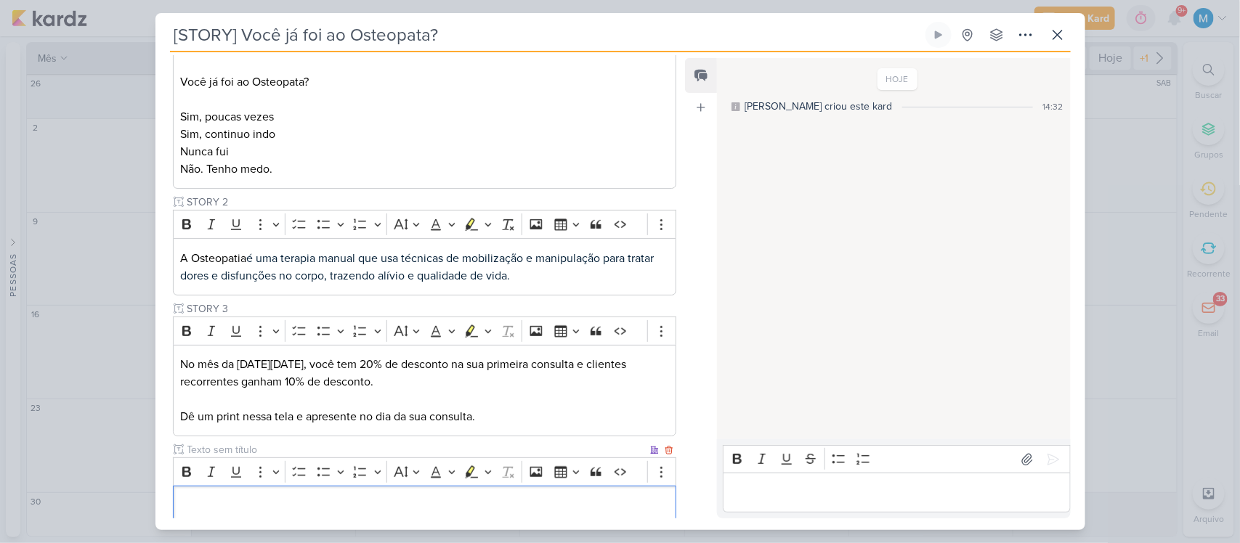
click at [245, 450] on input "text" at bounding box center [415, 449] width 463 height 15
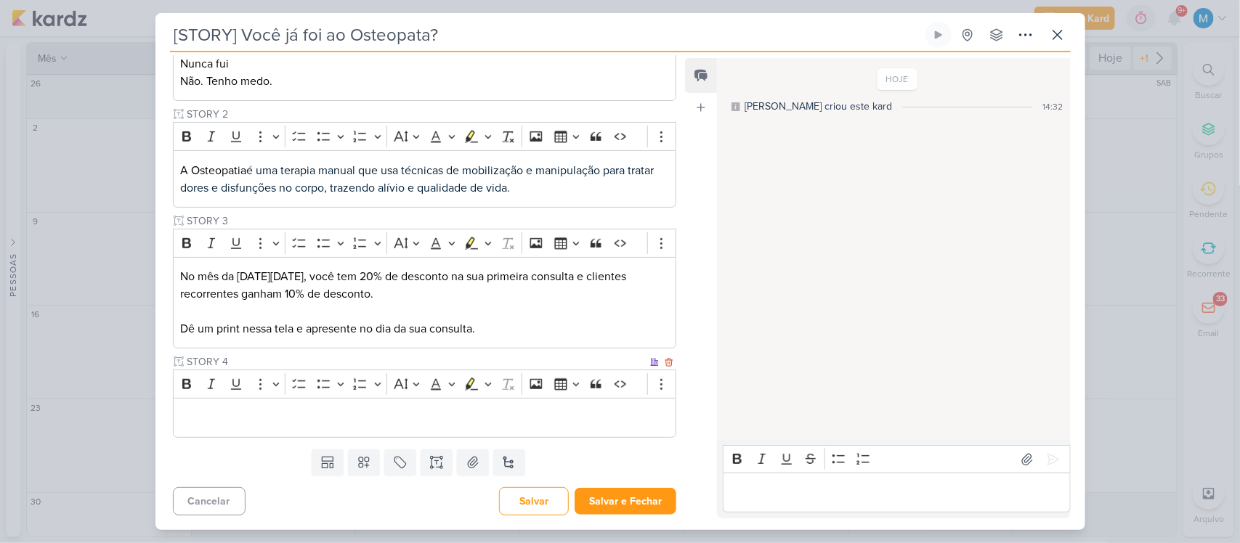
type input "STORY 4"
click at [266, 418] on p "Editor editing area: main" at bounding box center [424, 417] width 488 height 17
click at [357, 459] on icon at bounding box center [364, 462] width 15 height 15
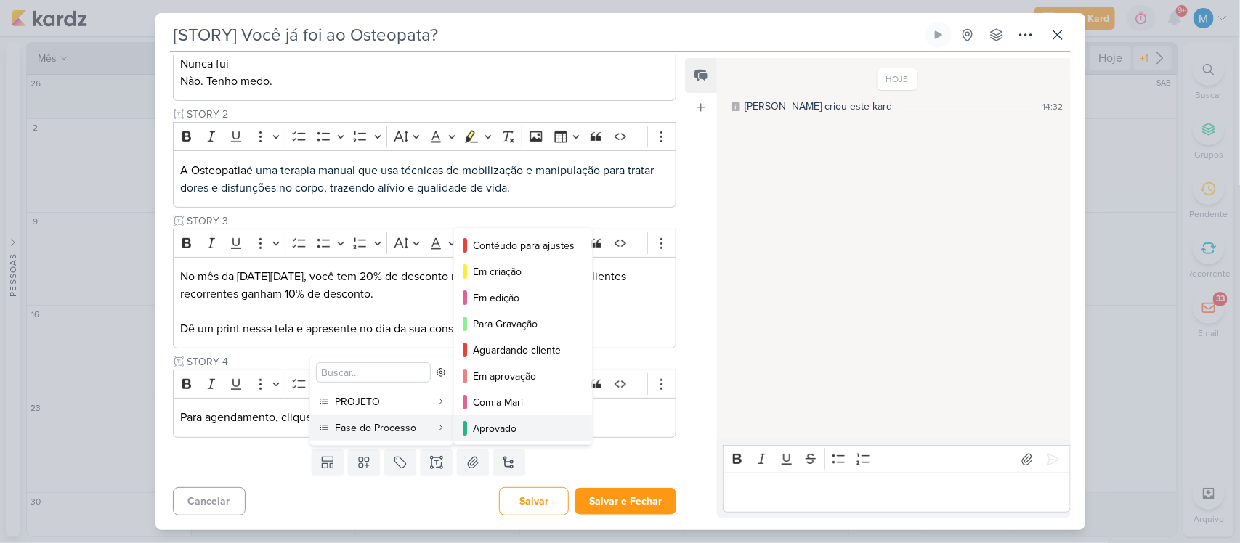
scroll to position [106, 0]
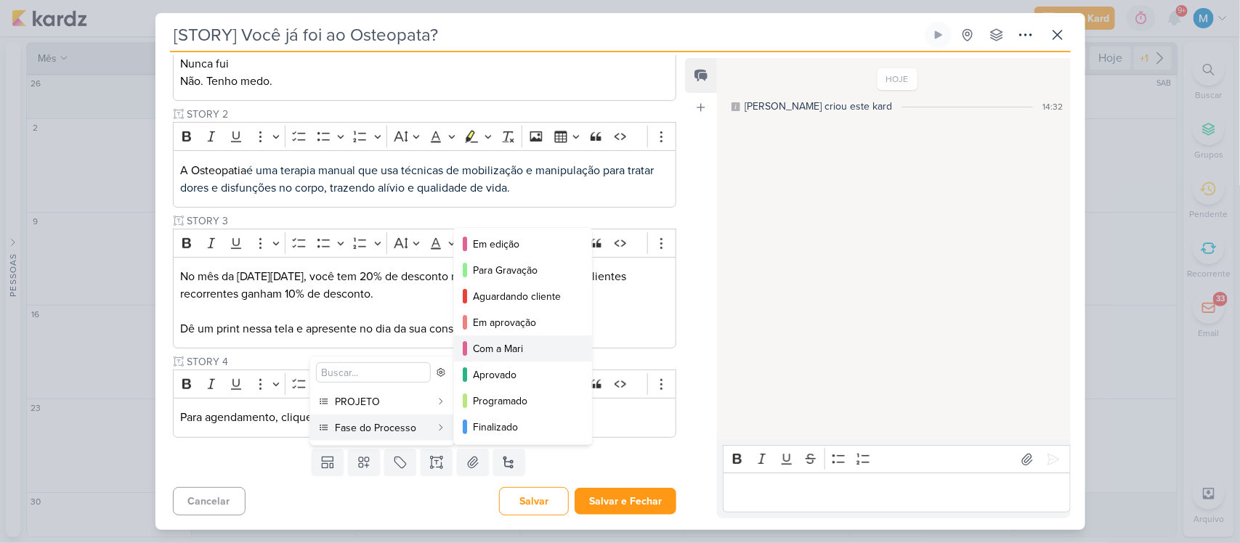
click at [534, 343] on div "Com a Mari" at bounding box center [524, 348] width 102 height 15
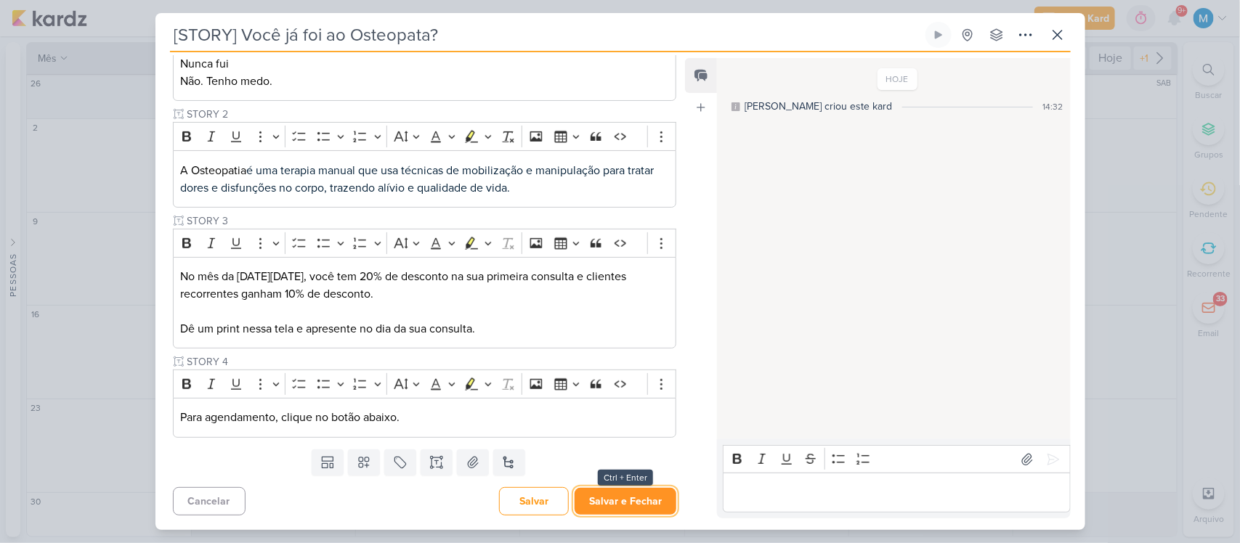
click at [638, 506] on button "Salvar e Fechar" at bounding box center [625, 501] width 102 height 27
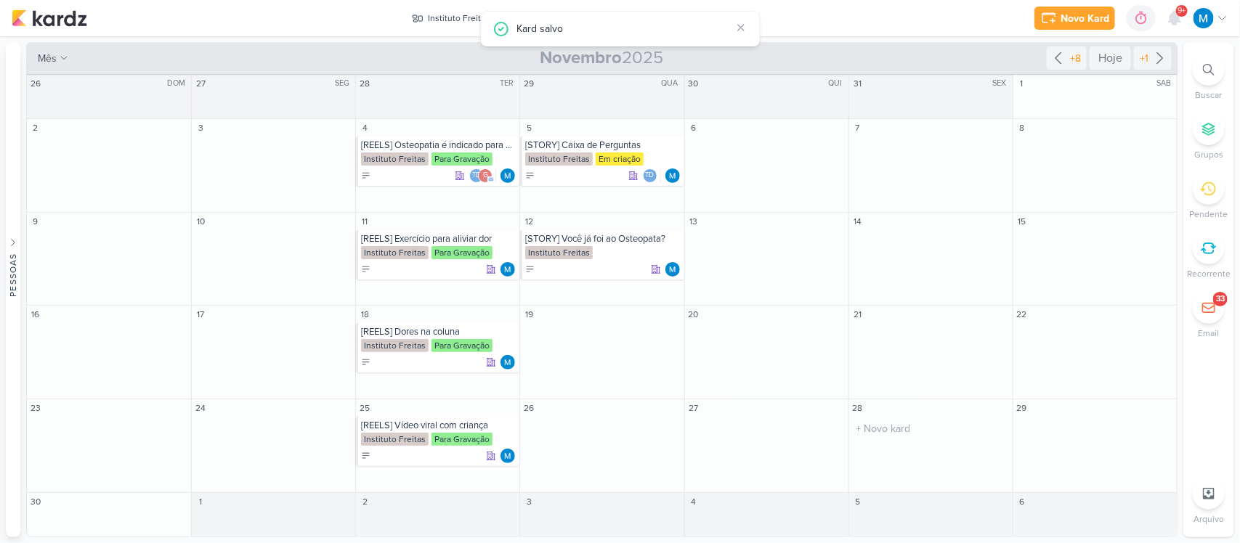
scroll to position [0, 0]
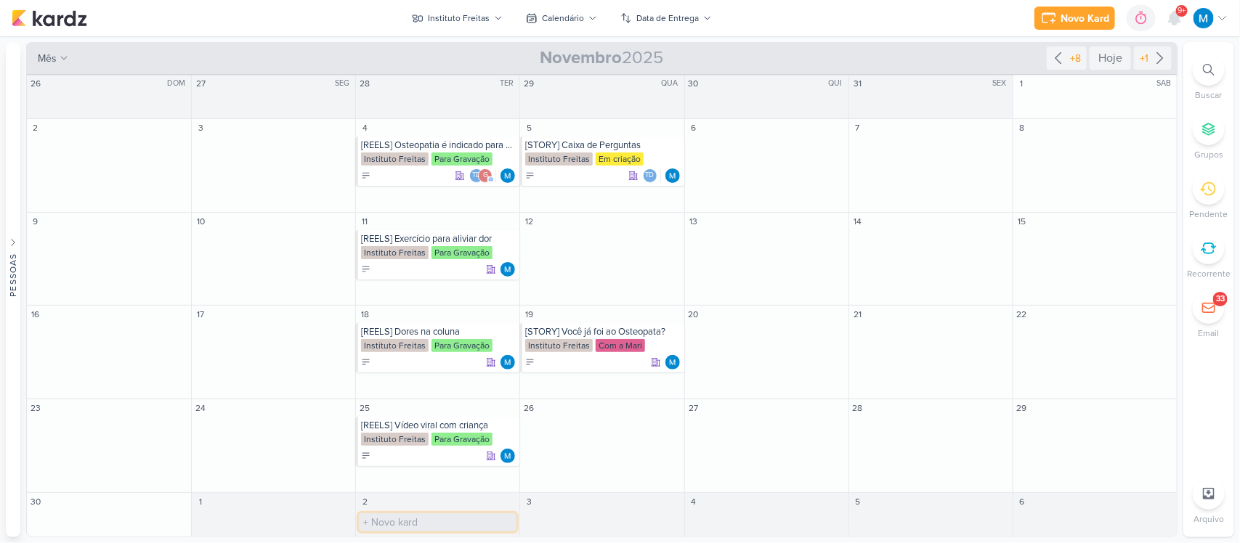
click at [428, 521] on input "text" at bounding box center [438, 522] width 158 height 18
type input "[REELS] 5 Benefícios da osteopatia"
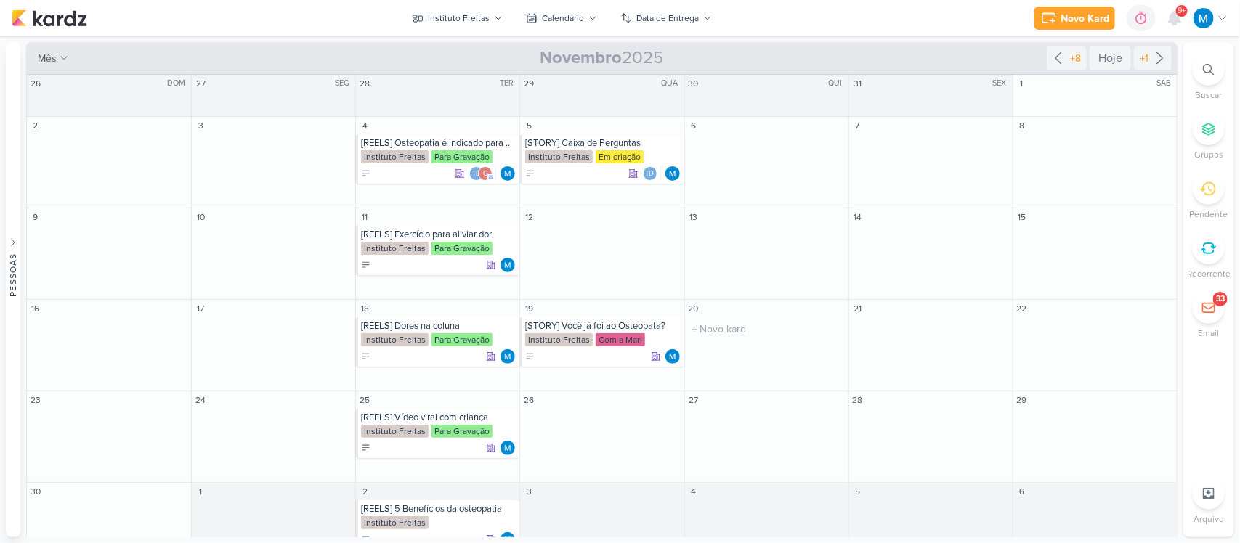
scroll to position [38, 0]
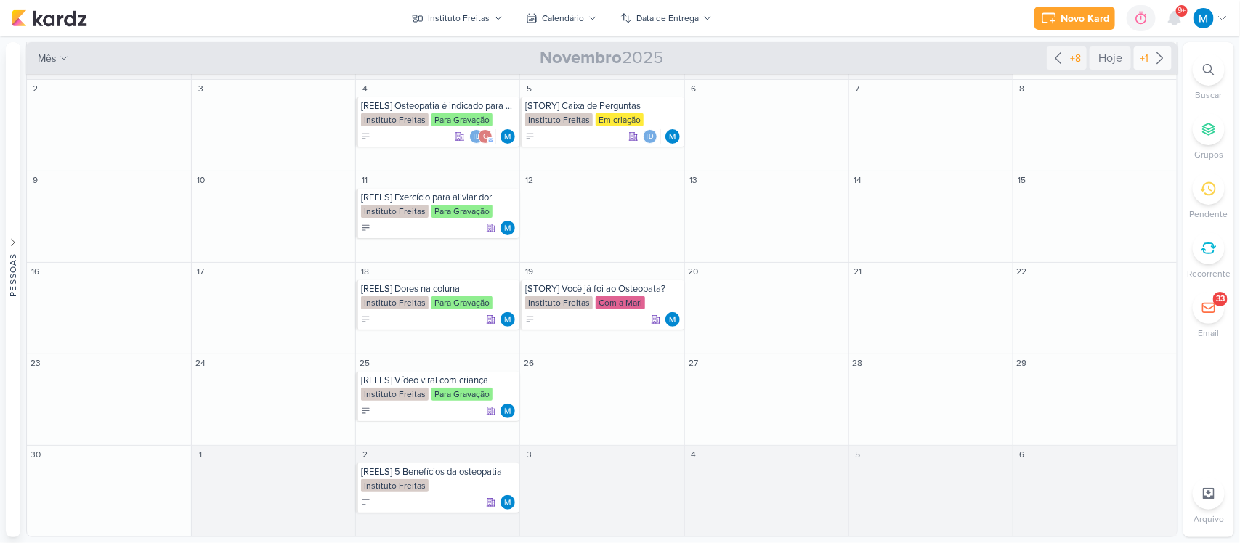
click at [1151, 60] on icon at bounding box center [1159, 57] width 17 height 17
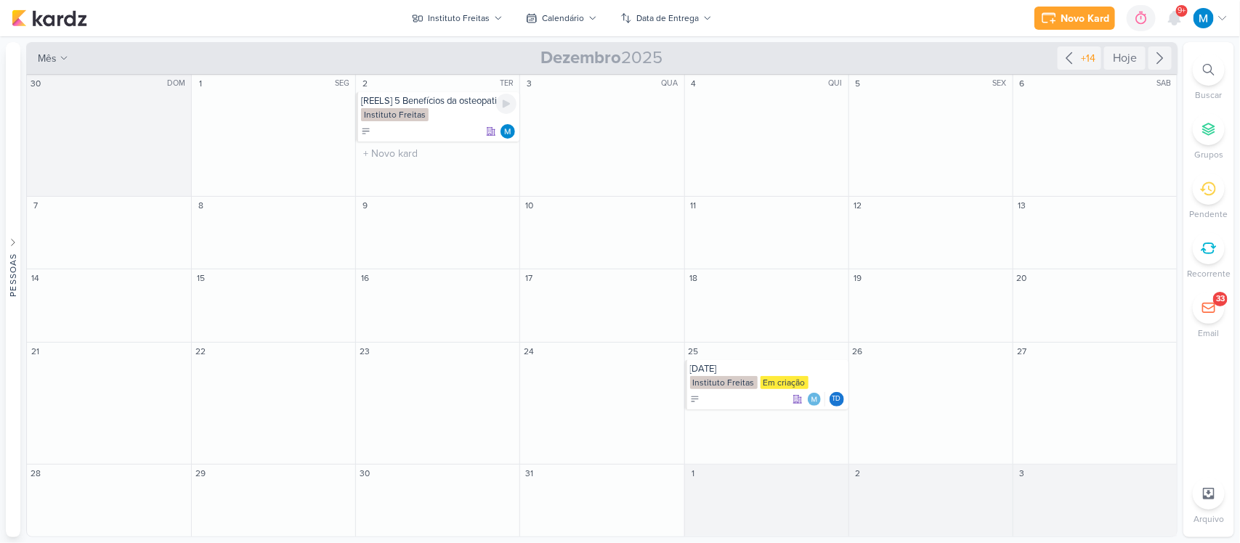
scroll to position [0, 0]
click at [393, 219] on input "text" at bounding box center [438, 226] width 158 height 18
type input "[REELS] Conheci a melhor clínica de osteopatia"
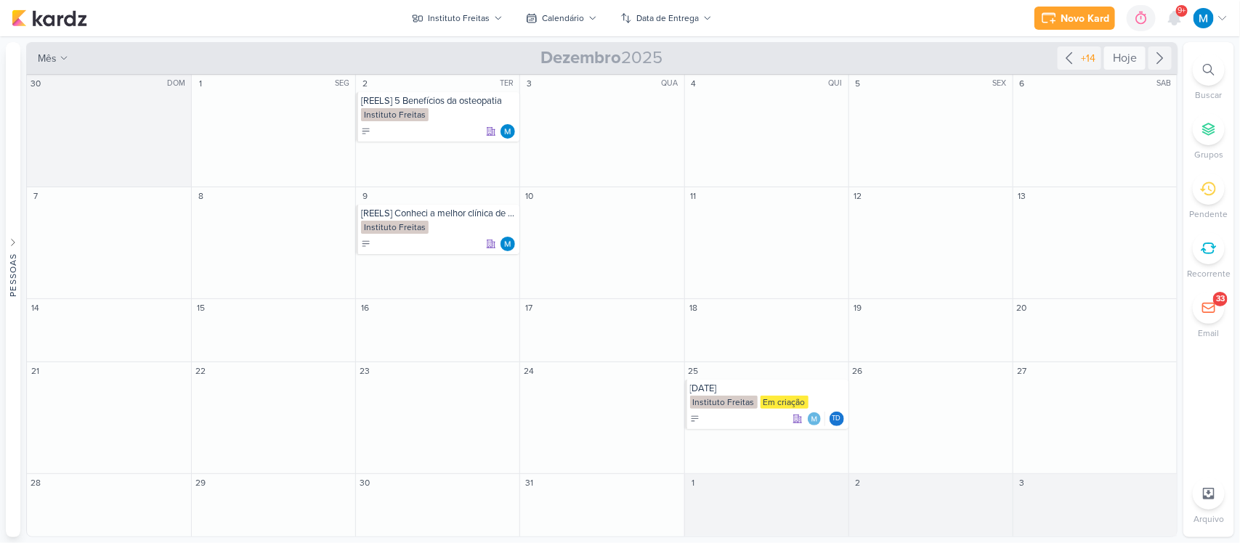
click at [1131, 57] on div "Hoje" at bounding box center [1124, 57] width 41 height 23
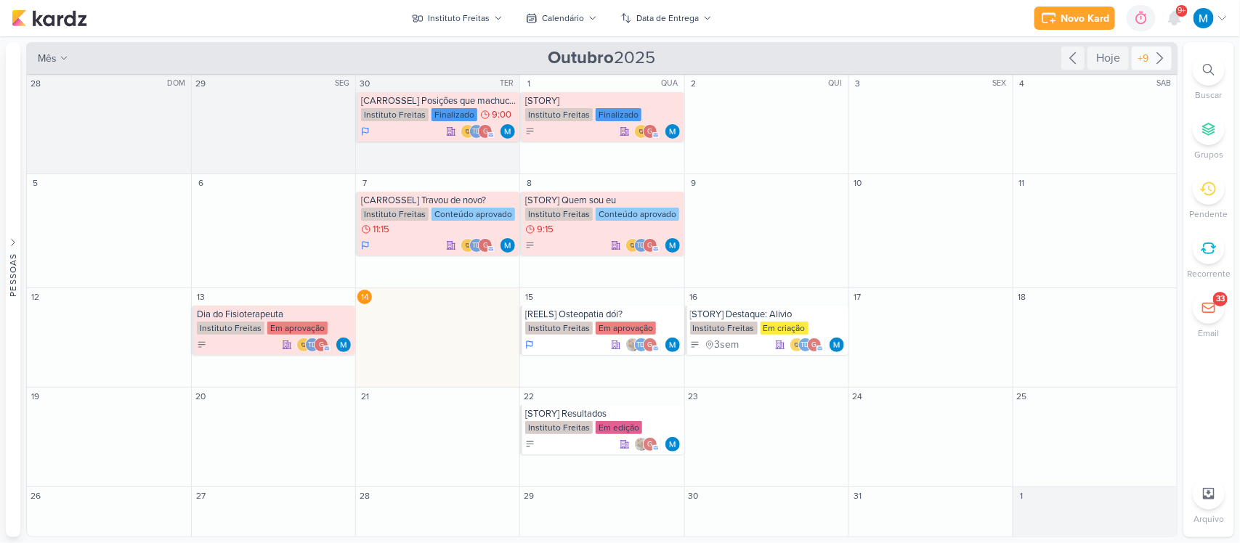
click at [1156, 58] on icon at bounding box center [1159, 57] width 17 height 17
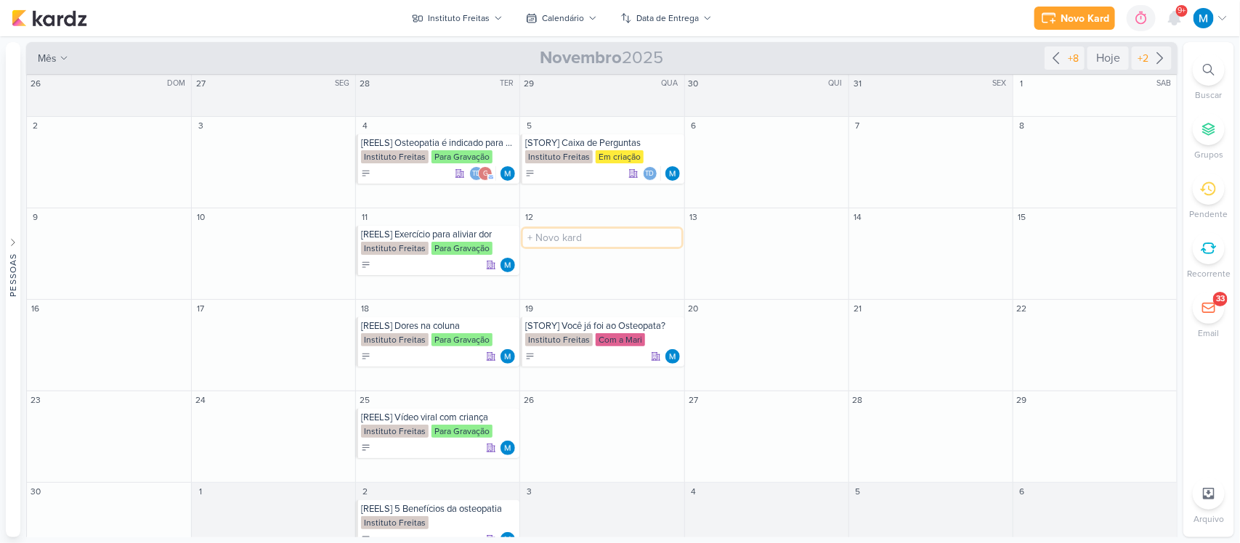
click at [597, 240] on input "text" at bounding box center [602, 238] width 158 height 18
type input "[STORY] Que delícia isso"
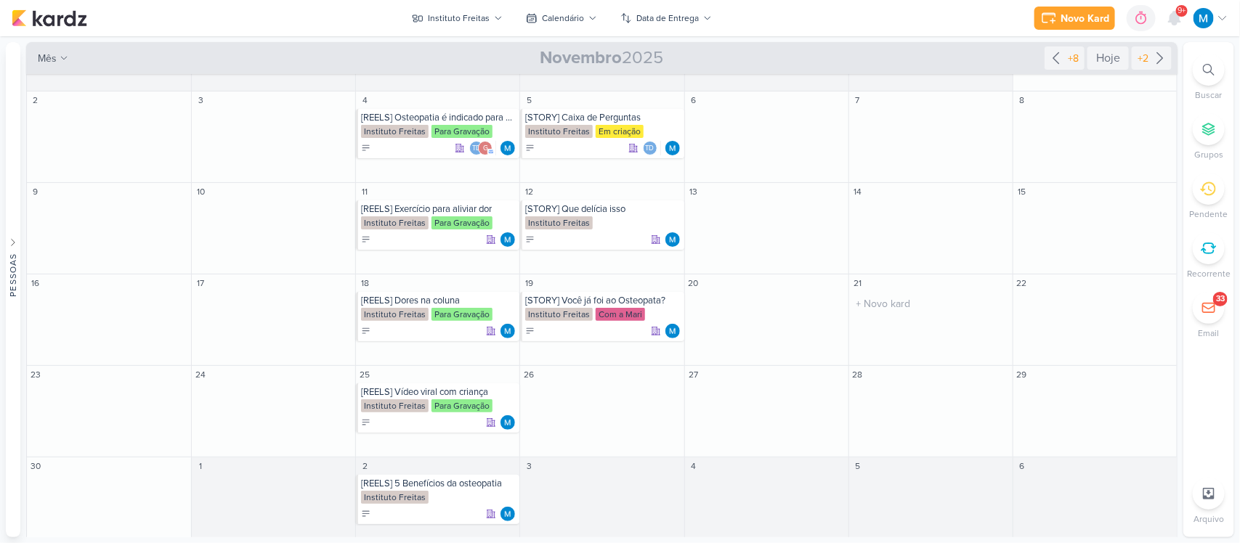
scroll to position [38, 0]
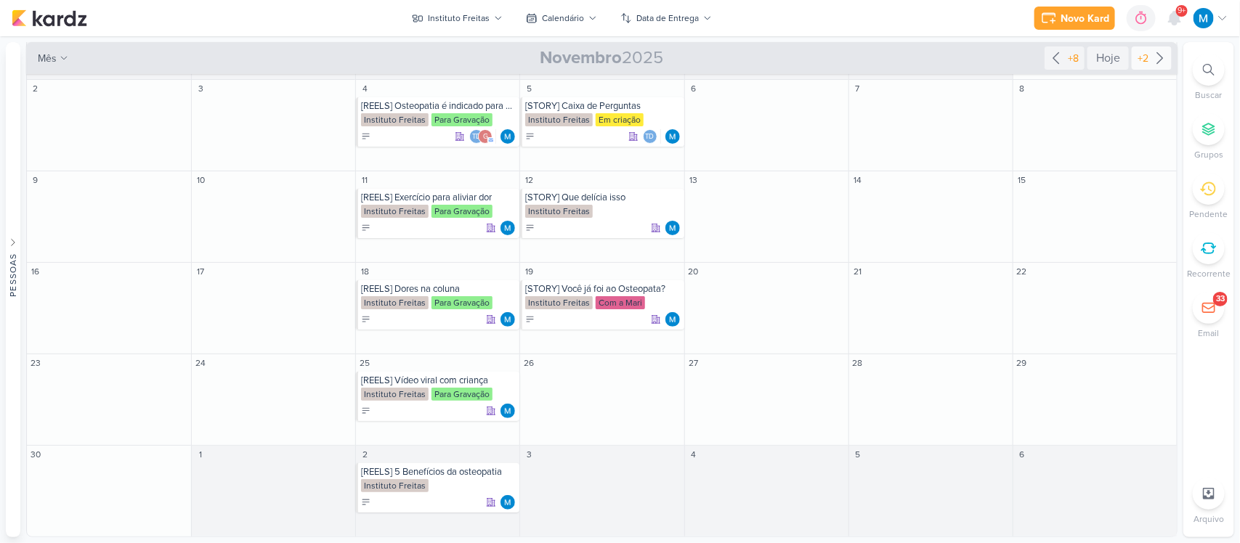
click at [1151, 57] on icon at bounding box center [1159, 57] width 17 height 17
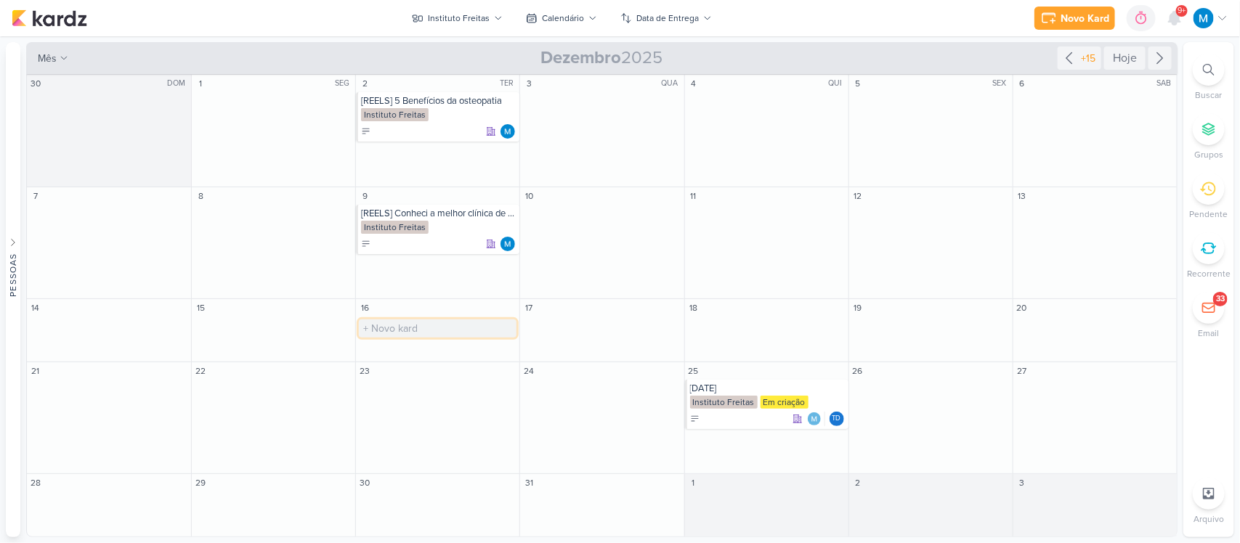
click at [442, 327] on input "text" at bounding box center [438, 329] width 158 height 18
type input "[REELS] Que delícia isso"
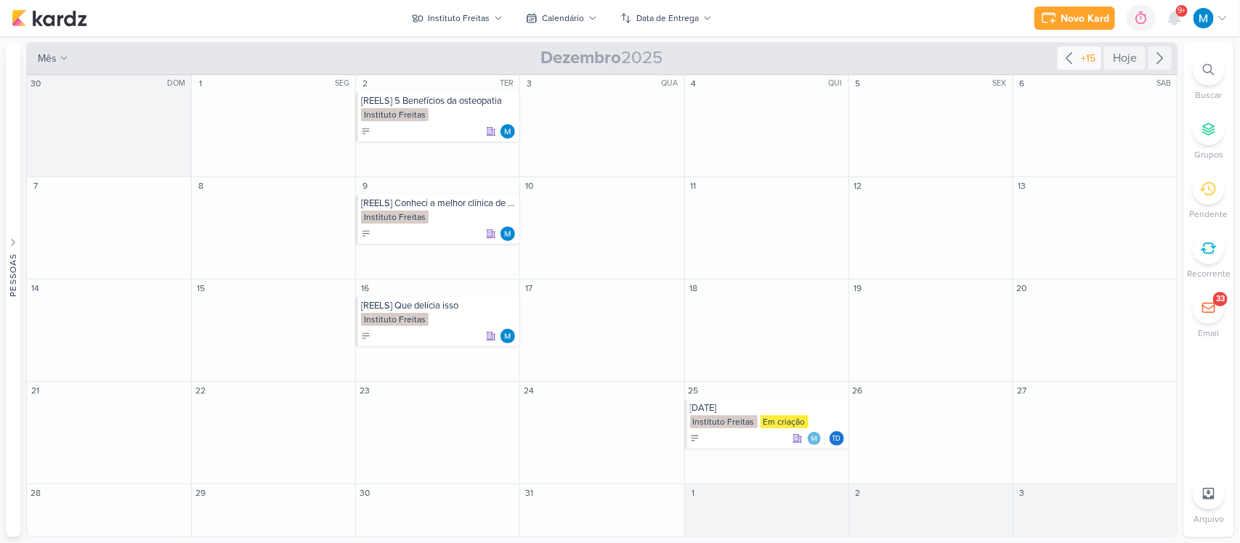
click at [1073, 60] on icon at bounding box center [1068, 57] width 17 height 17
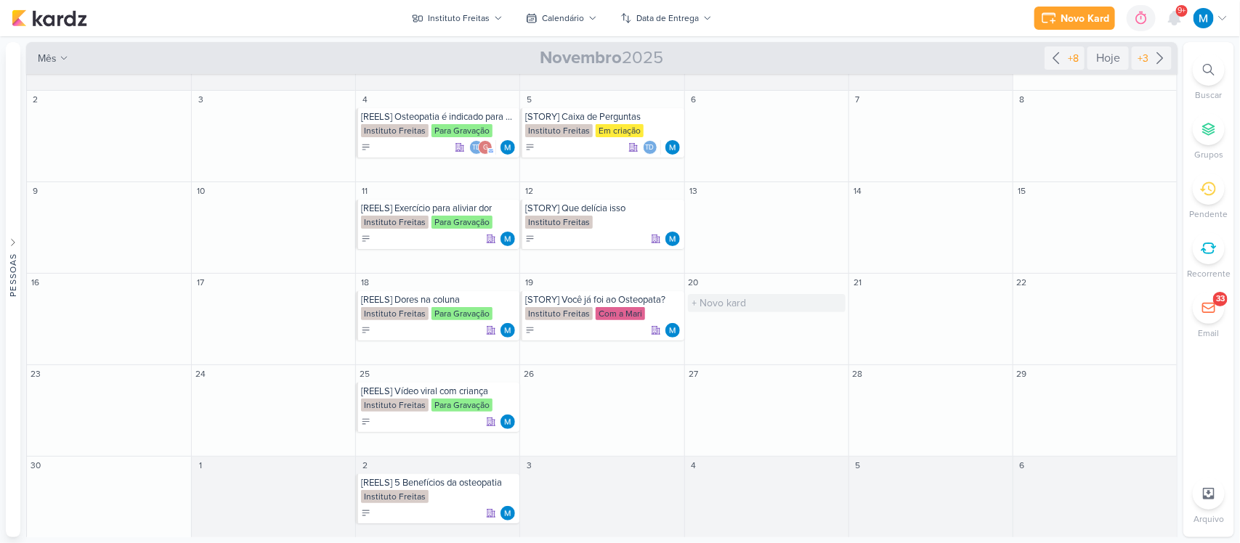
scroll to position [38, 0]
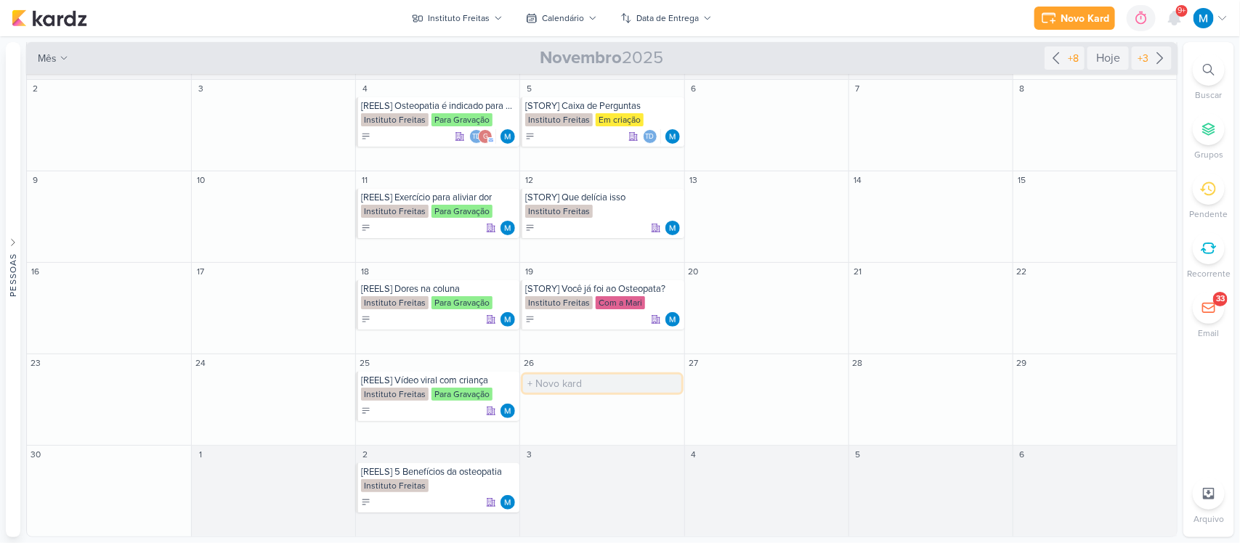
click at [587, 385] on input "text" at bounding box center [602, 384] width 158 height 18
type input "[STORY] A Osteopatia traz alívio"
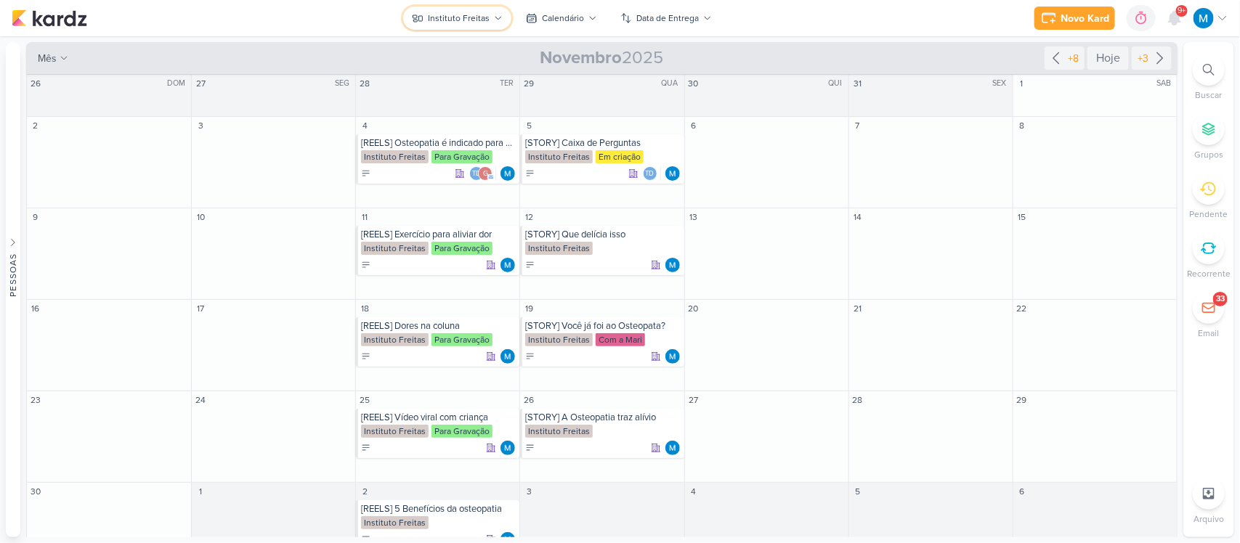
click at [497, 16] on icon at bounding box center [498, 18] width 9 height 9
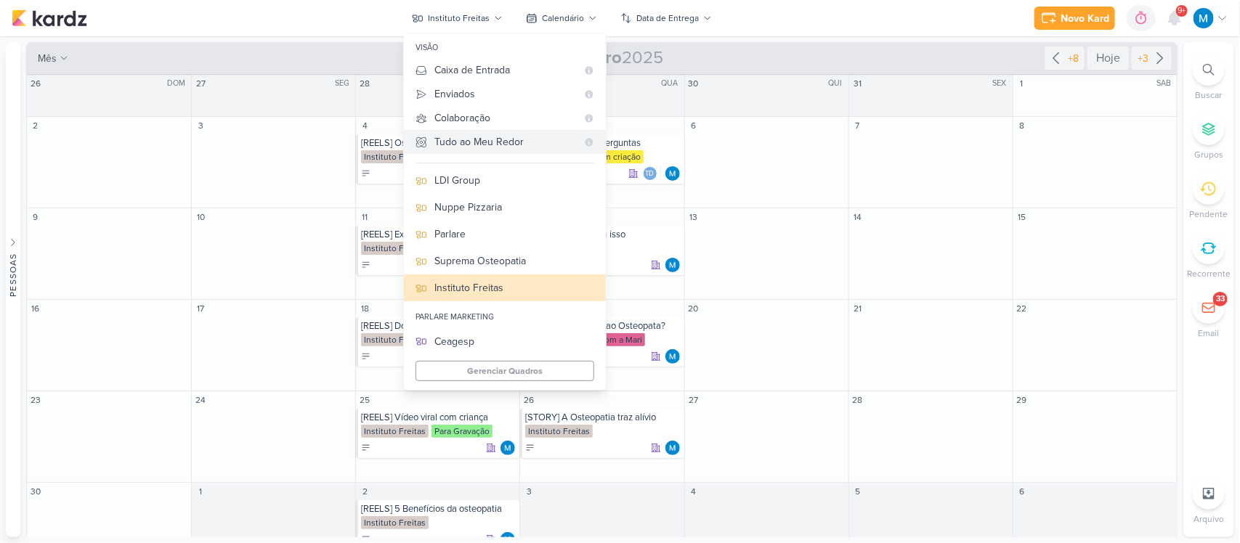
click at [455, 140] on div "Tudo ao Meu Redor" at bounding box center [505, 141] width 142 height 15
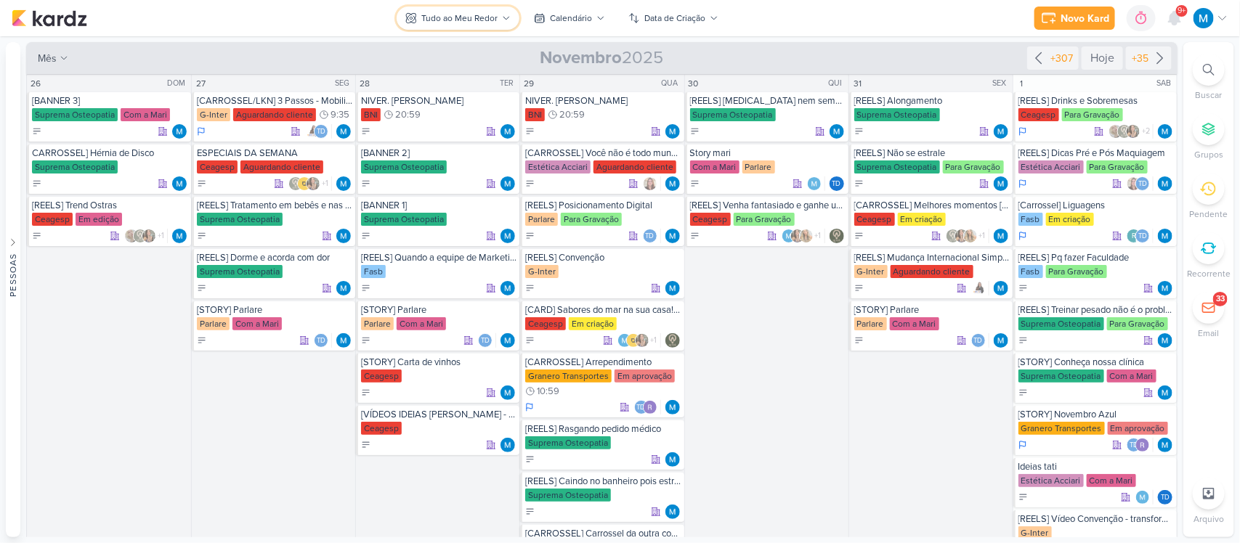
click at [505, 15] on icon at bounding box center [506, 18] width 9 height 9
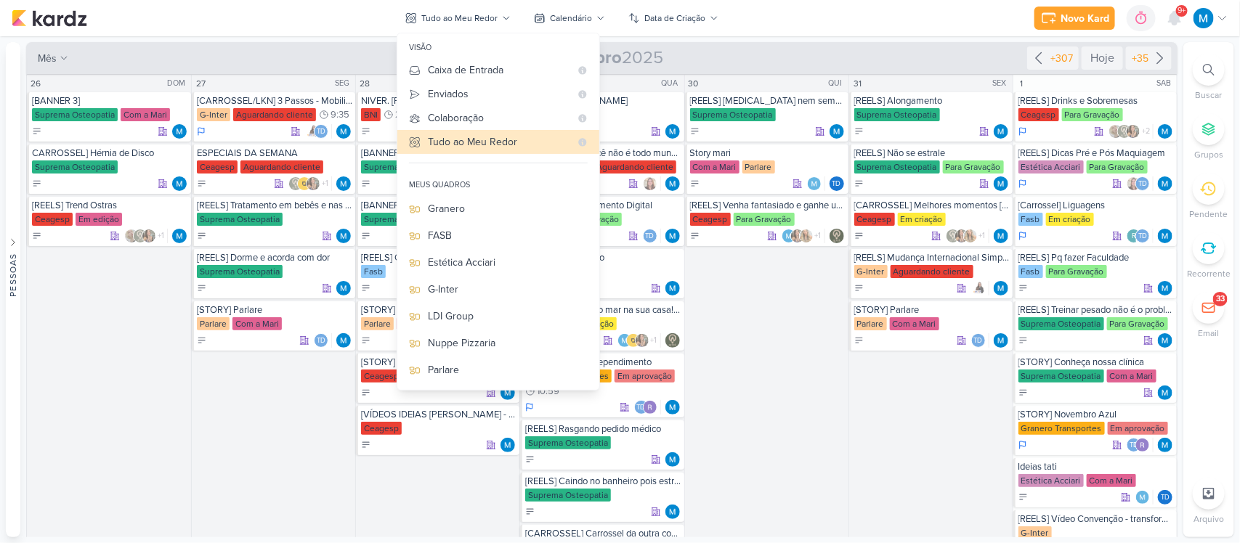
click at [786, 8] on div "Novo Kard Ctrl + k 0h0m Sessão desligada... Hoje 0h0m Semana 0h0m Mês 0h0m" at bounding box center [620, 18] width 1216 height 36
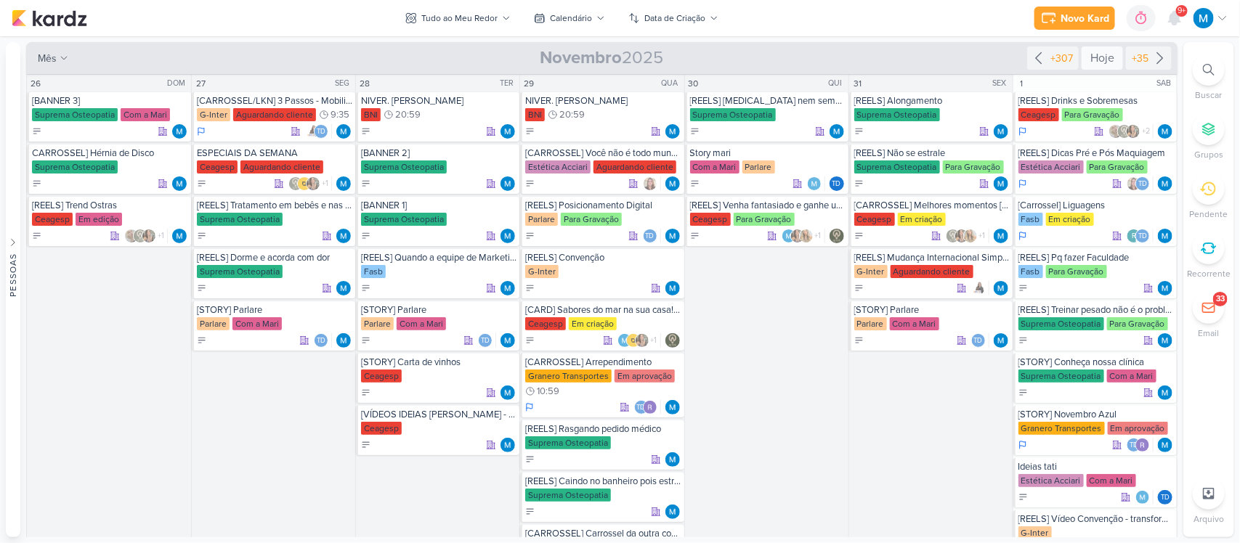
click at [1086, 60] on div "Hoje" at bounding box center [1101, 57] width 41 height 23
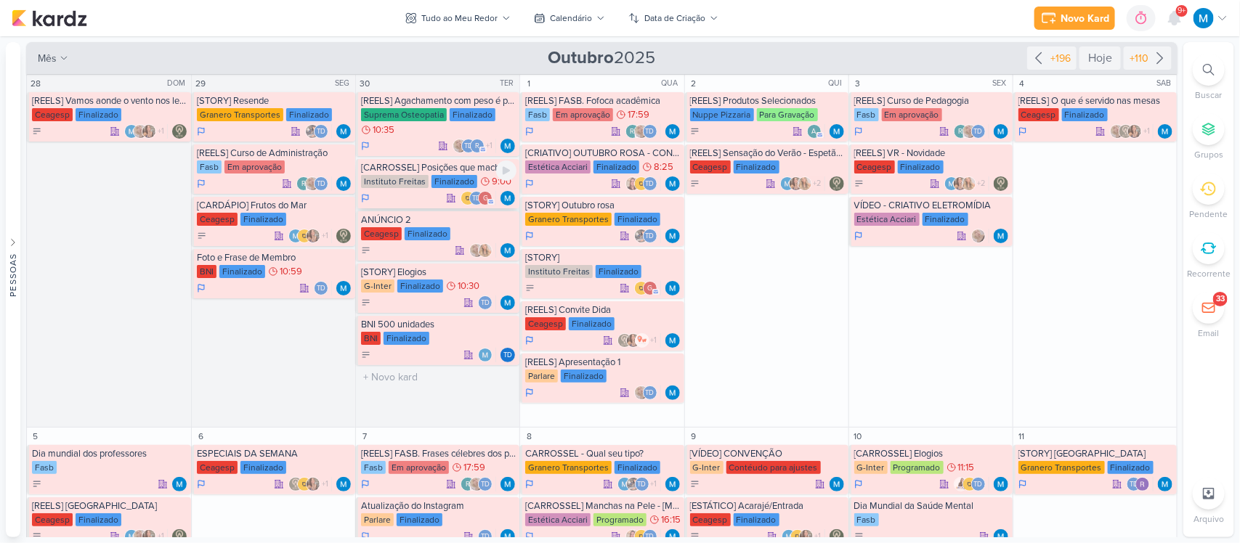
click at [403, 166] on div "[CARROSSEL] Posições que machucam" at bounding box center [438, 168] width 155 height 12
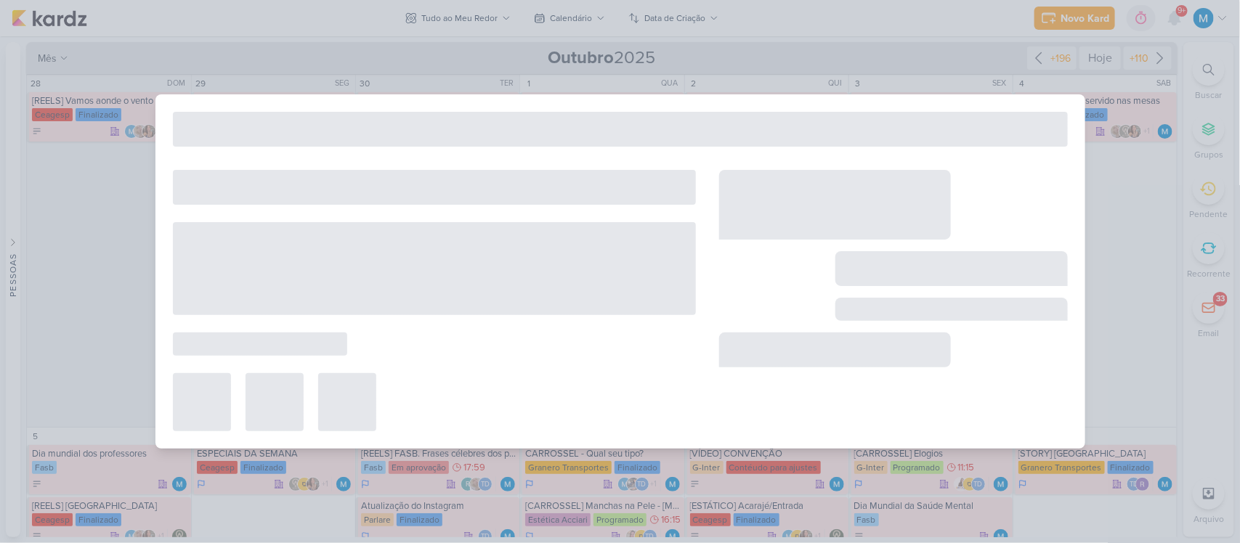
type input "[CARROSSEL] Posições que machucam"
type input "[DATE] 09:00"
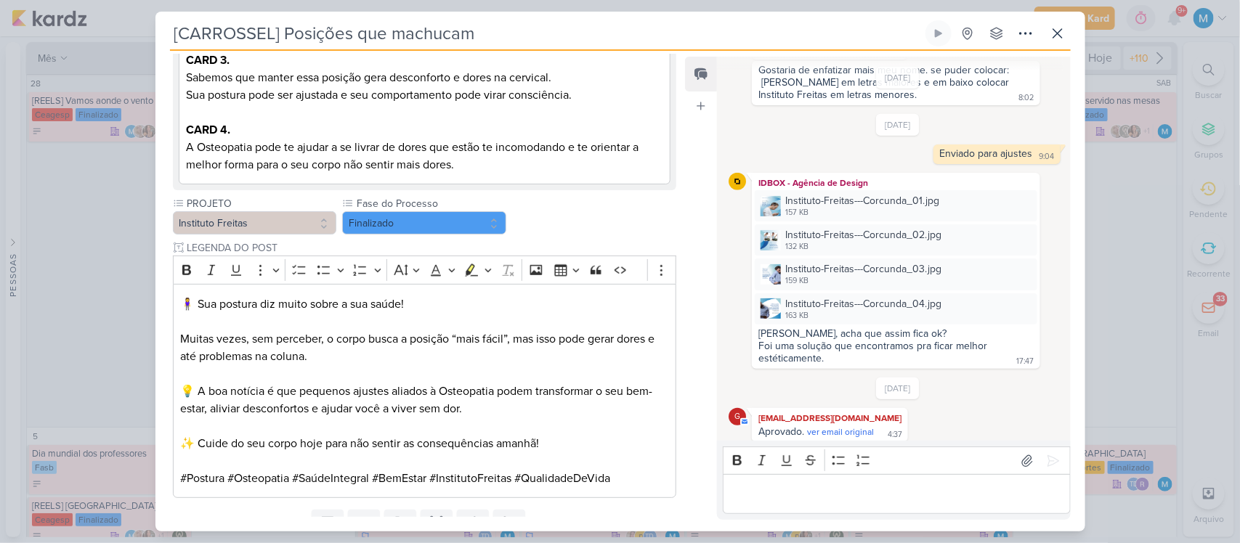
scroll to position [398, 0]
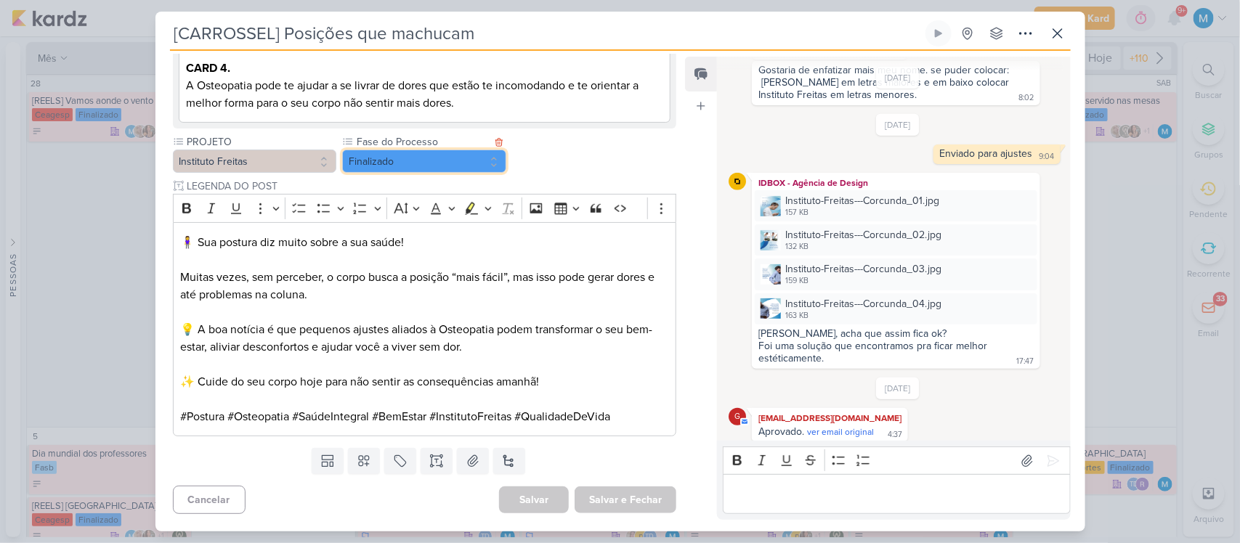
click at [415, 158] on button "Finalizado" at bounding box center [424, 161] width 164 height 23
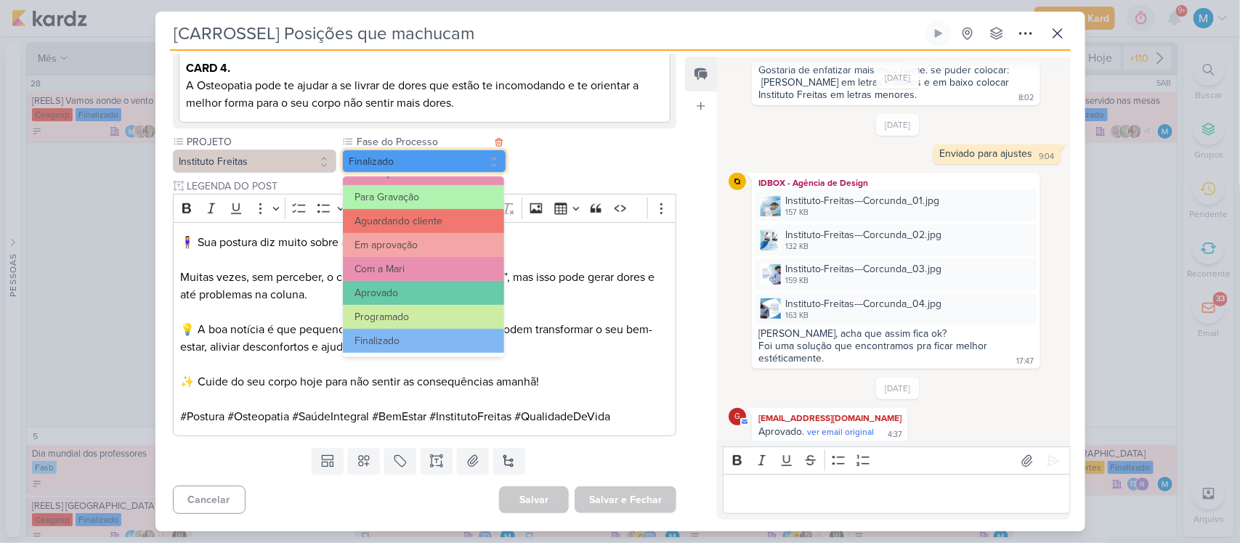
scroll to position [0, 0]
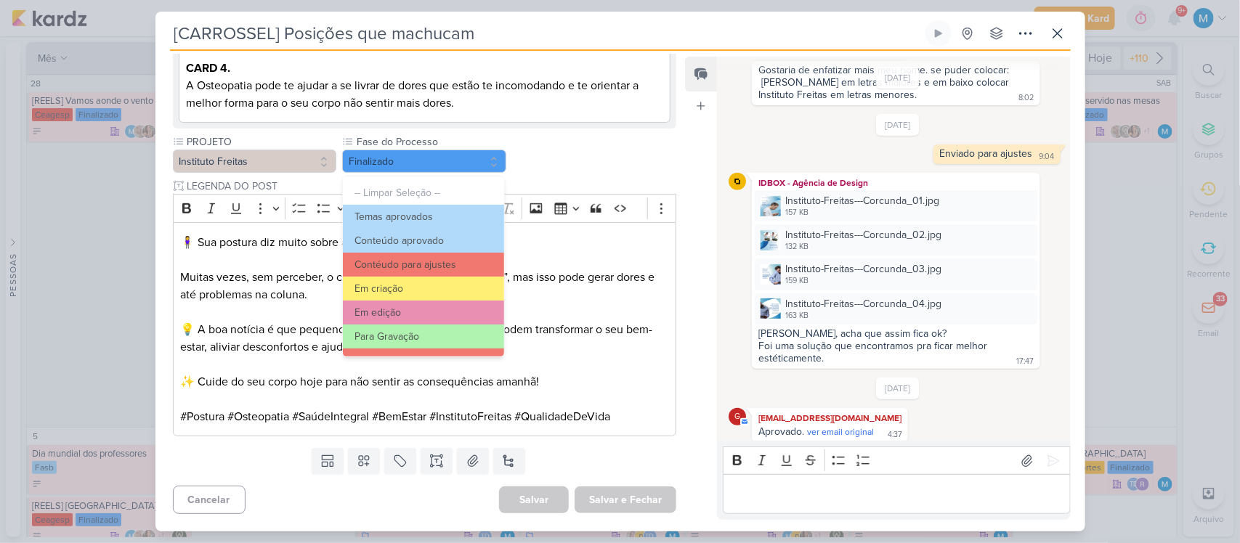
click at [650, 150] on div "PROJETO Instituto Freitas Fase do Processo" at bounding box center [425, 284] width 504 height 301
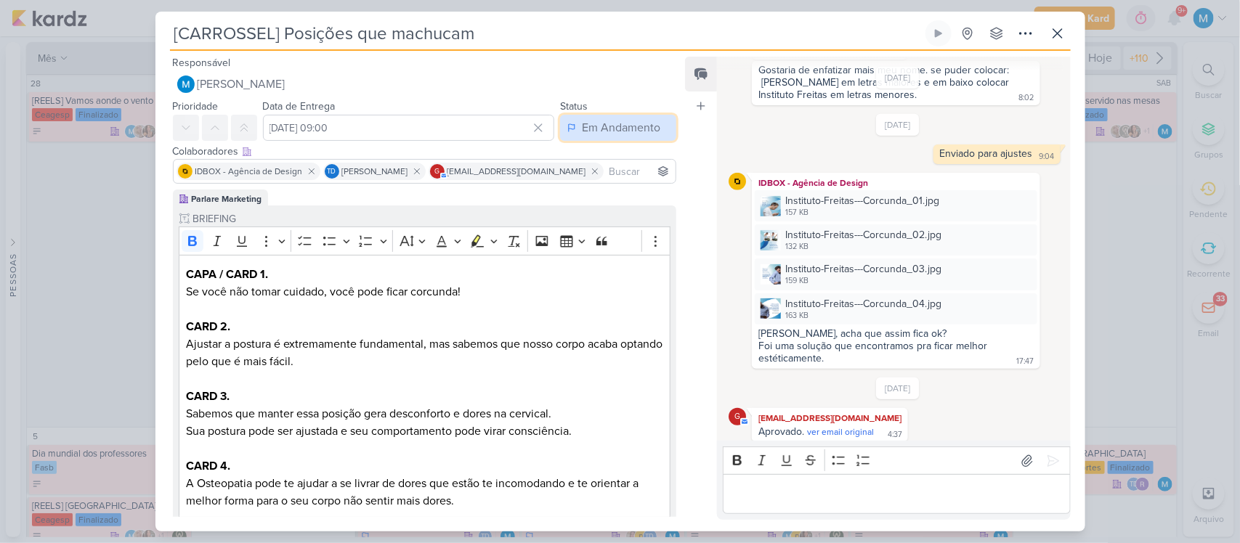
click at [640, 119] on div "Em Andamento" at bounding box center [621, 127] width 78 height 17
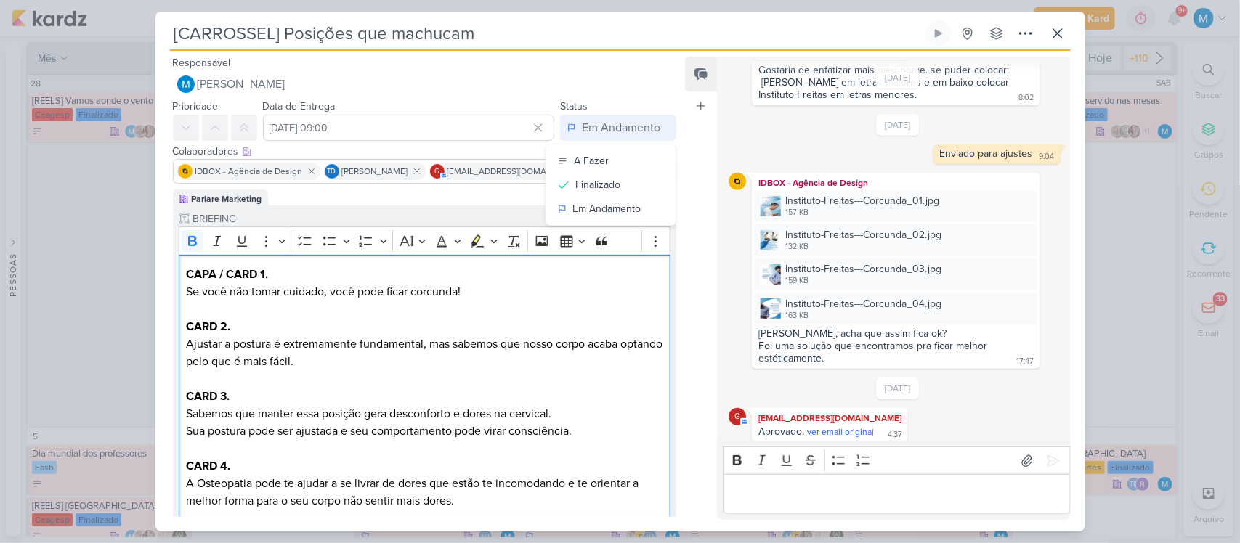
click at [418, 328] on p "CARD 2." at bounding box center [424, 318] width 476 height 35
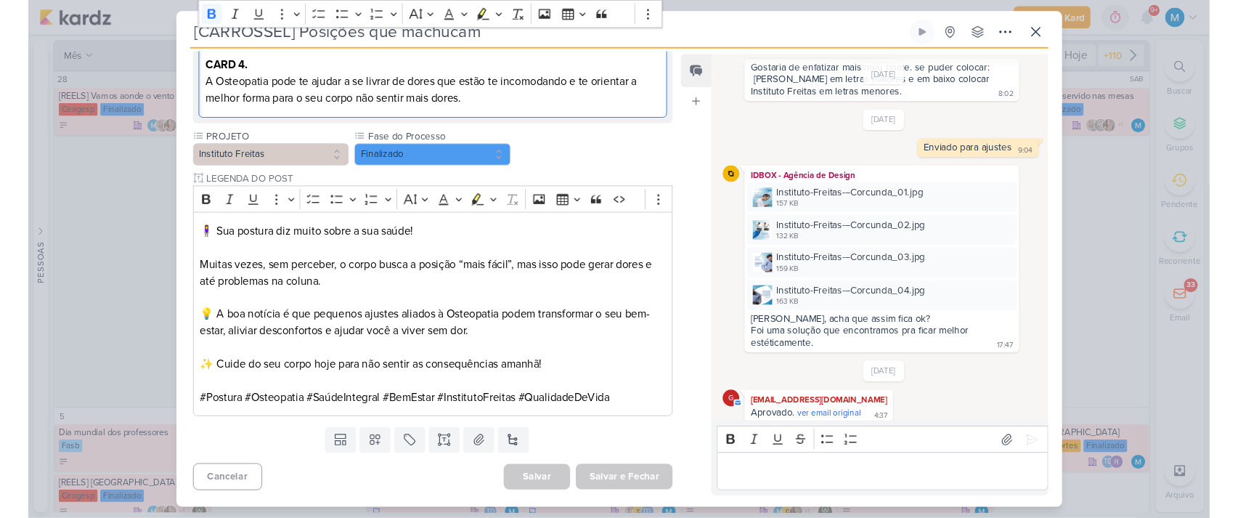
scroll to position [349, 0]
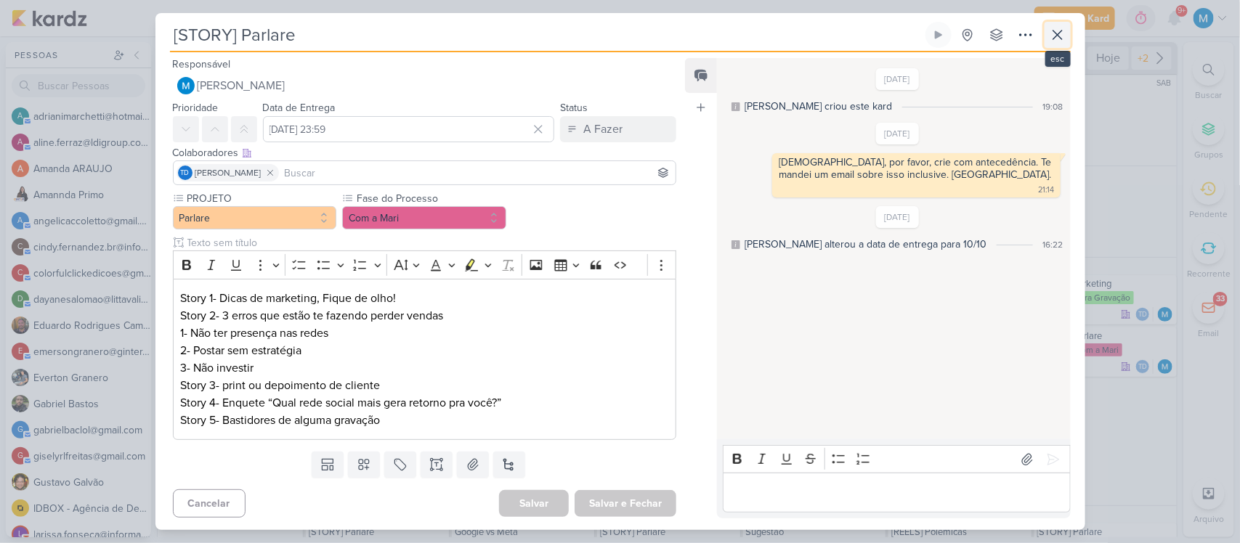
click at [1059, 33] on icon at bounding box center [1057, 34] width 9 height 9
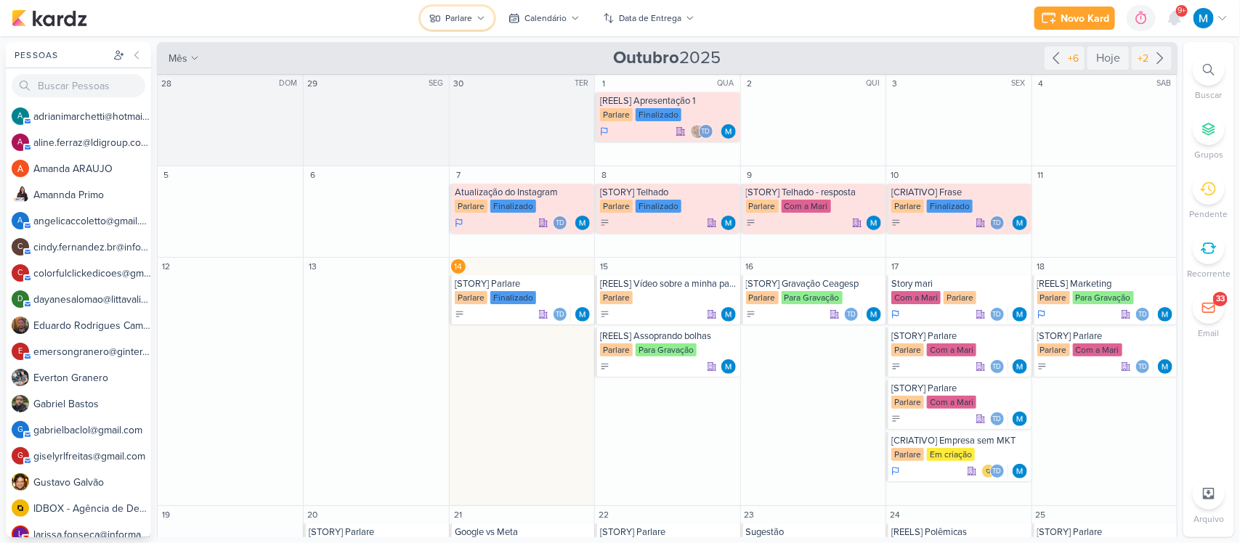
click at [455, 13] on div "Parlare" at bounding box center [458, 18] width 27 height 13
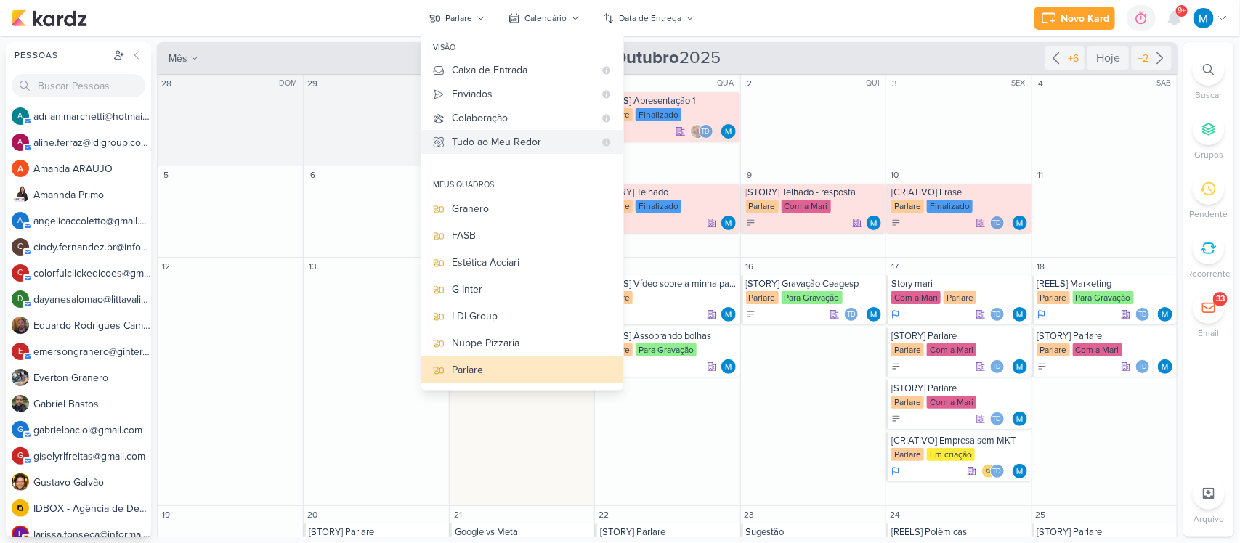
click at [479, 134] on div "Tudo ao Meu Redor" at bounding box center [523, 141] width 142 height 15
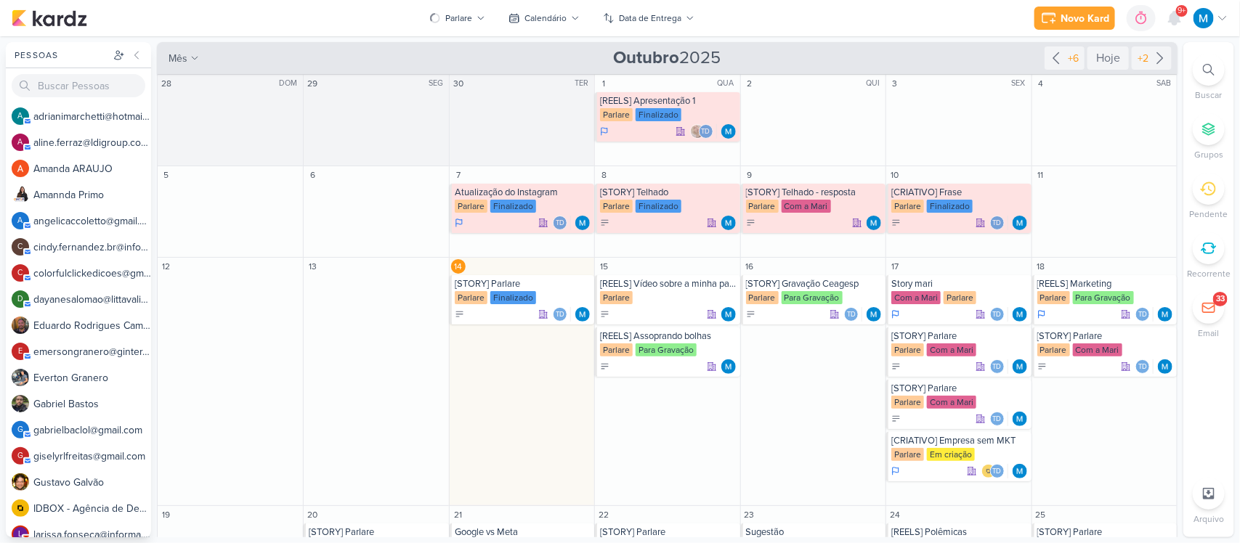
click at [147, 54] on div "Pessoas" at bounding box center [78, 55] width 145 height 26
click at [139, 52] on icon at bounding box center [137, 55] width 12 height 12
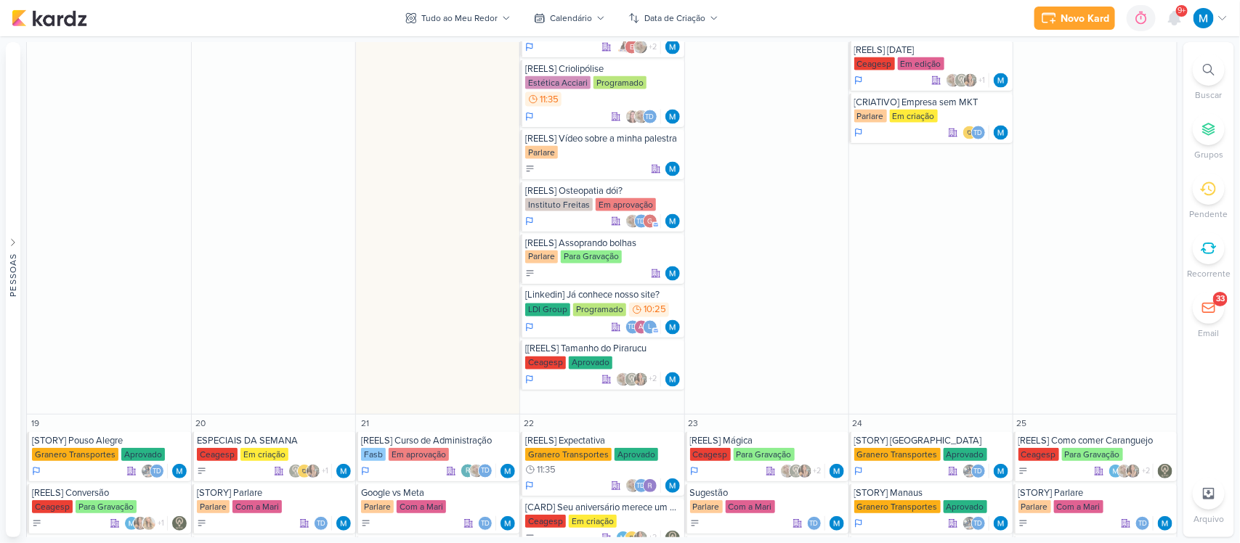
scroll to position [1089, 0]
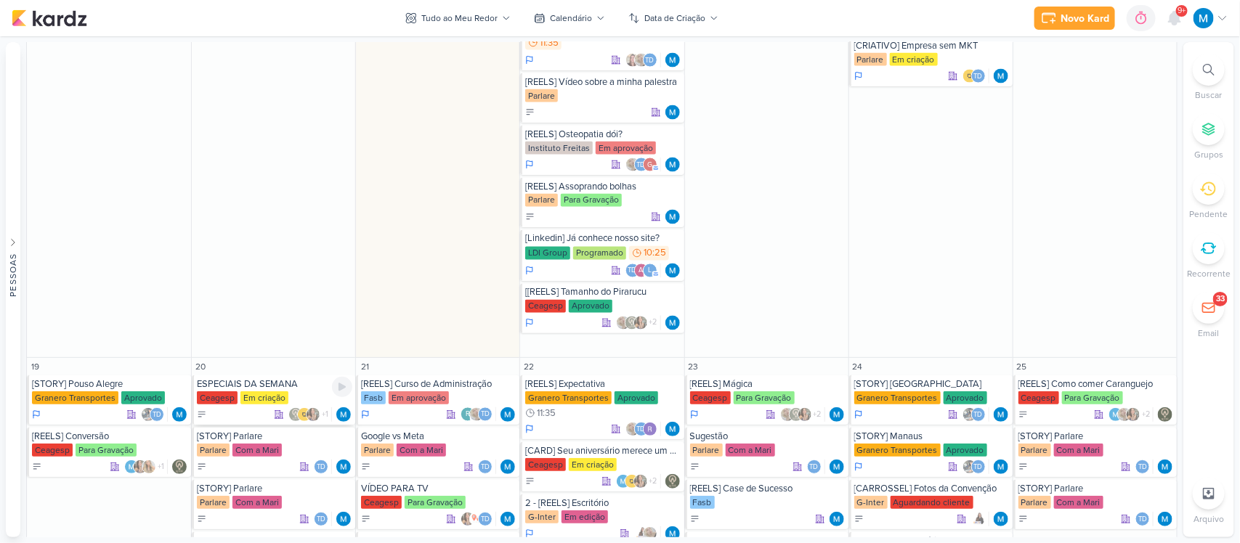
click at [233, 386] on div "ESPECIAIS DA SEMANA" at bounding box center [274, 384] width 155 height 12
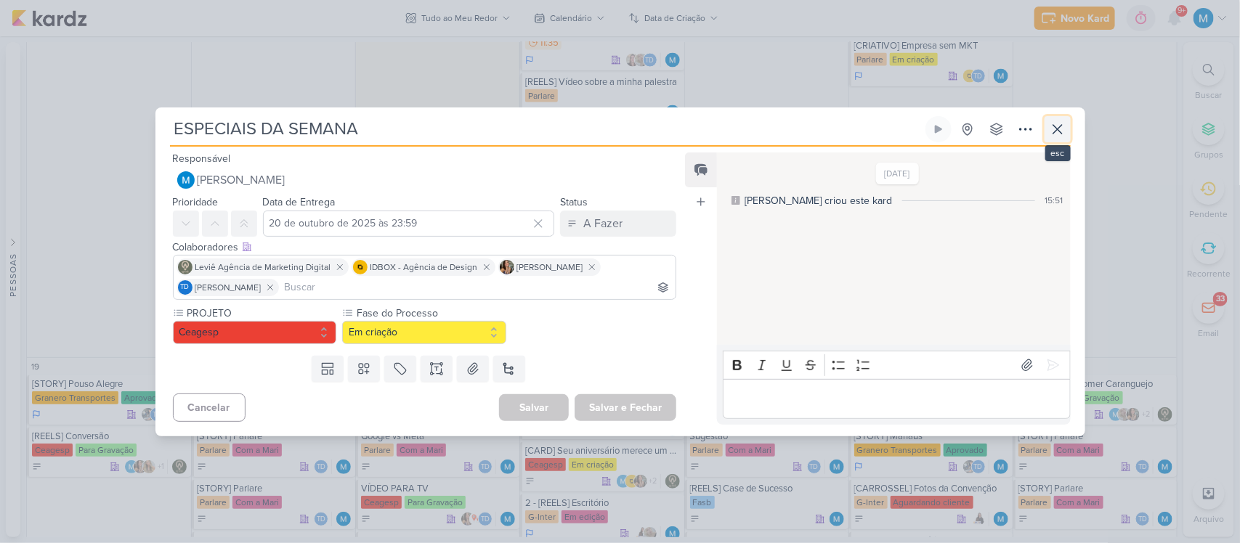
click at [1055, 129] on icon at bounding box center [1057, 129] width 17 height 17
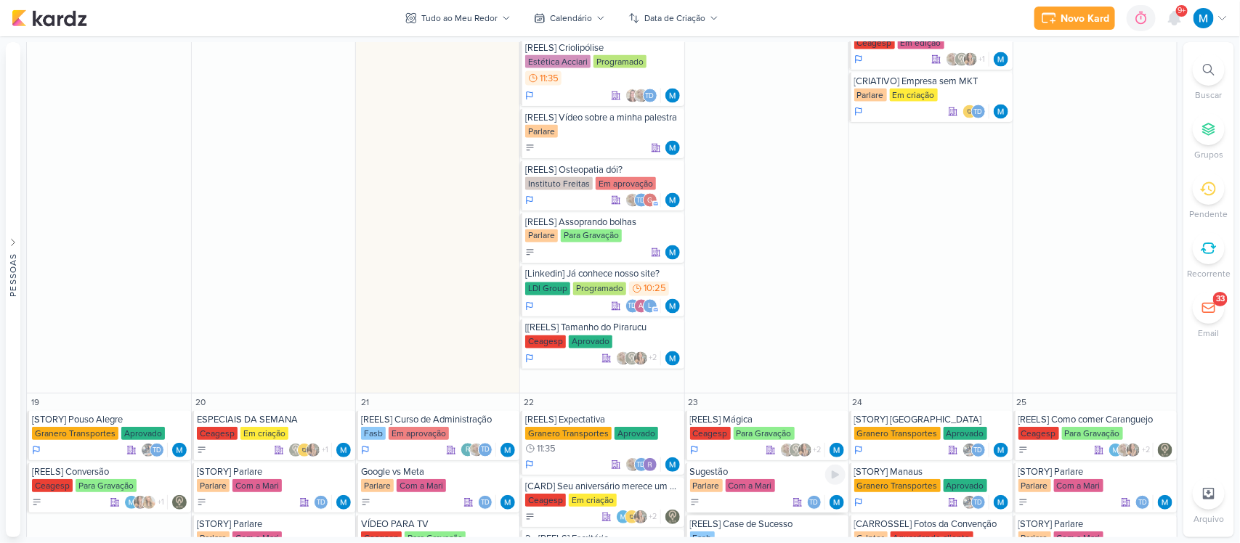
scroll to position [908, 0]
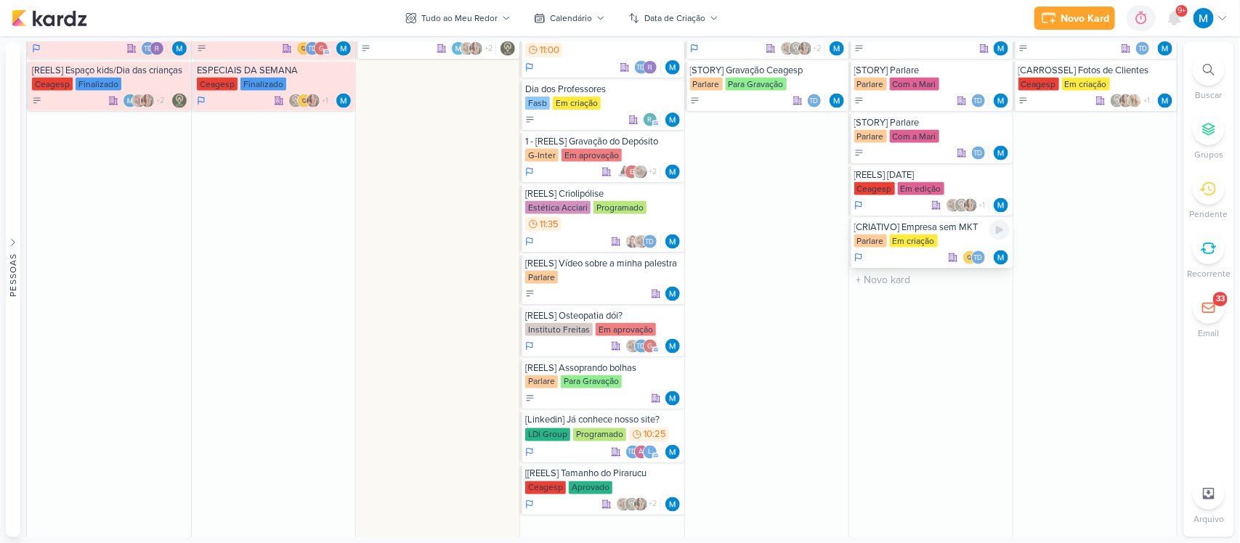
click at [959, 230] on div "[CRIATIVO] Empresa sem MKT" at bounding box center [931, 227] width 155 height 12
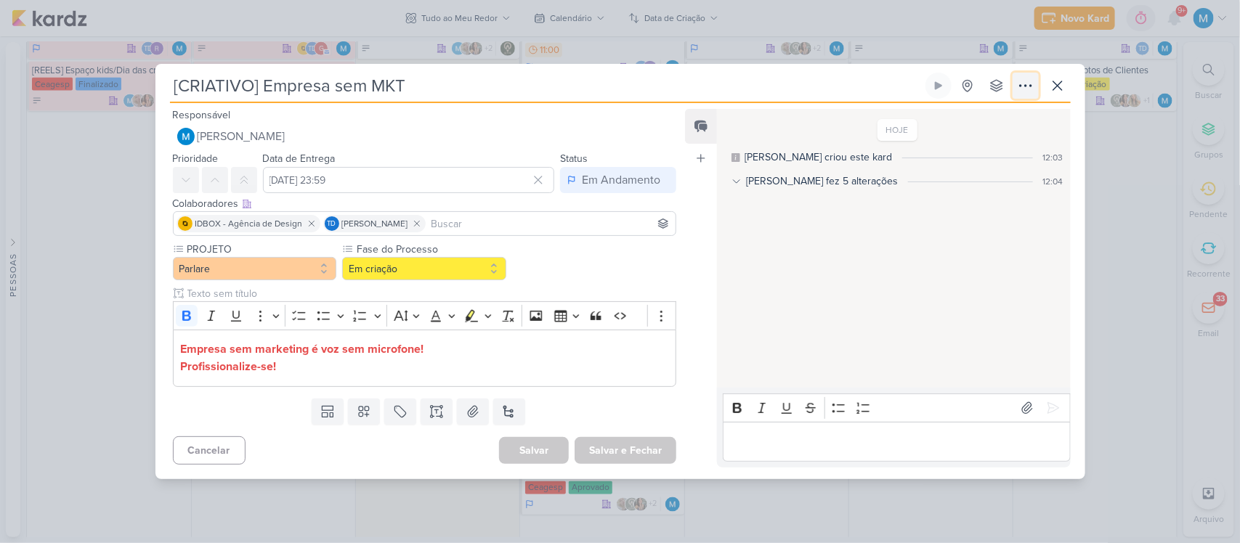
click at [1028, 84] on icon at bounding box center [1025, 85] width 17 height 17
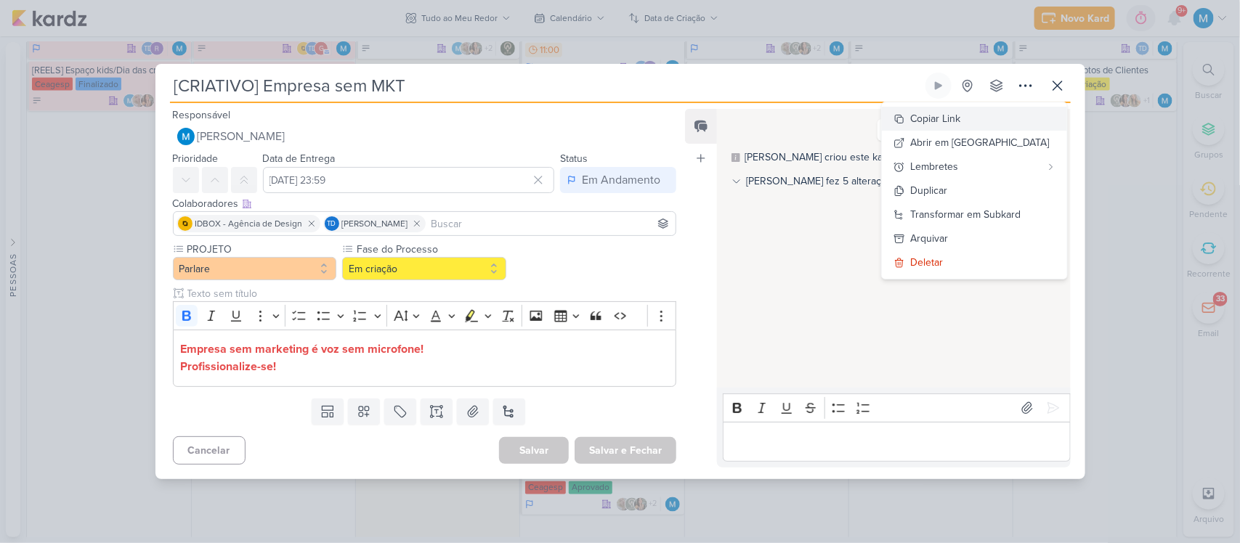
click at [1012, 121] on button "Copiar Link" at bounding box center [974, 119] width 185 height 24
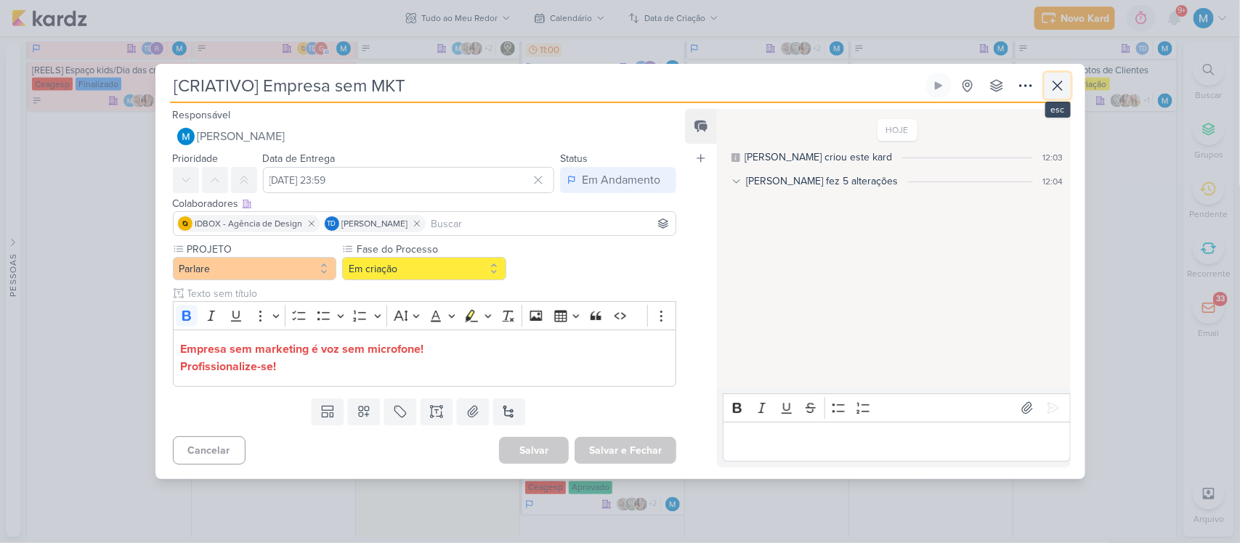
click at [1058, 91] on icon at bounding box center [1057, 85] width 17 height 17
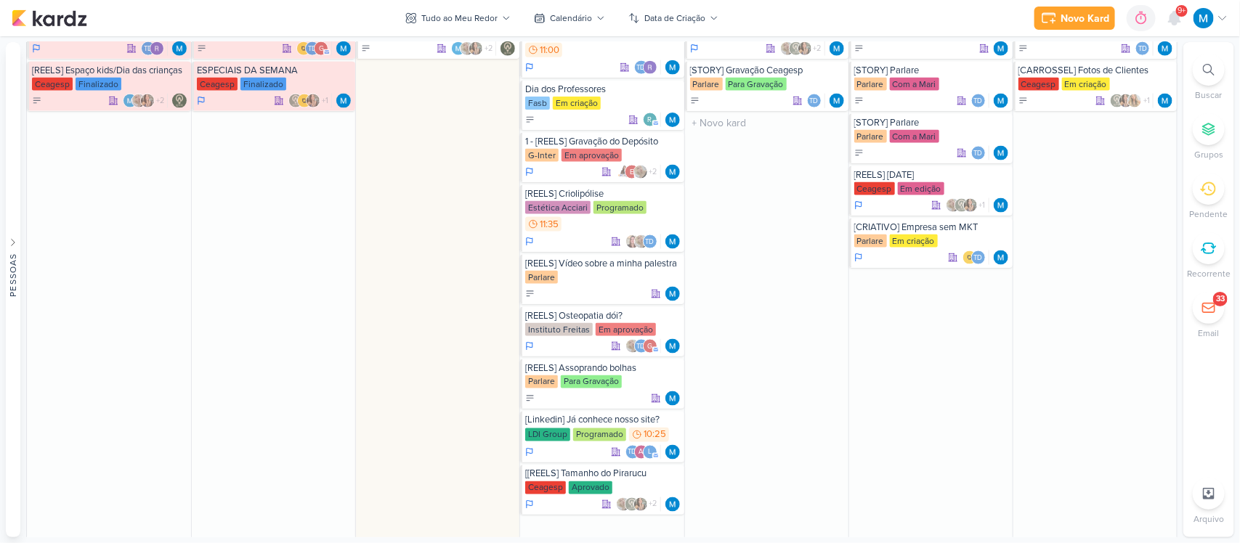
scroll to position [999, 0]
